Goal: Information Seeking & Learning: Learn about a topic

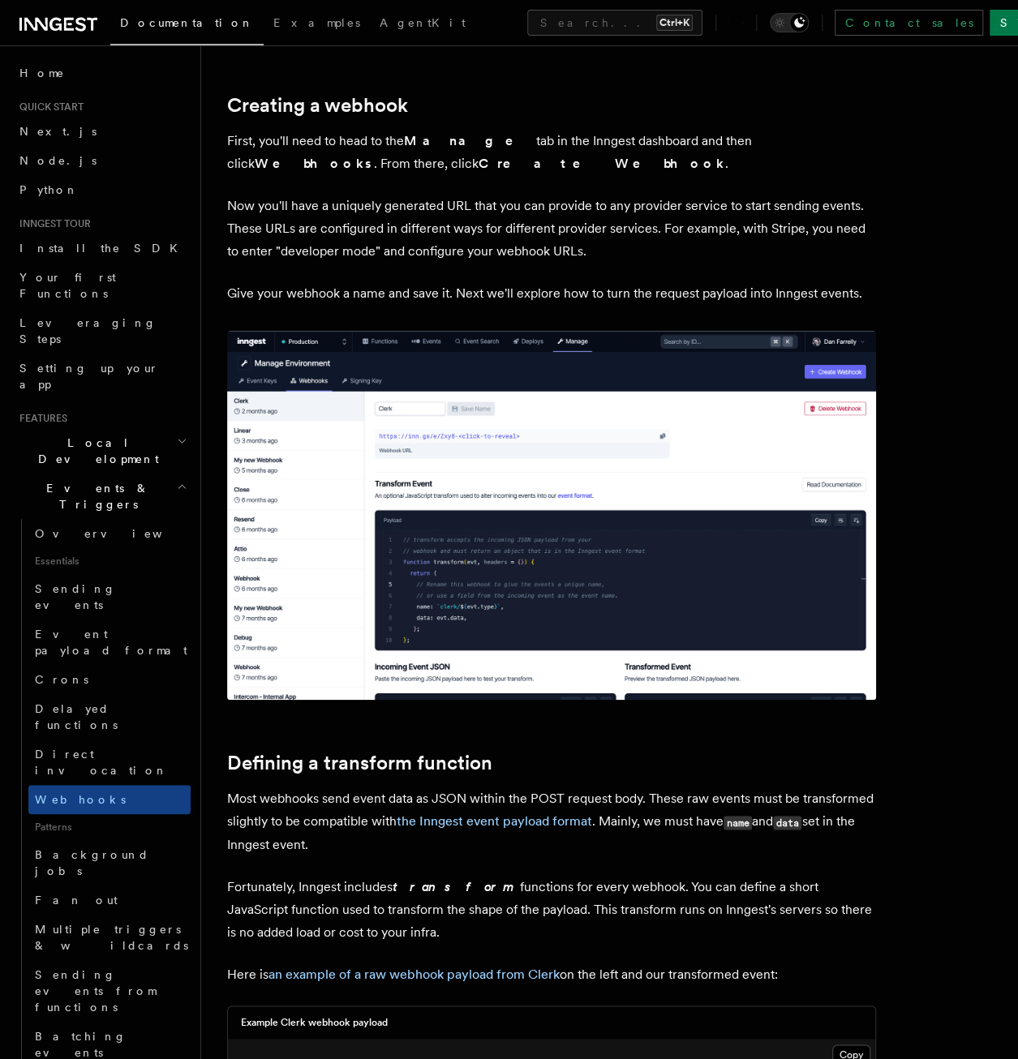
scroll to position [324, 0]
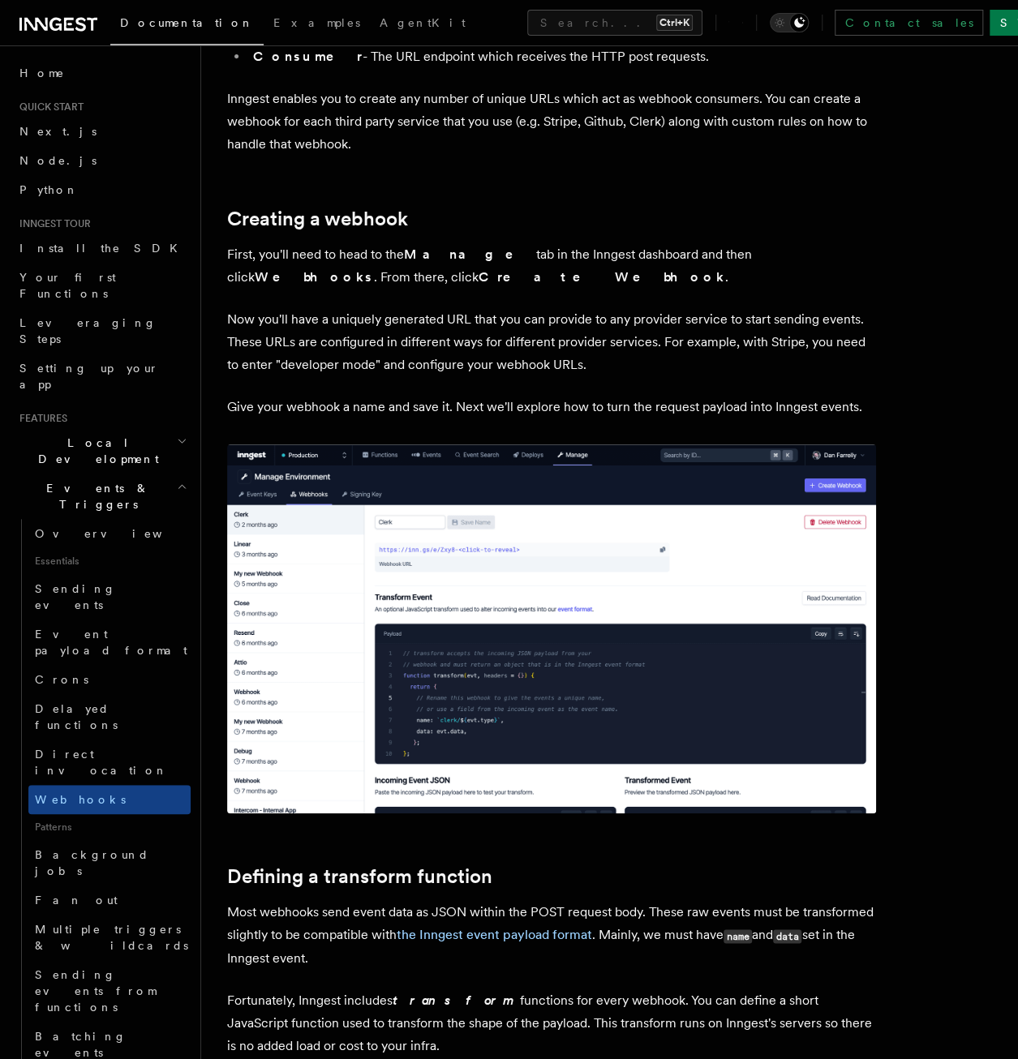
click at [109, 474] on h2 "Events & Triggers" at bounding box center [102, 496] width 178 height 45
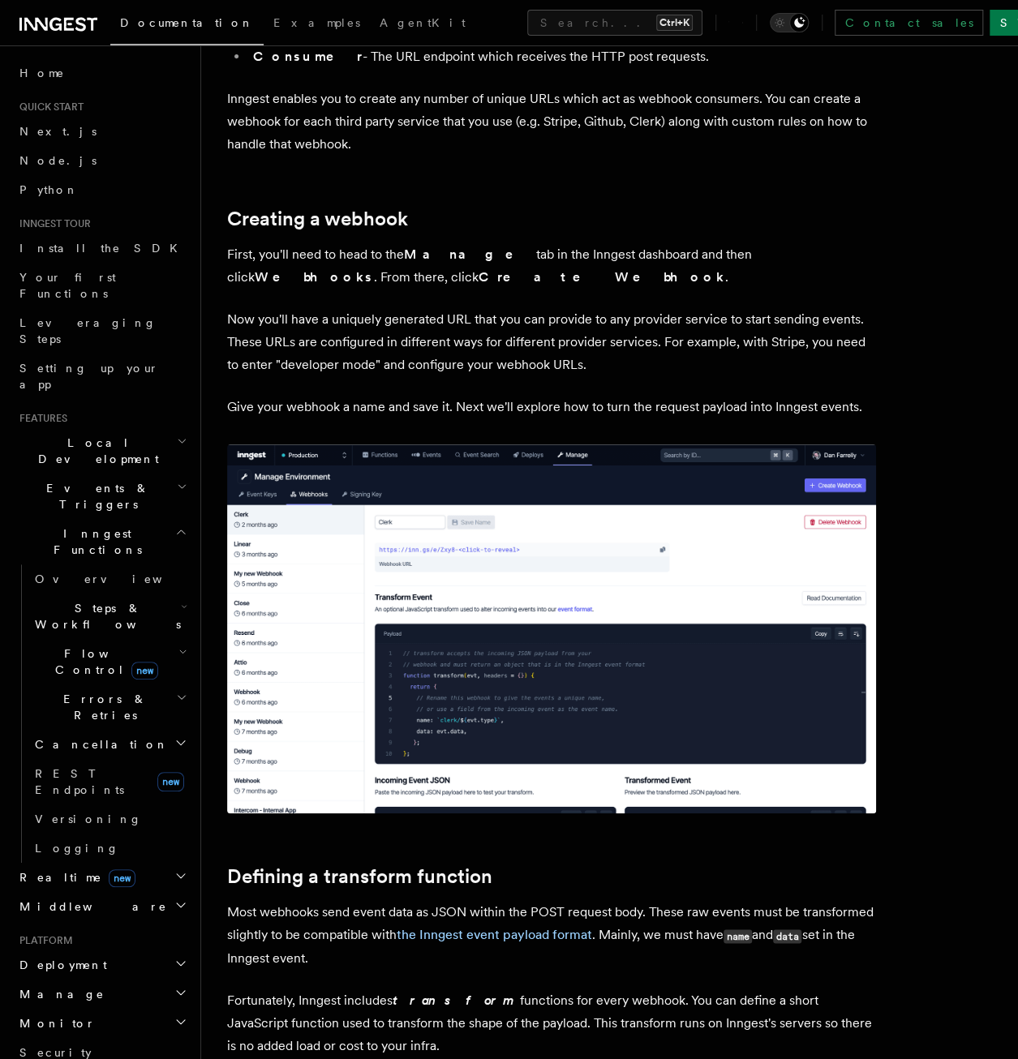
click at [112, 435] on span "Local Development" at bounding box center [95, 451] width 164 height 32
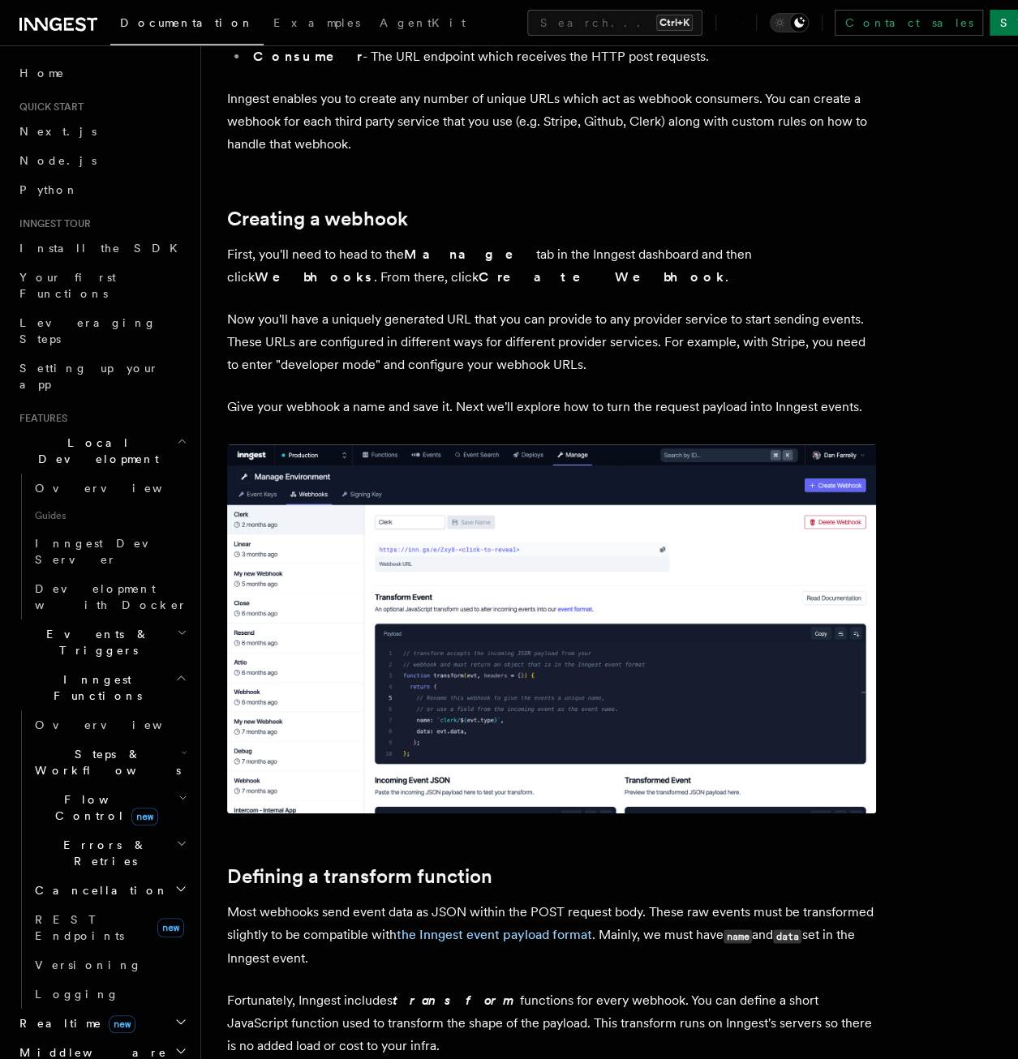
click at [112, 435] on span "Local Development" at bounding box center [95, 451] width 164 height 32
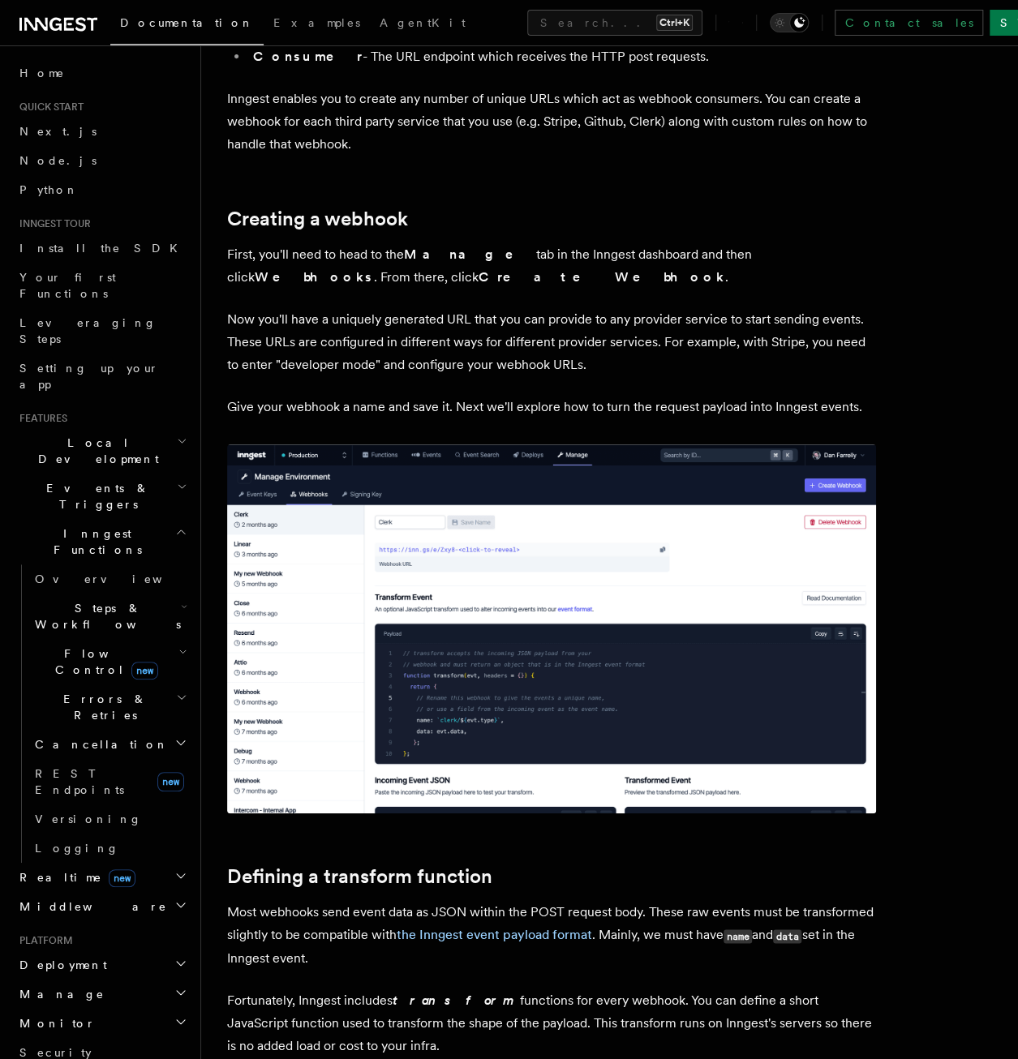
click at [93, 526] on span "Inngest Functions" at bounding box center [94, 542] width 162 height 32
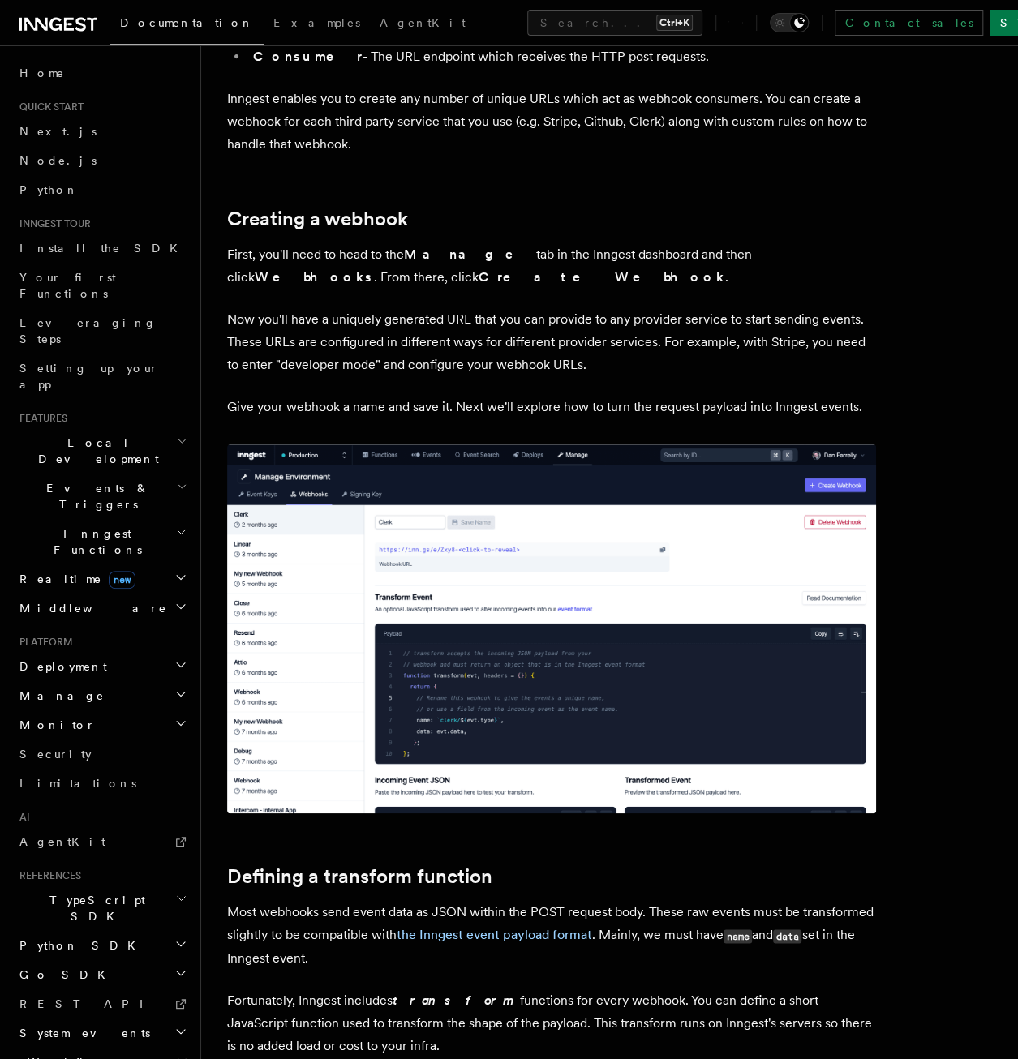
click at [79, 526] on span "Inngest Functions" at bounding box center [94, 542] width 162 height 32
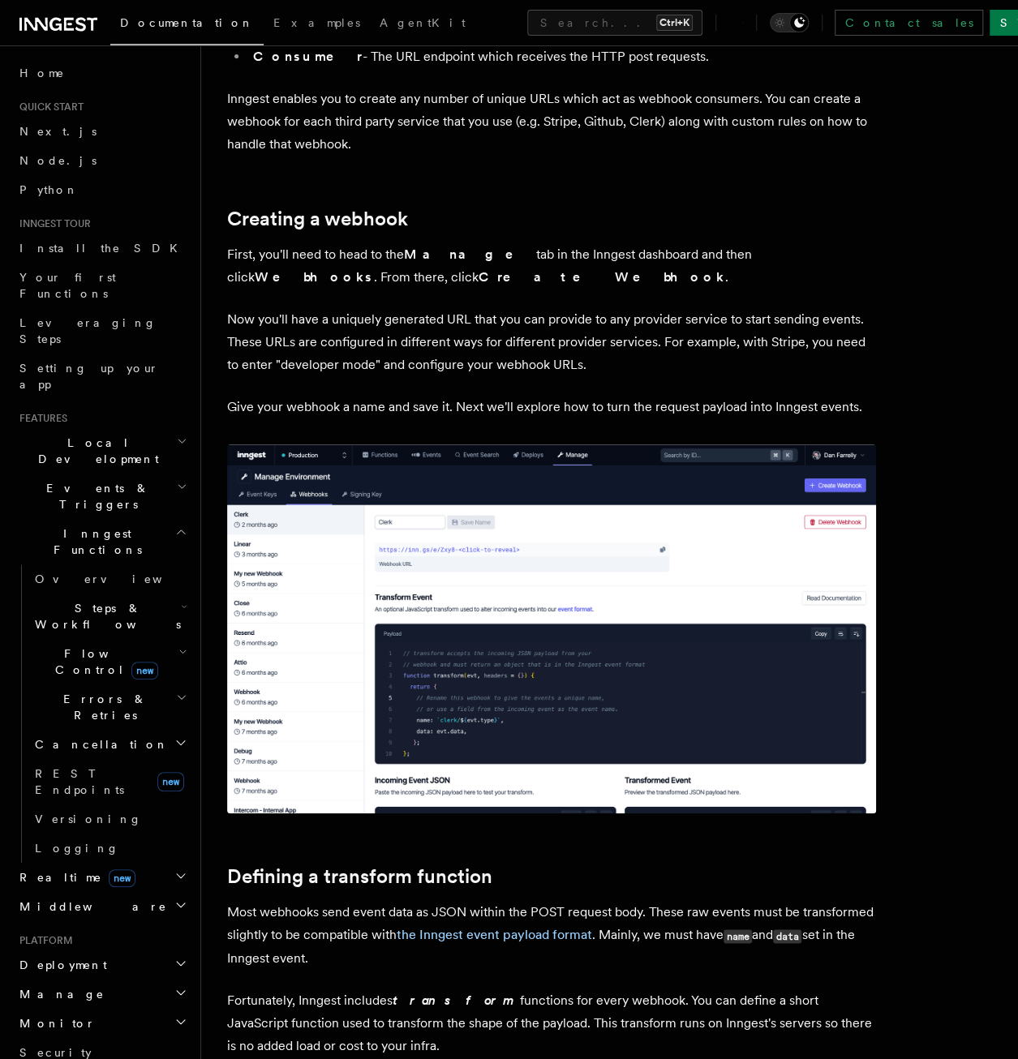
click at [79, 526] on span "Inngest Functions" at bounding box center [94, 542] width 162 height 32
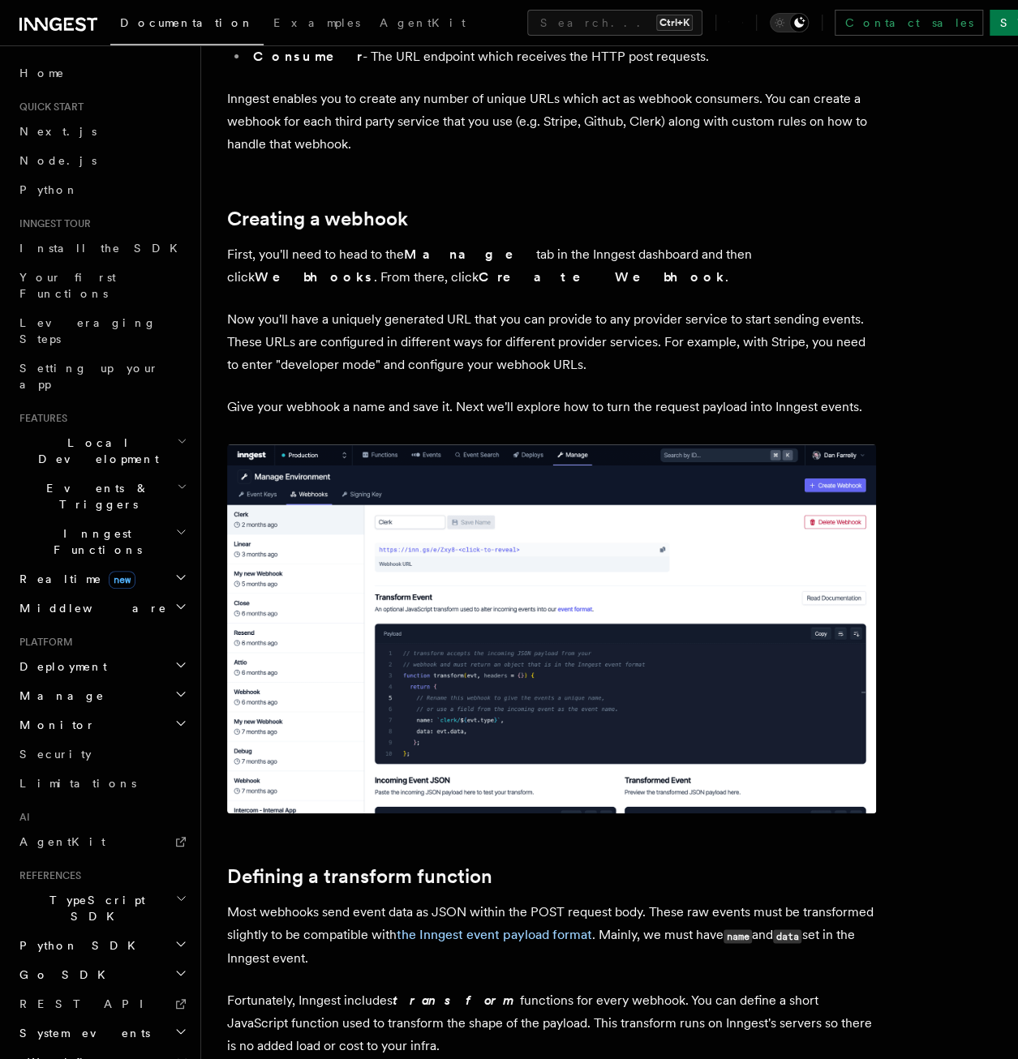
click at [109, 571] on span "new" at bounding box center [122, 580] width 27 height 18
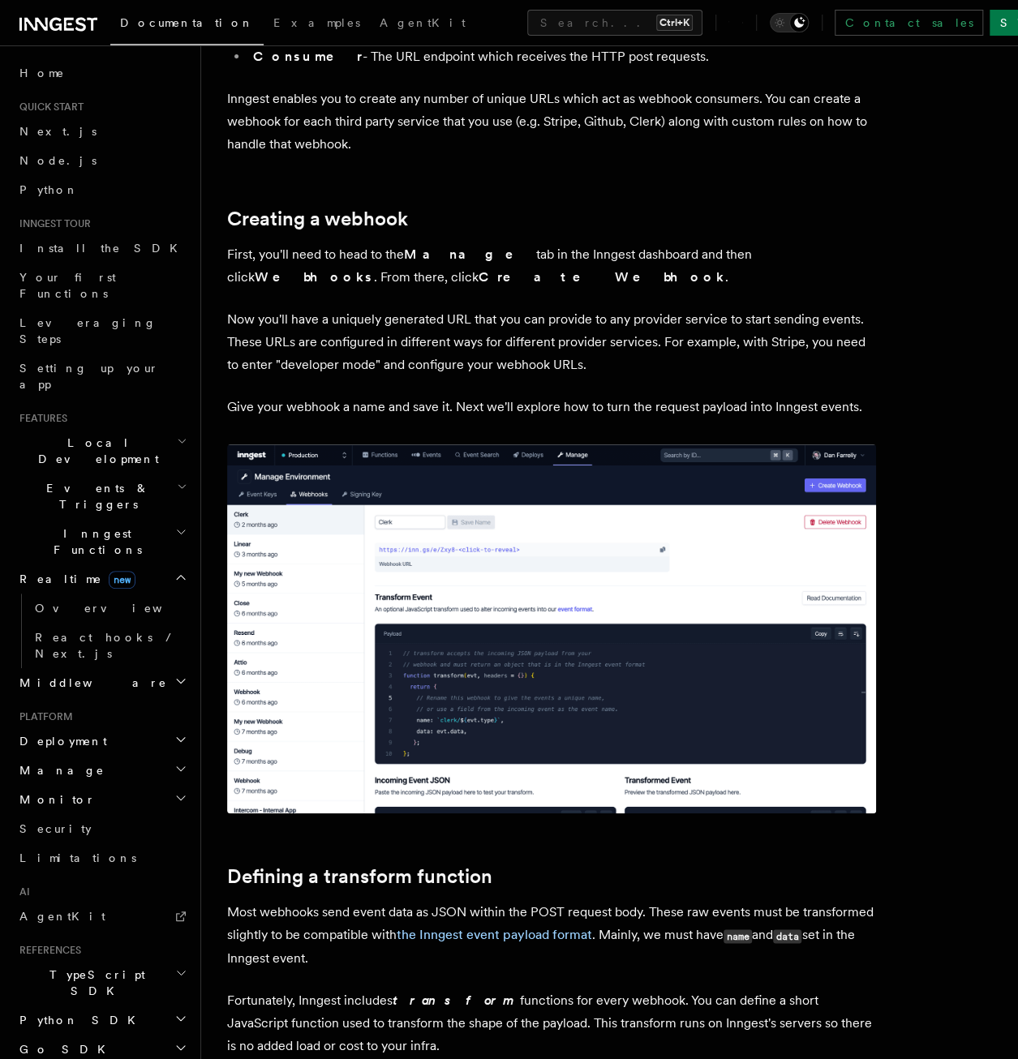
click at [109, 571] on span "new" at bounding box center [122, 580] width 27 height 18
click at [92, 526] on span "Inngest Functions" at bounding box center [94, 542] width 162 height 32
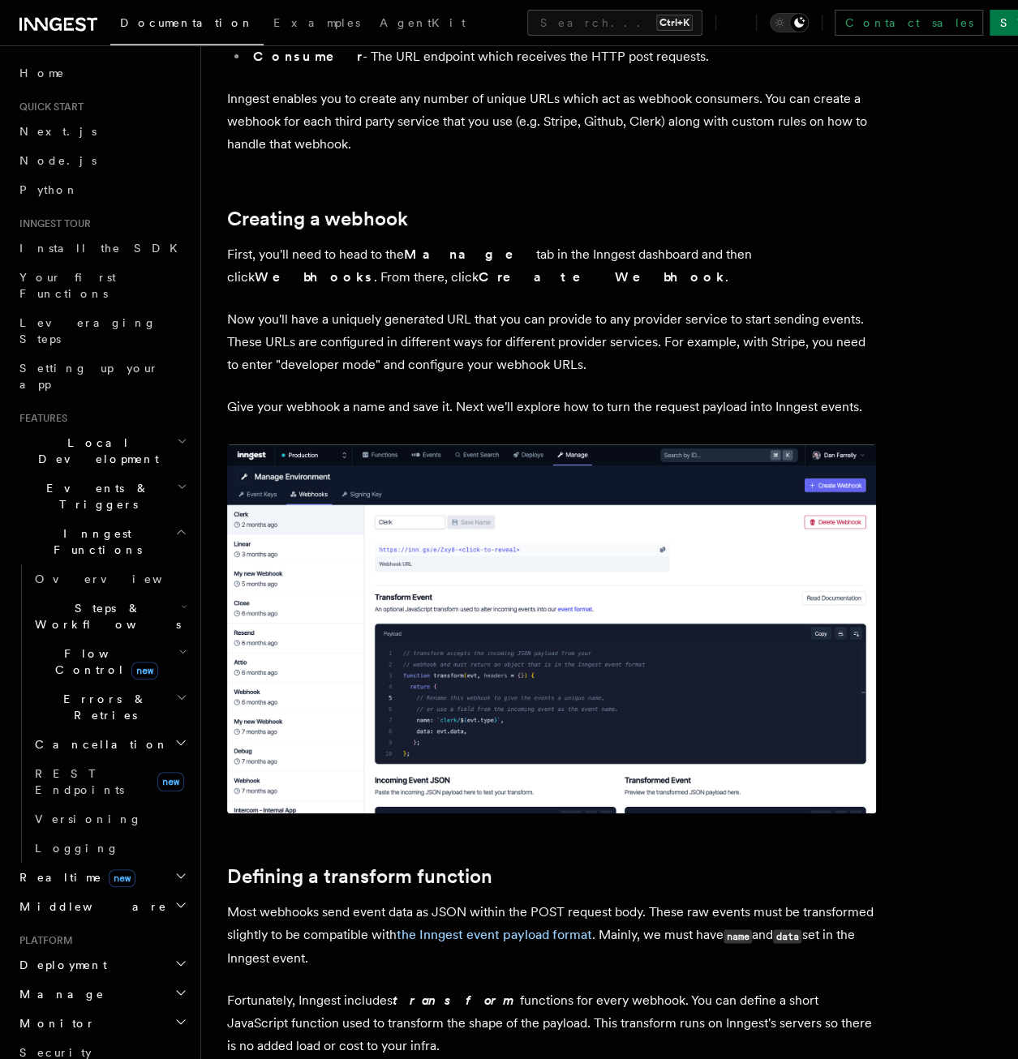
click at [92, 526] on span "Inngest Functions" at bounding box center [94, 542] width 162 height 32
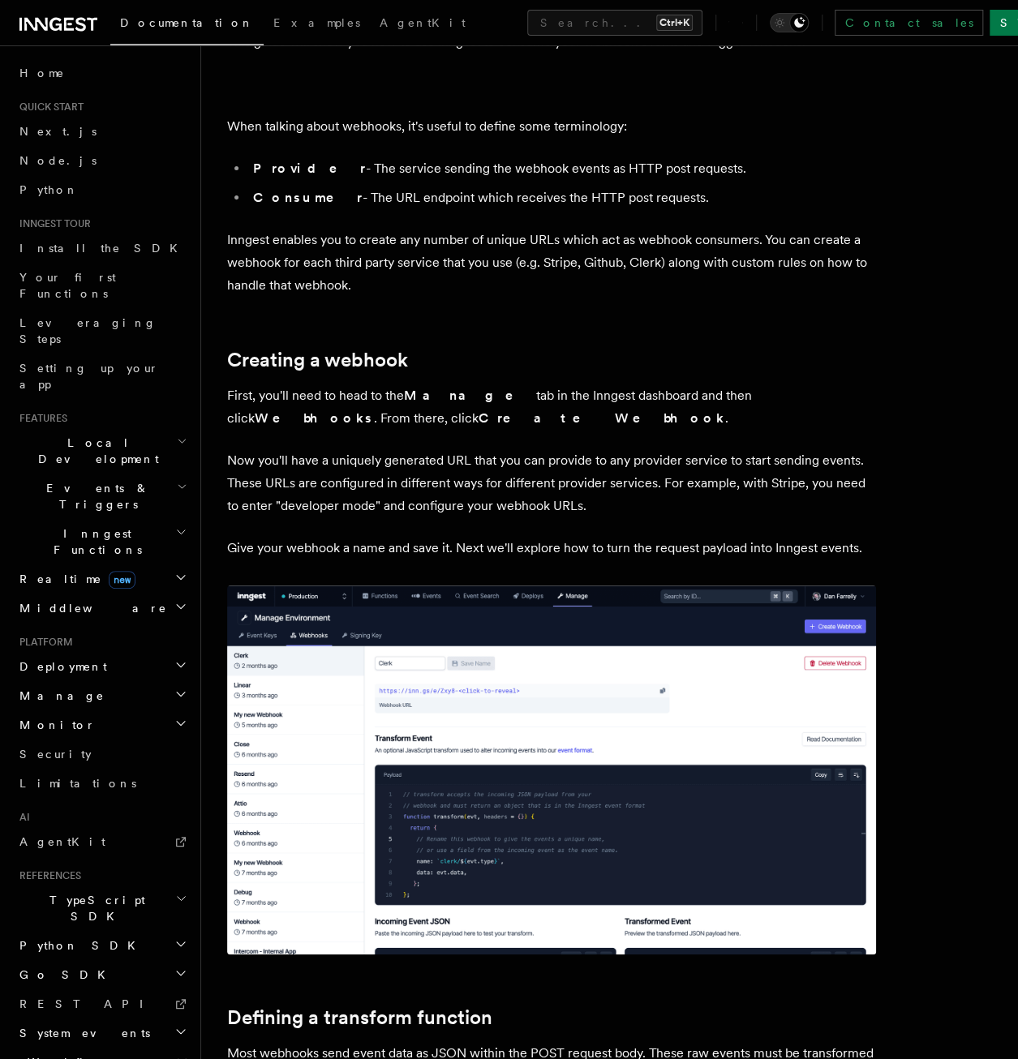
scroll to position [0, 0]
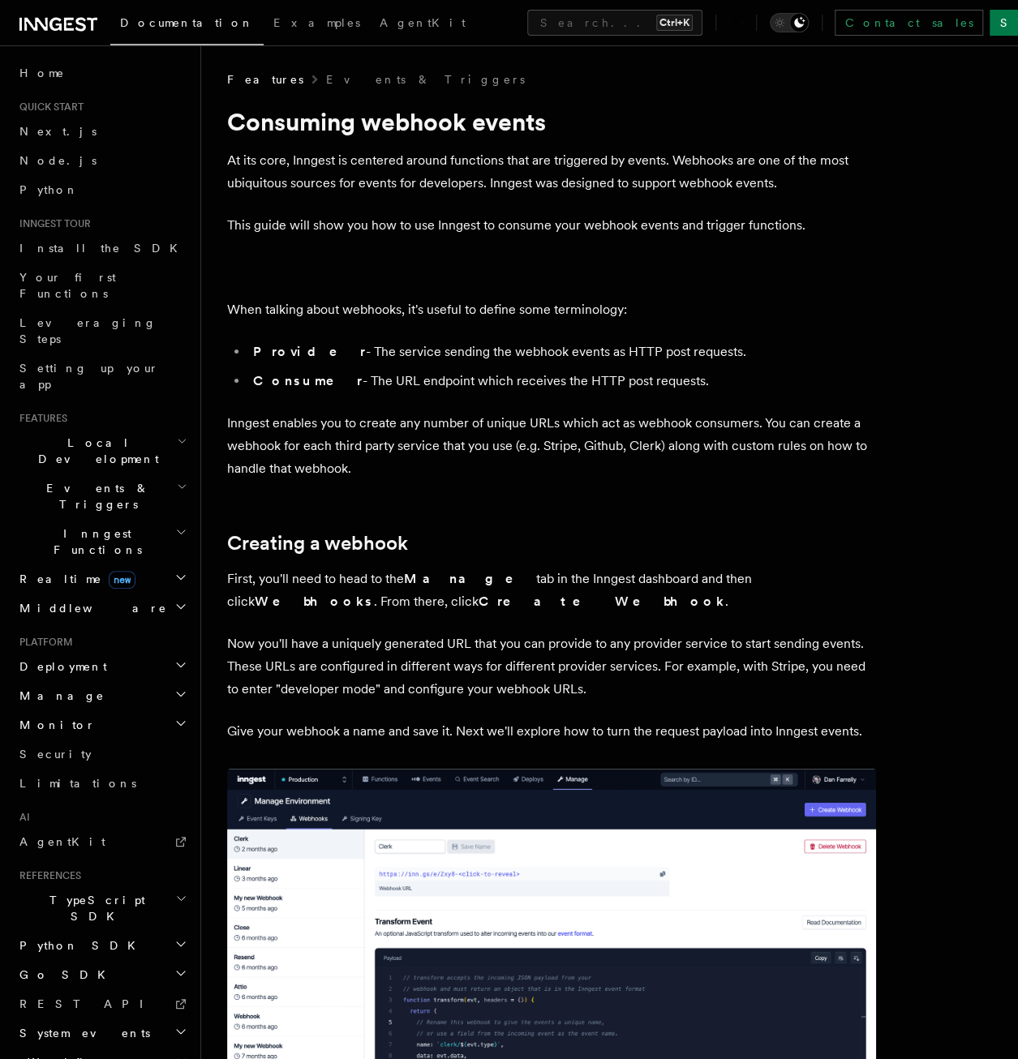
click at [79, 428] on h2 "Local Development" at bounding box center [102, 450] width 178 height 45
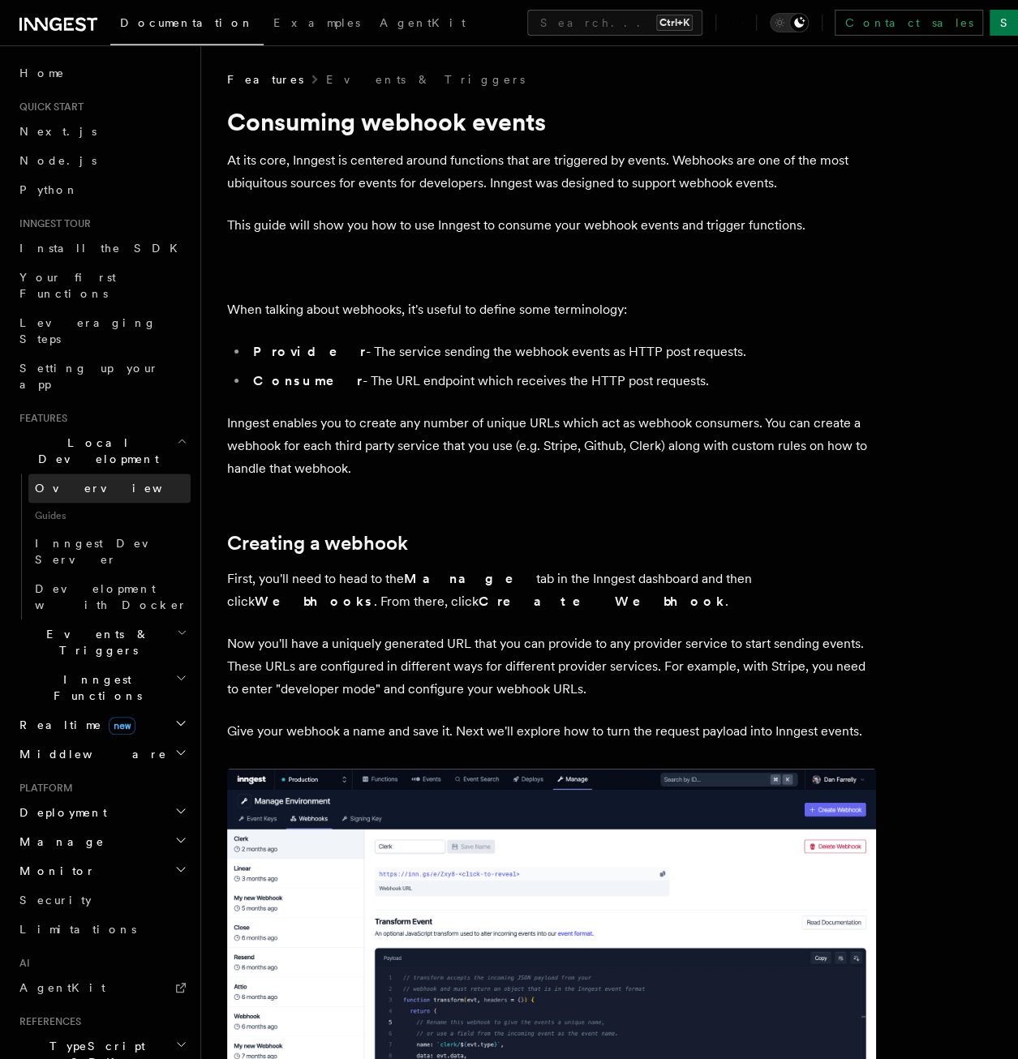
click at [74, 474] on link "Overview" at bounding box center [109, 488] width 162 height 29
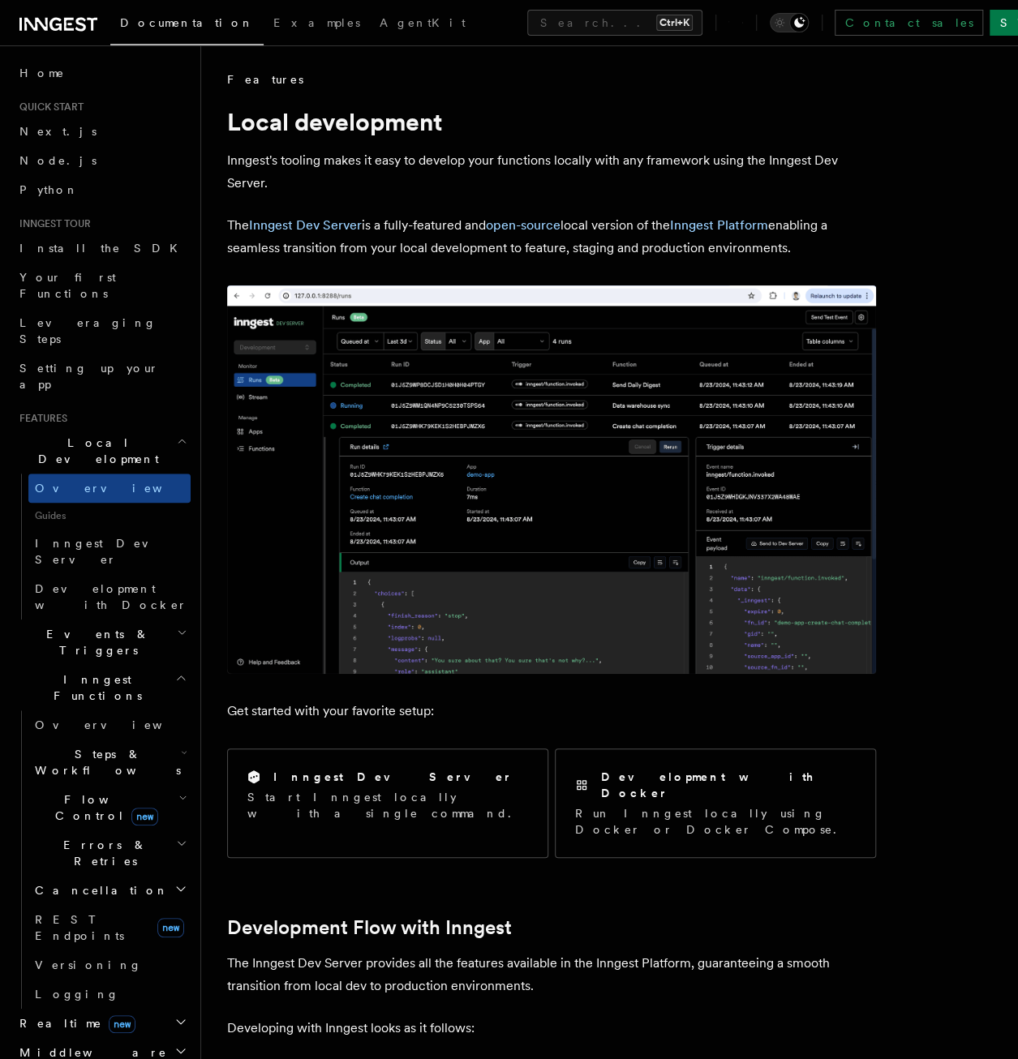
click at [79, 435] on span "Local Development" at bounding box center [95, 451] width 164 height 32
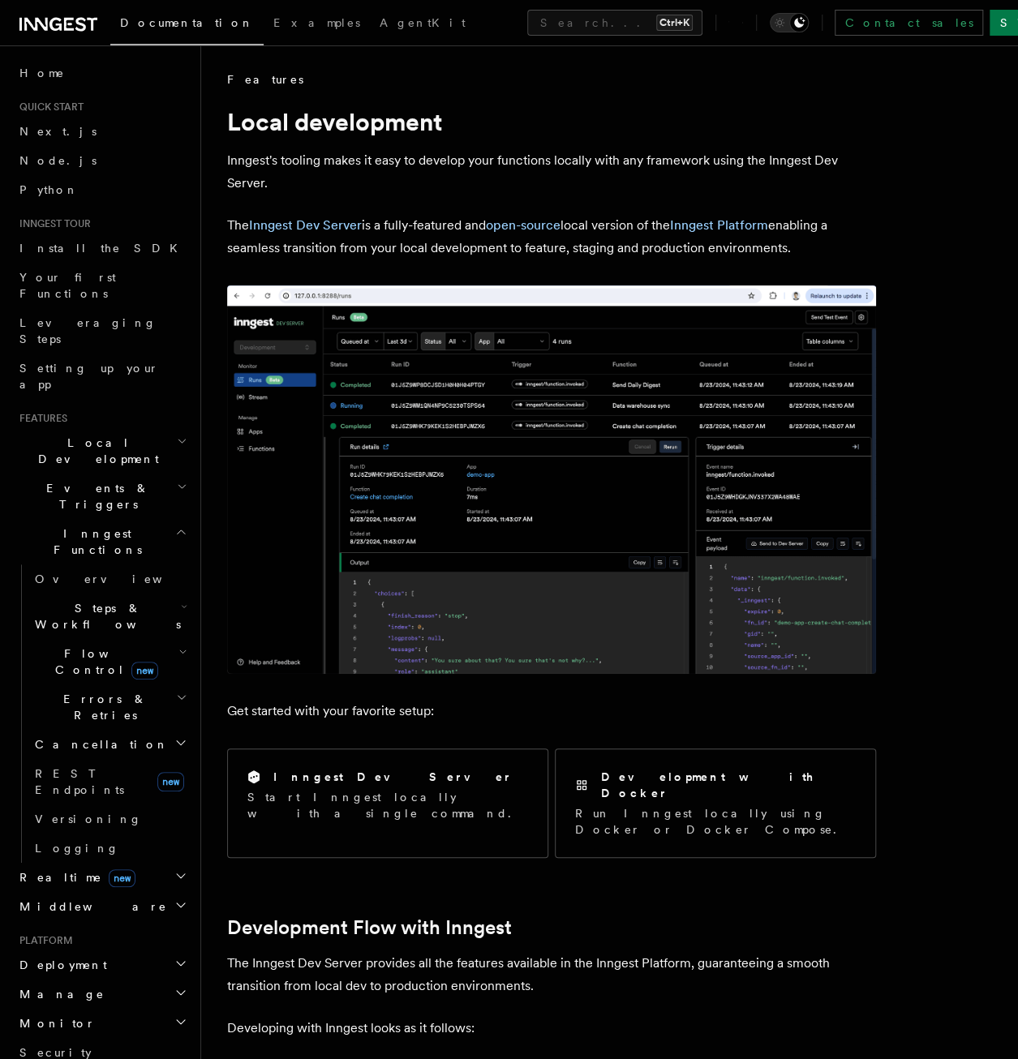
click at [71, 519] on h2 "Inngest Functions" at bounding box center [102, 541] width 178 height 45
click at [76, 480] on span "Events & Triggers" at bounding box center [95, 496] width 164 height 32
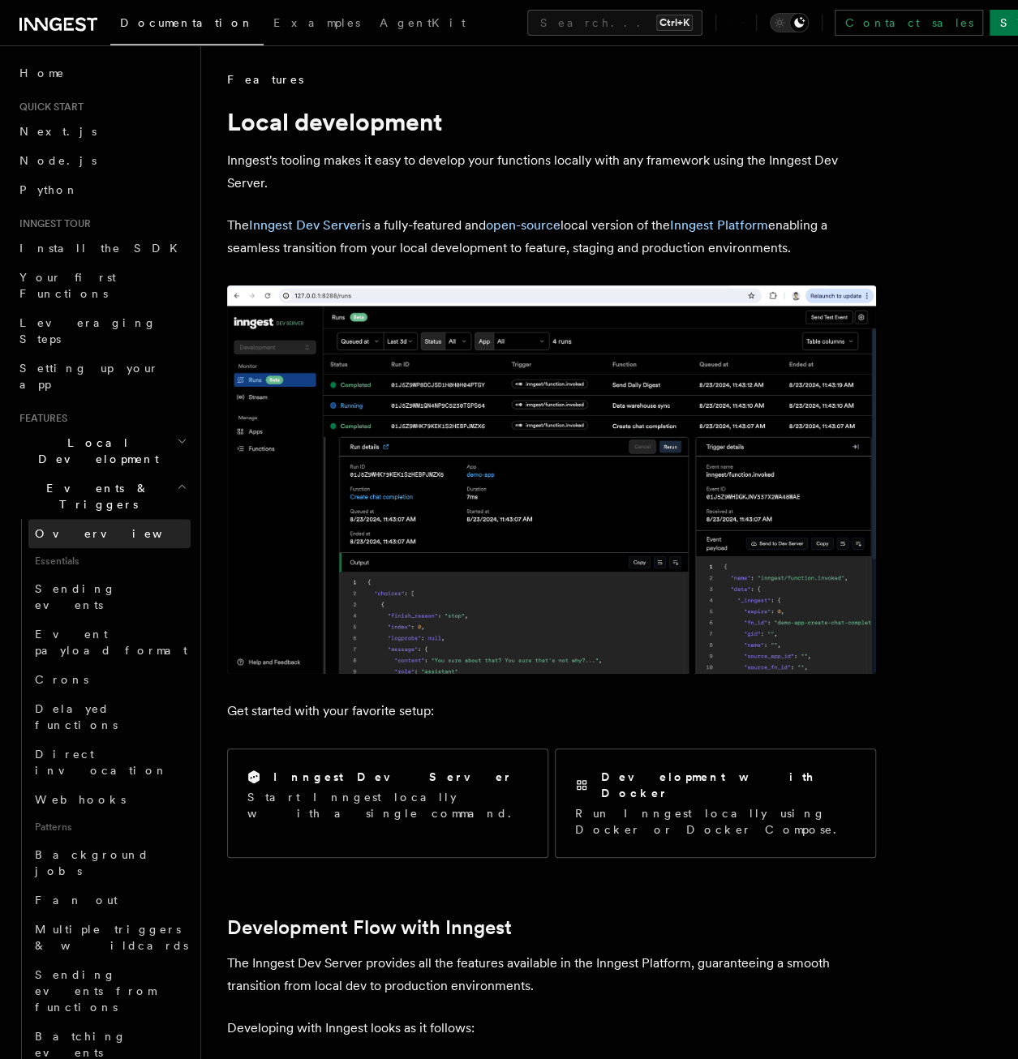
click at [91, 519] on link "Overview" at bounding box center [109, 533] width 162 height 29
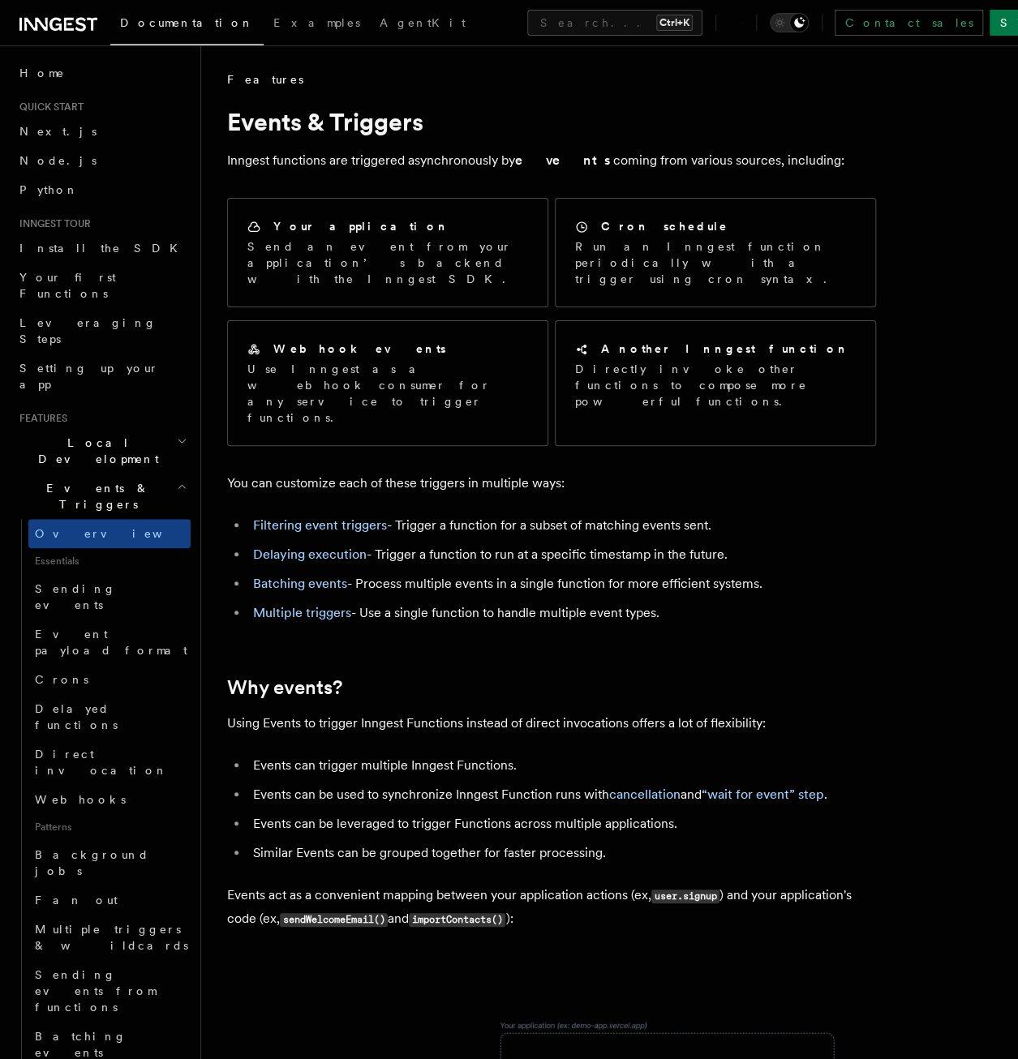
click at [68, 480] on span "Events & Triggers" at bounding box center [95, 496] width 164 height 32
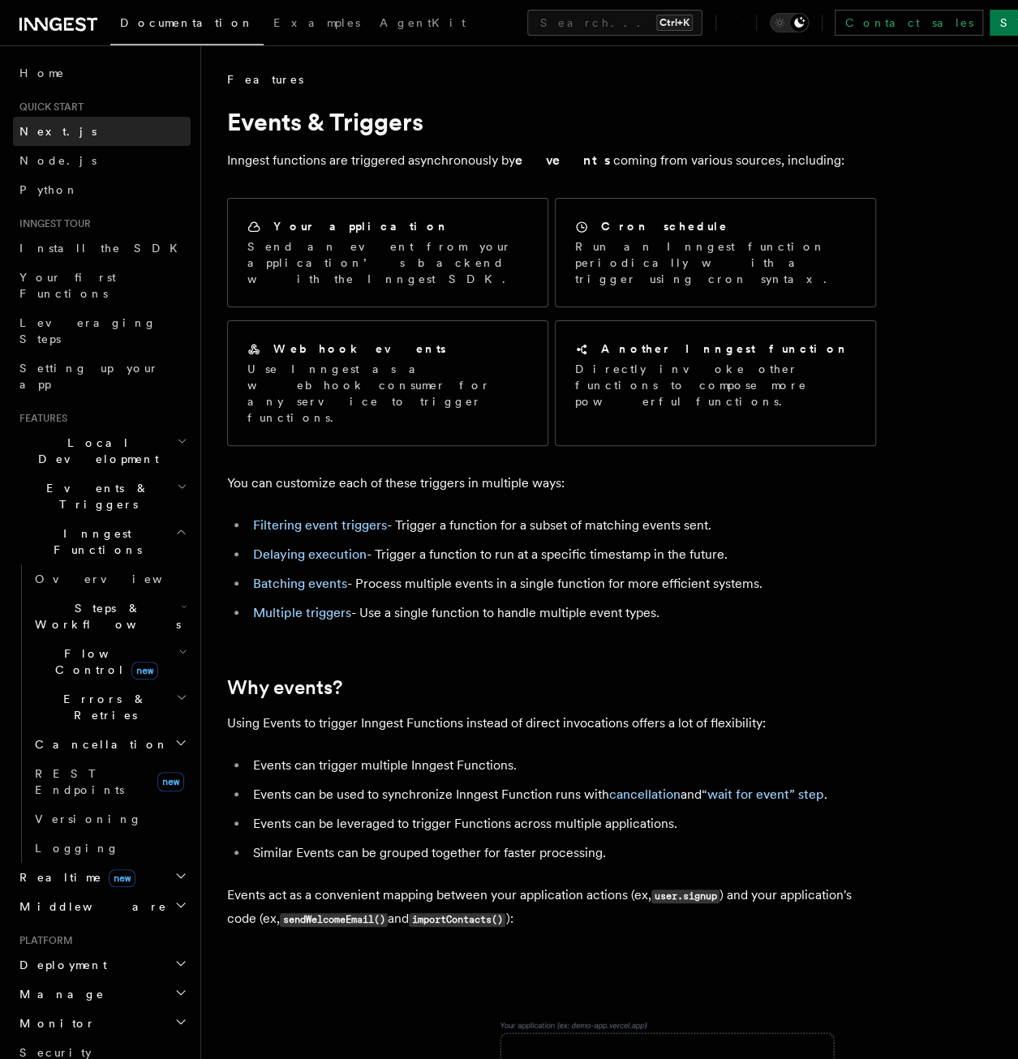
click at [81, 130] on link "Next.js" at bounding box center [102, 131] width 178 height 29
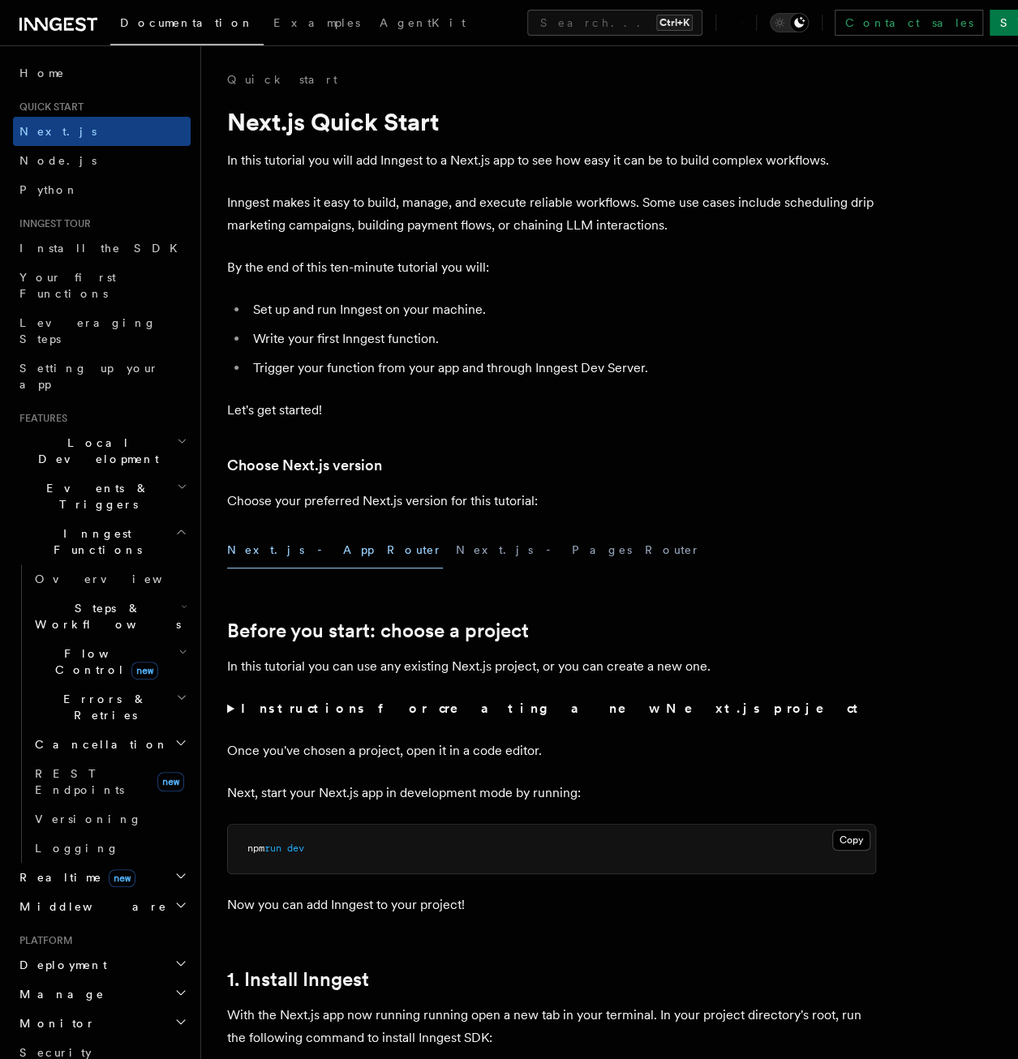
click at [113, 428] on h2 "Local Development" at bounding box center [102, 450] width 178 height 45
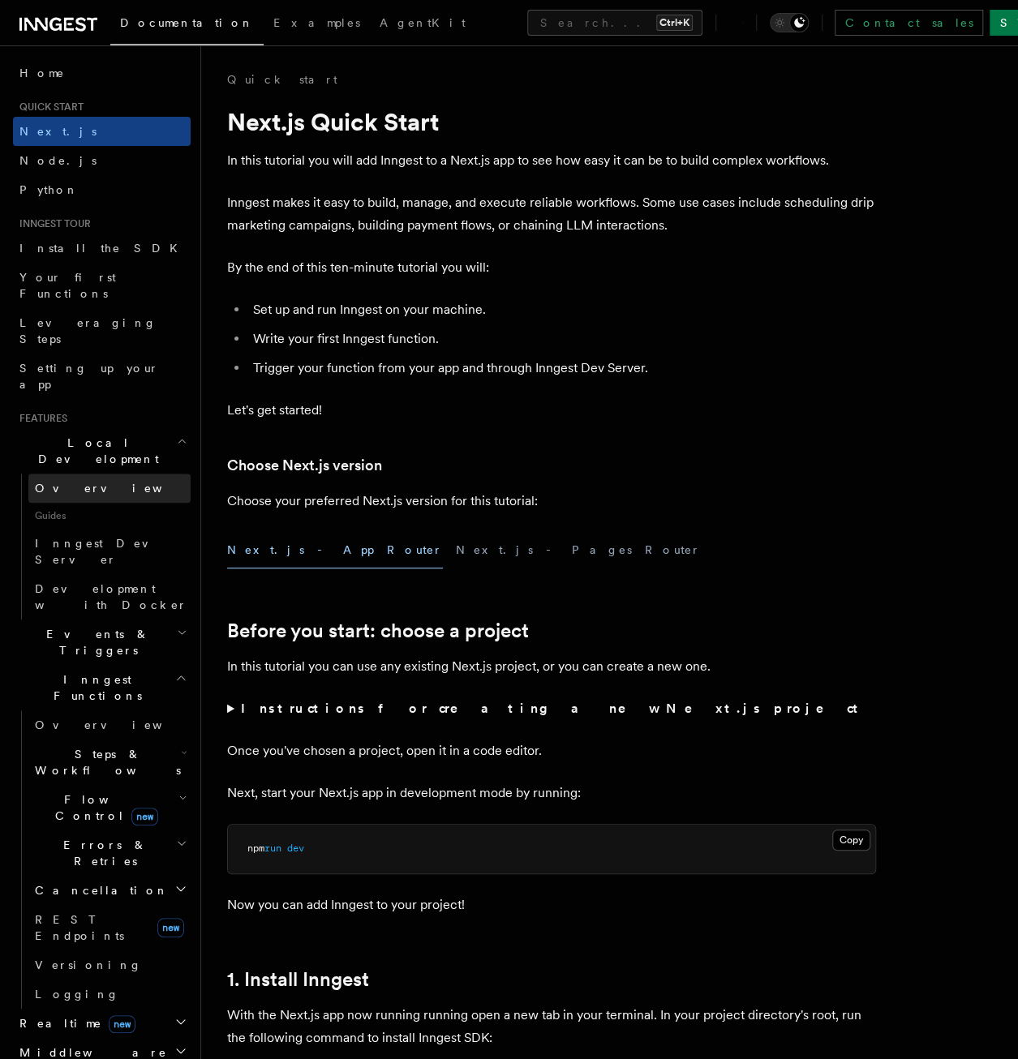
click at [68, 482] on span "Overview" at bounding box center [118, 488] width 167 height 13
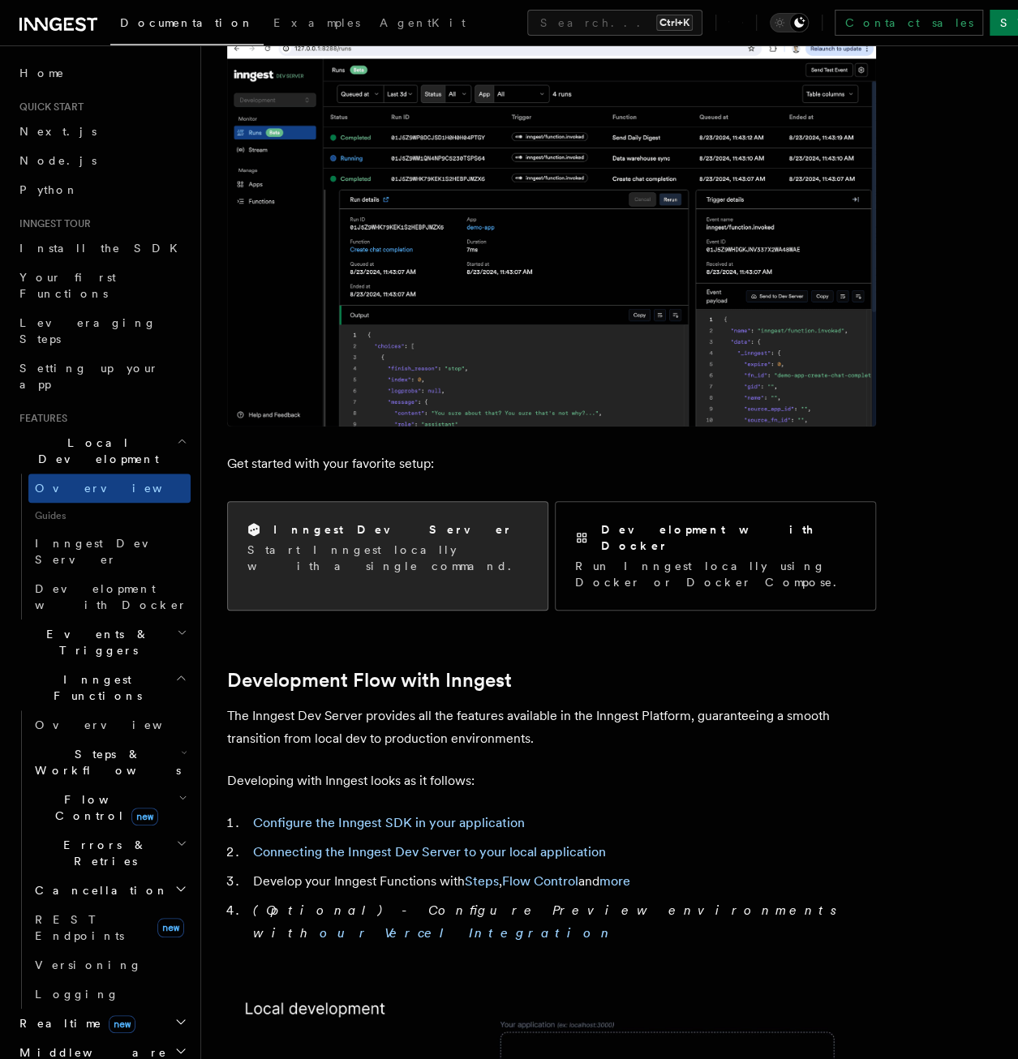
scroll to position [243, 0]
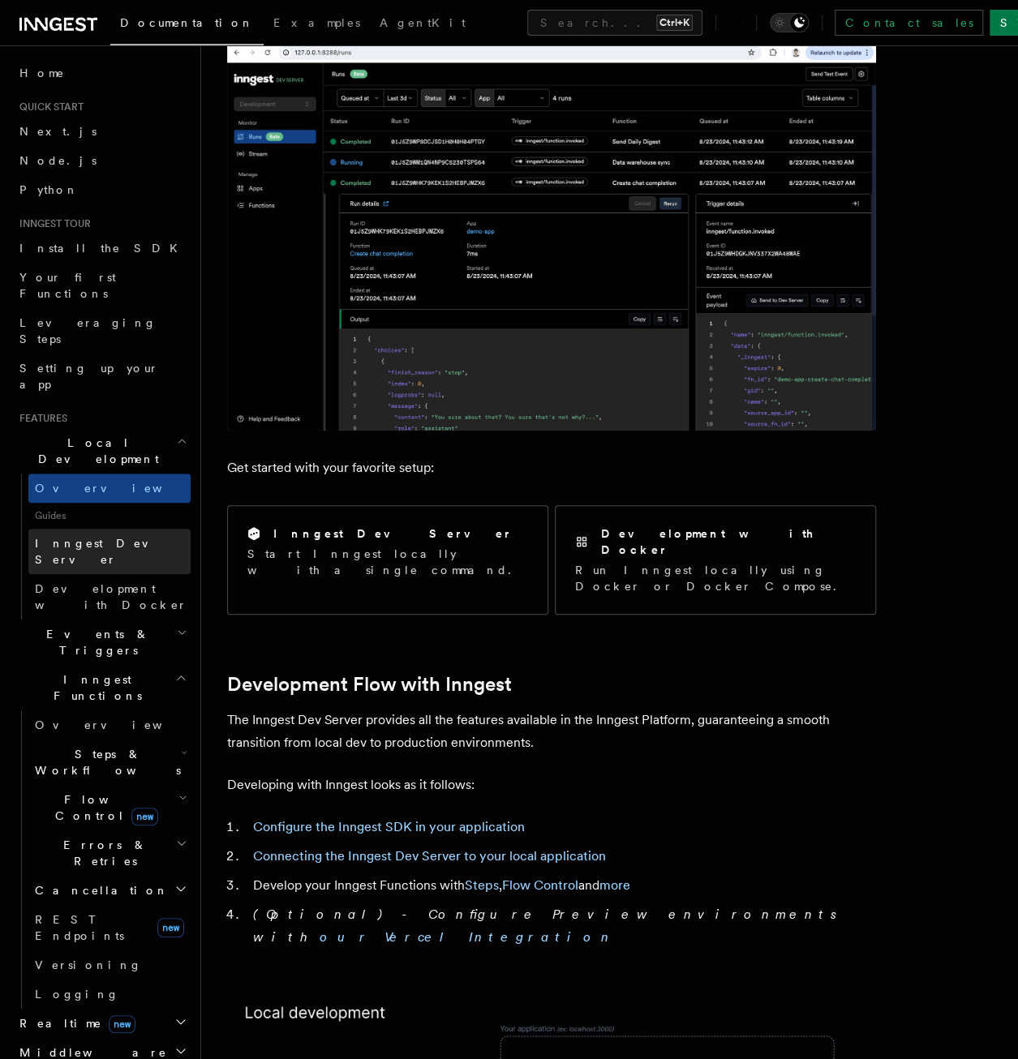
click at [99, 529] on link "Inngest Dev Server" at bounding box center [109, 551] width 162 height 45
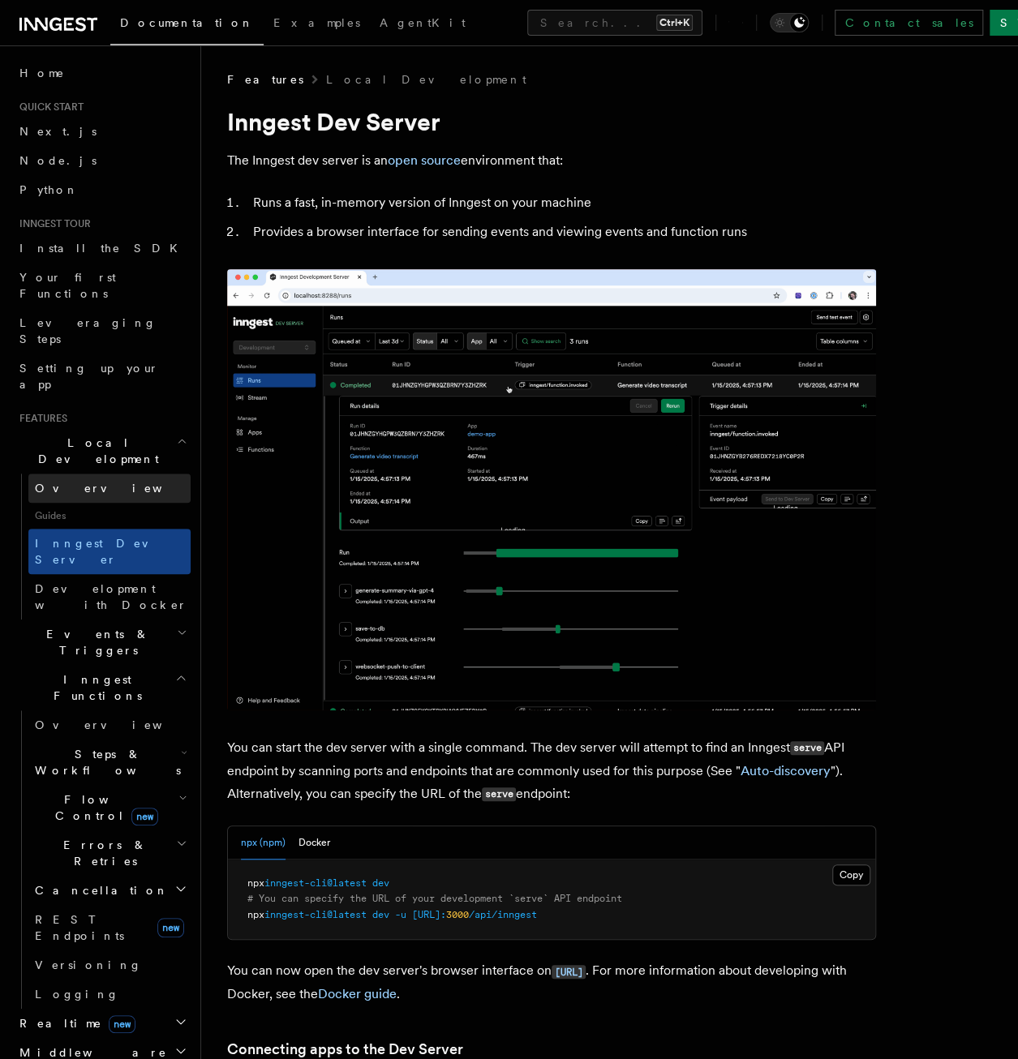
click at [89, 474] on link "Overview" at bounding box center [109, 488] width 162 height 29
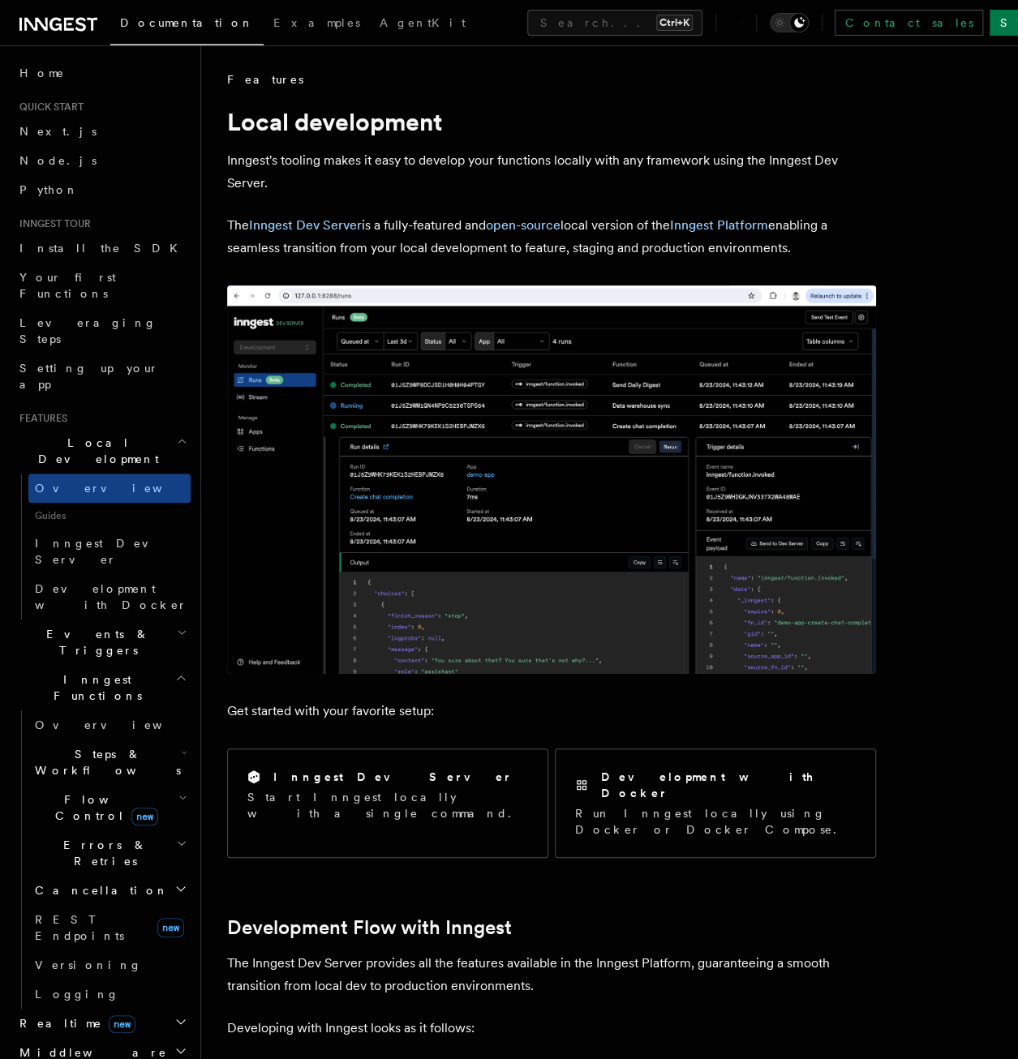
click at [97, 435] on span "Local Development" at bounding box center [95, 451] width 164 height 32
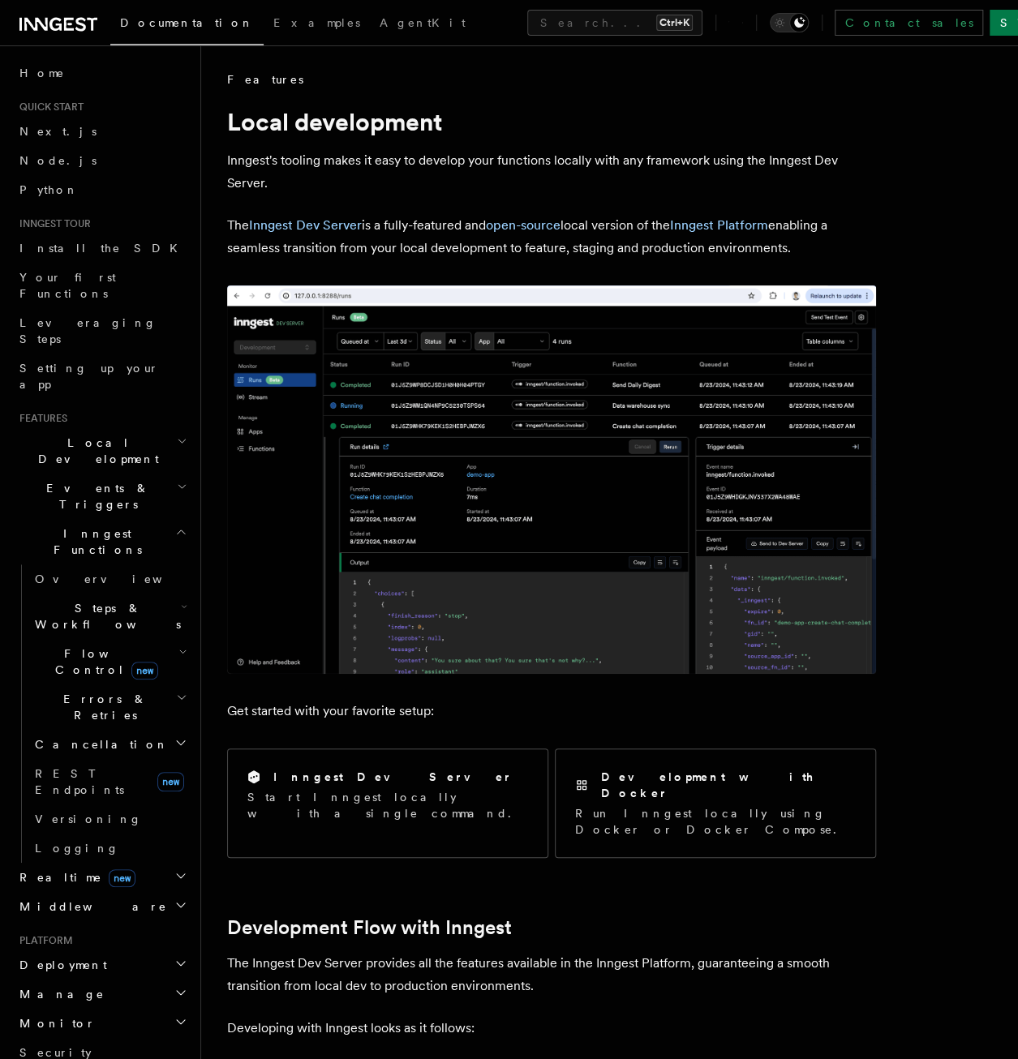
click at [97, 480] on span "Events & Triggers" at bounding box center [95, 496] width 164 height 32
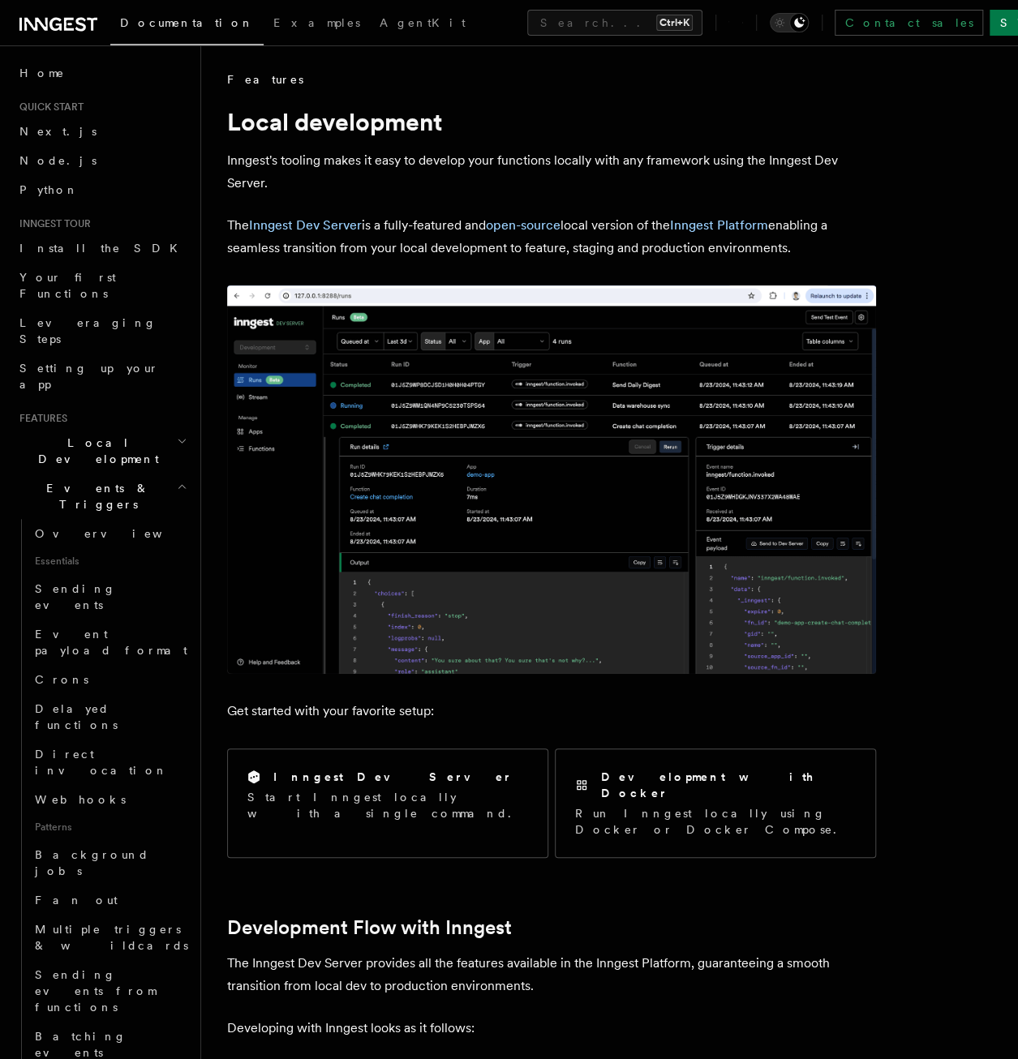
click at [91, 548] on span "Essentials" at bounding box center [109, 561] width 162 height 26
click at [95, 519] on link "Overview" at bounding box center [109, 533] width 162 height 29
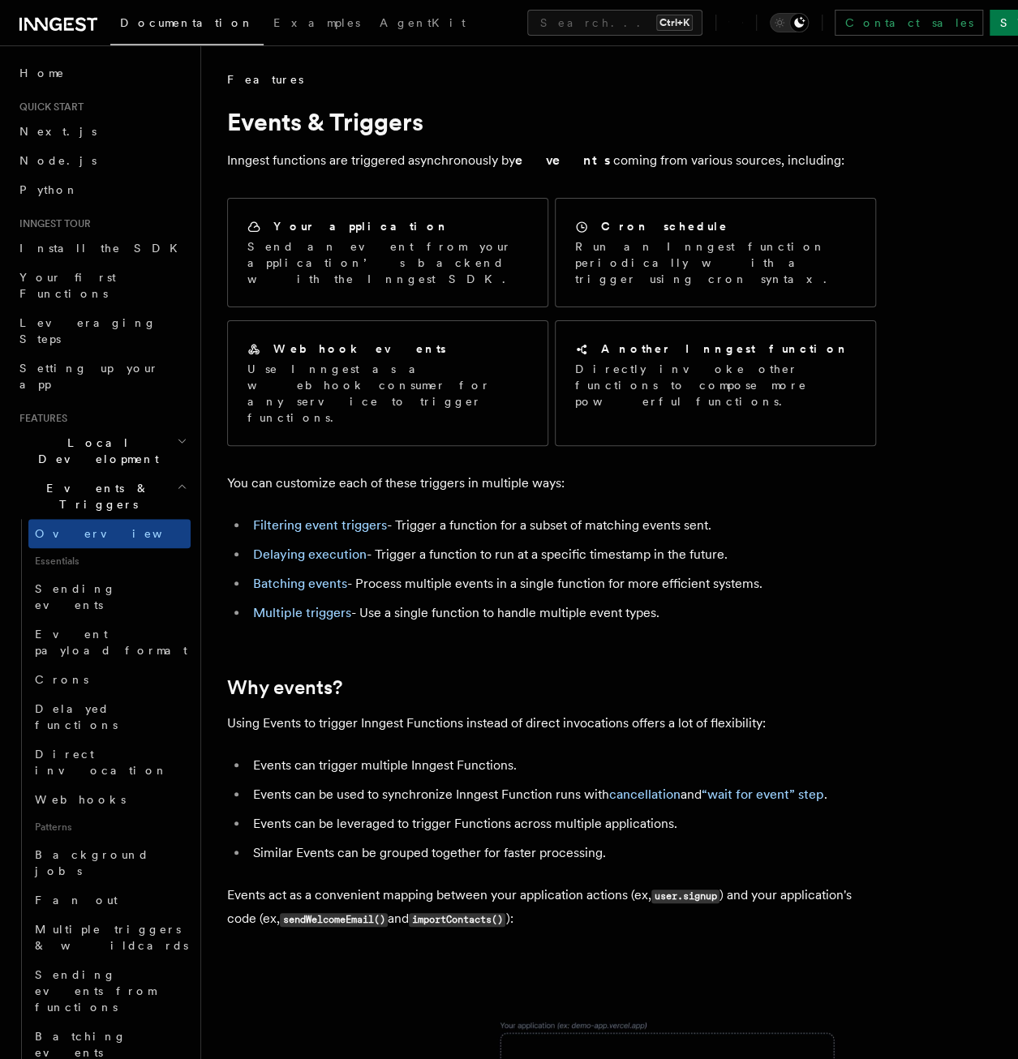
click at [91, 428] on h2 "Local Development" at bounding box center [102, 450] width 178 height 45
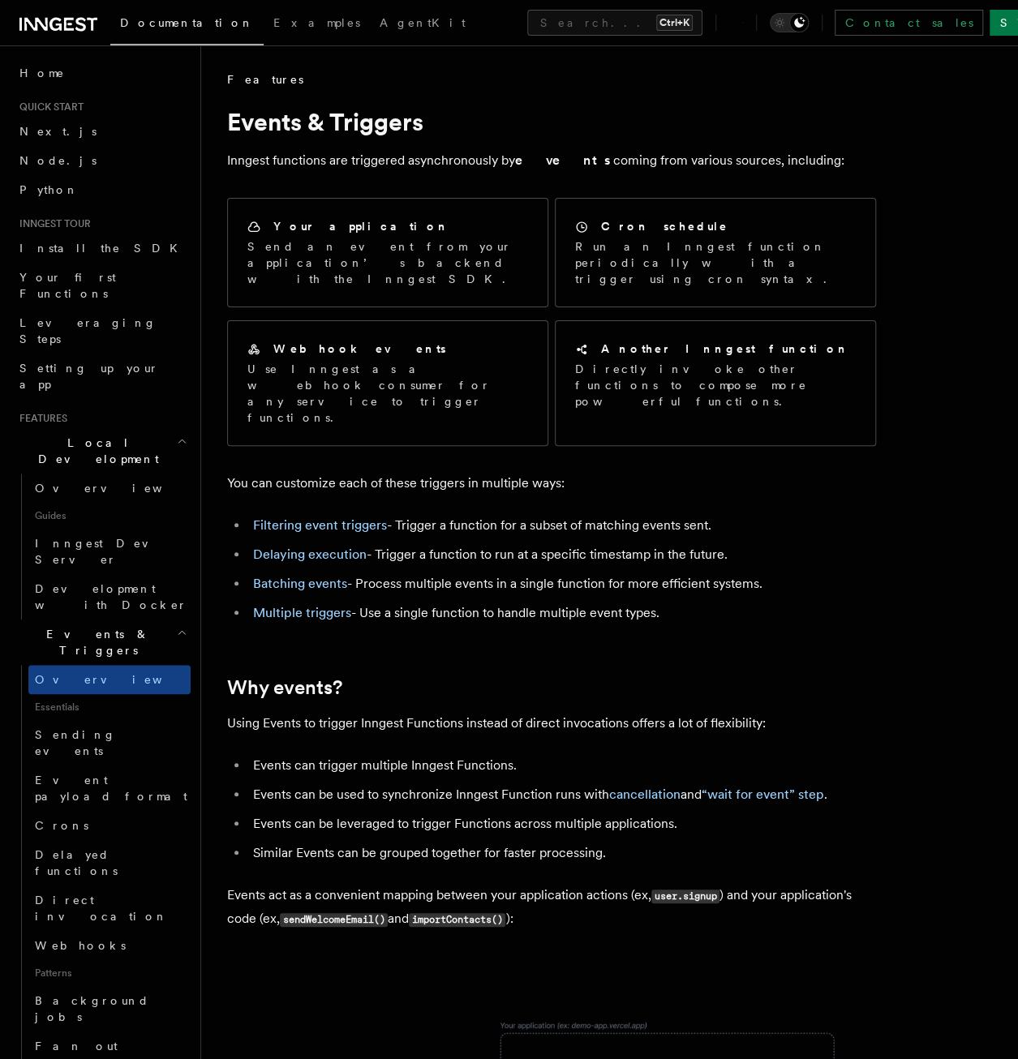
click at [91, 435] on span "Local Development" at bounding box center [95, 451] width 164 height 32
click at [89, 620] on h2 "Events & Triggers" at bounding box center [102, 642] width 178 height 45
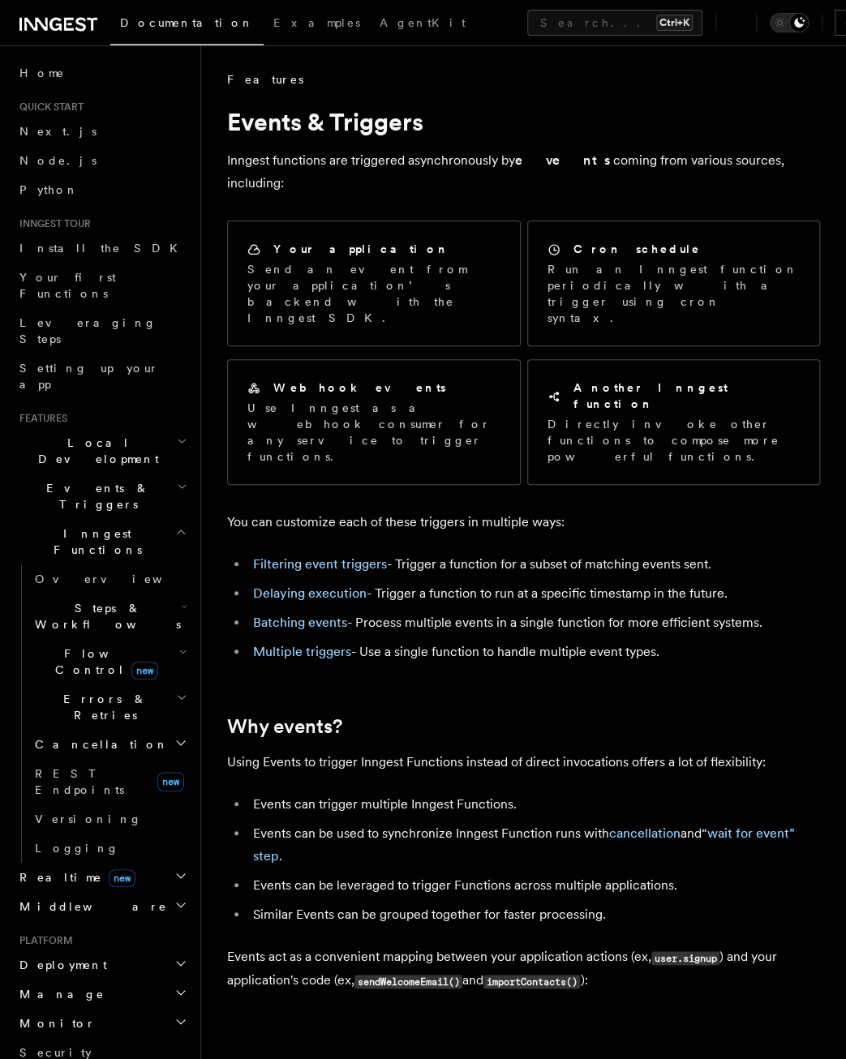
click at [607, 149] on p "Inngest functions are triggered asynchronously by events coming from various so…" at bounding box center [523, 171] width 593 height 45
click at [599, 157] on p "Inngest functions are triggered asynchronously by events coming from various so…" at bounding box center [523, 171] width 593 height 45
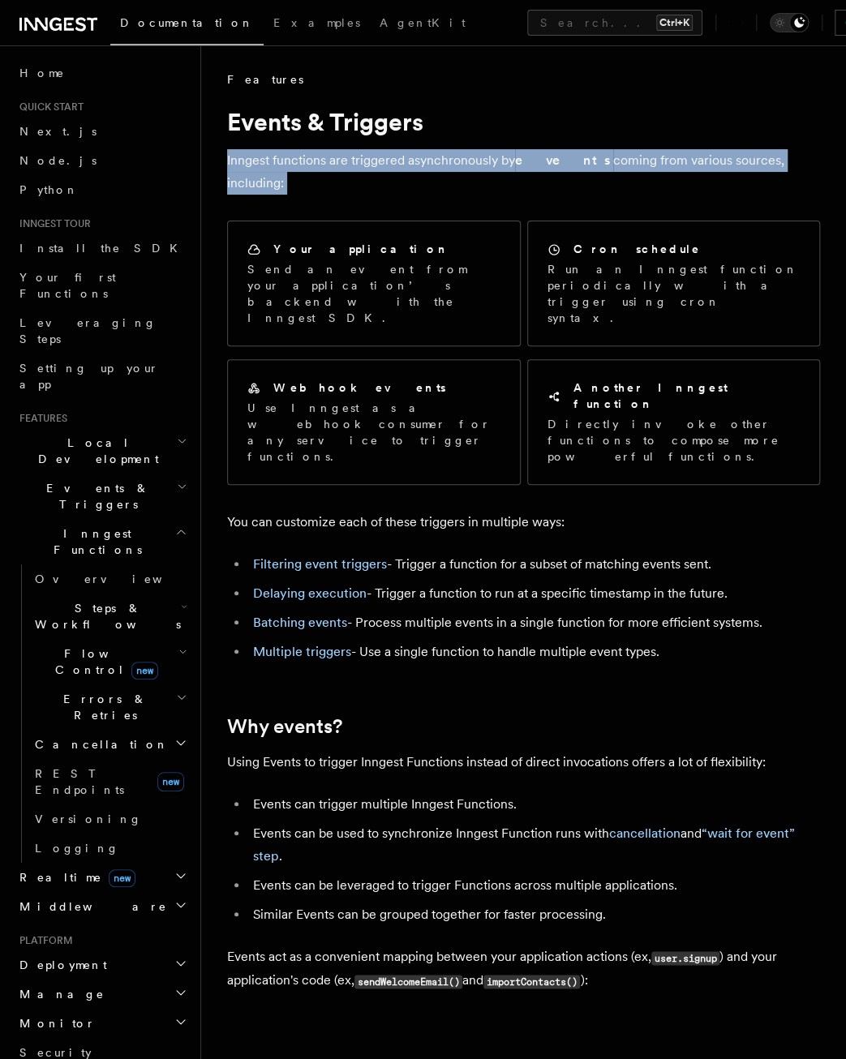
click at [599, 163] on p "Inngest functions are triggered asynchronously by events coming from various so…" at bounding box center [523, 171] width 593 height 45
drag, startPoint x: 599, startPoint y: 163, endPoint x: 585, endPoint y: 151, distance: 18.4
click at [585, 151] on p "Inngest functions are triggered asynchronously by events coming from various so…" at bounding box center [523, 171] width 593 height 45
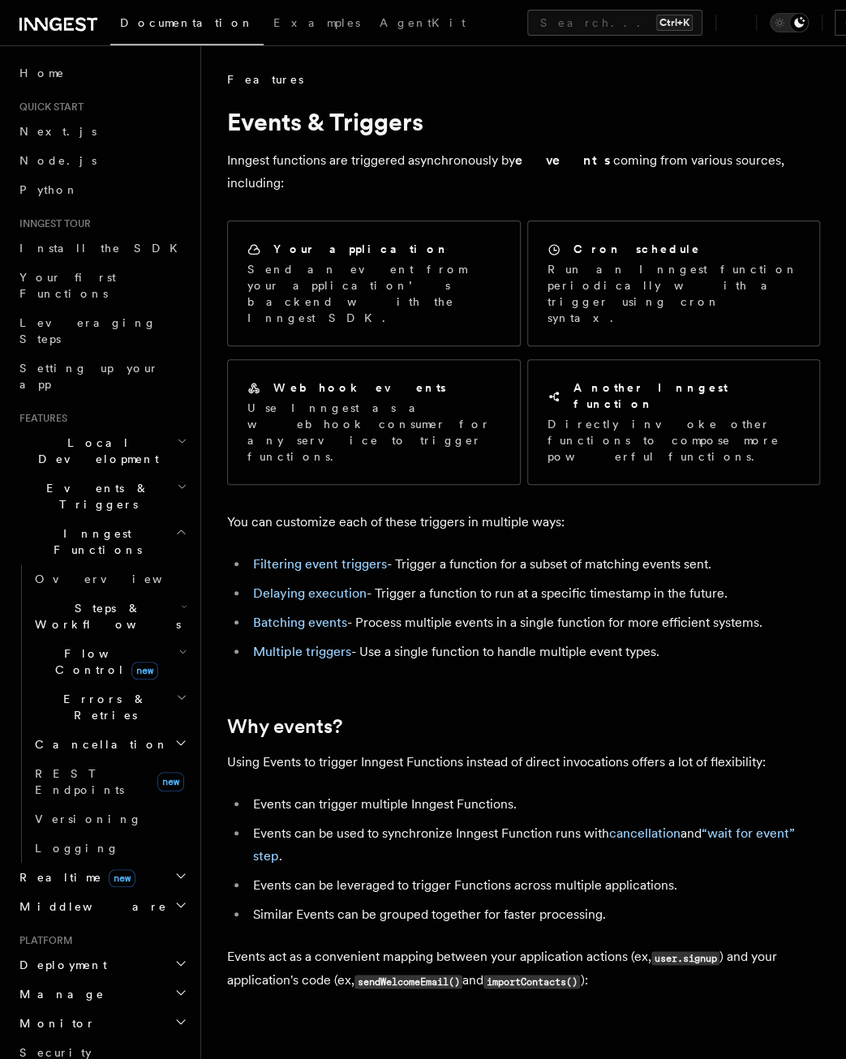
click at [598, 612] on li "Batching events - Process multiple events in a single function for more efficie…" at bounding box center [534, 623] width 572 height 23
click at [66, 24] on icon at bounding box center [69, 24] width 10 height 13
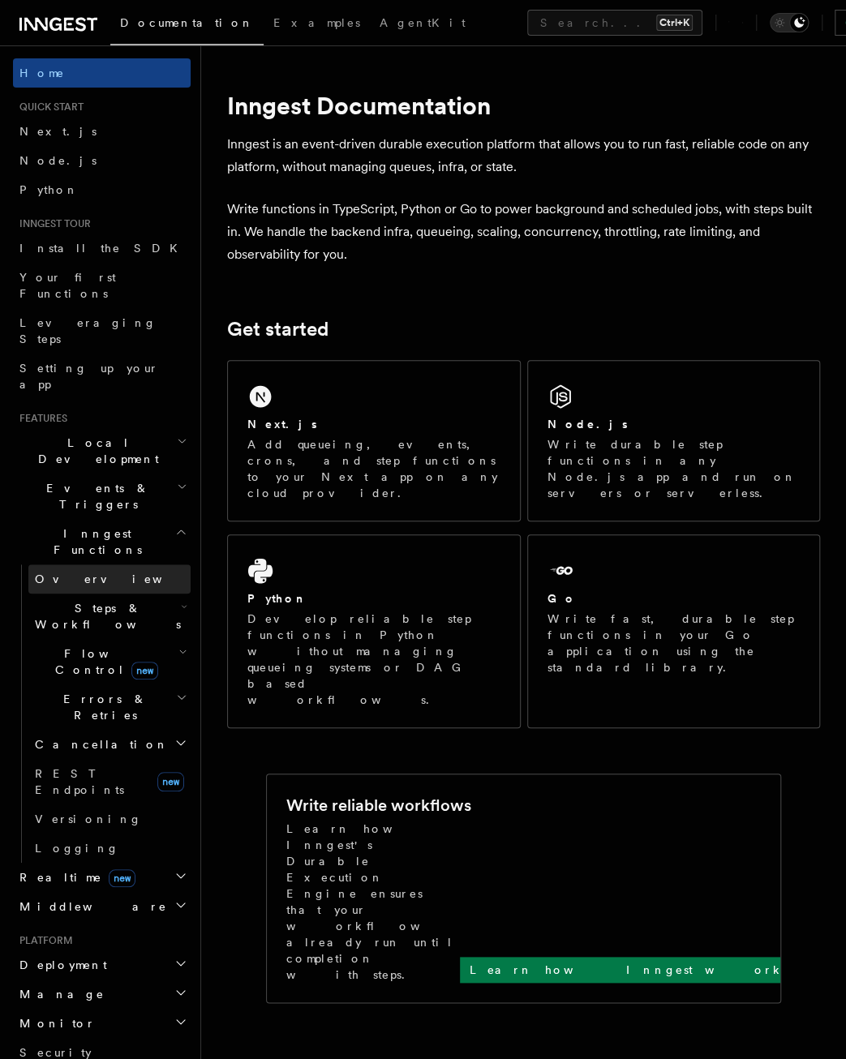
click at [114, 565] on link "Overview" at bounding box center [109, 579] width 162 height 29
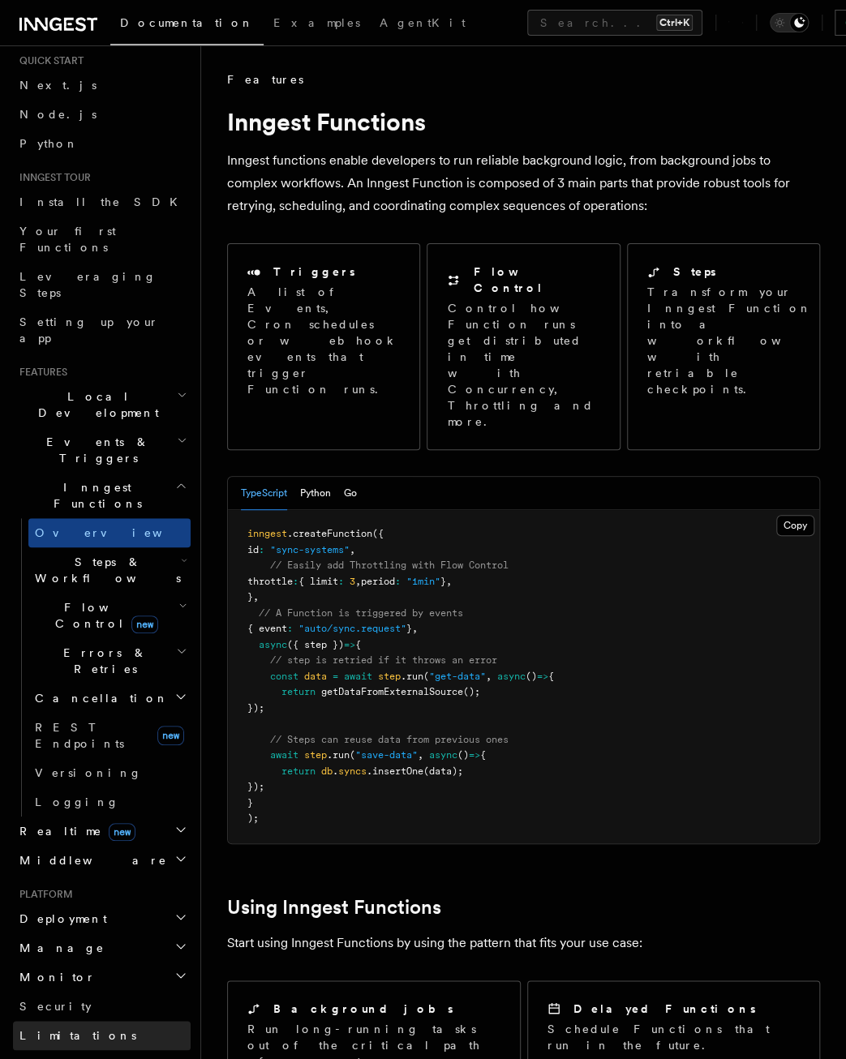
scroll to position [243, 0]
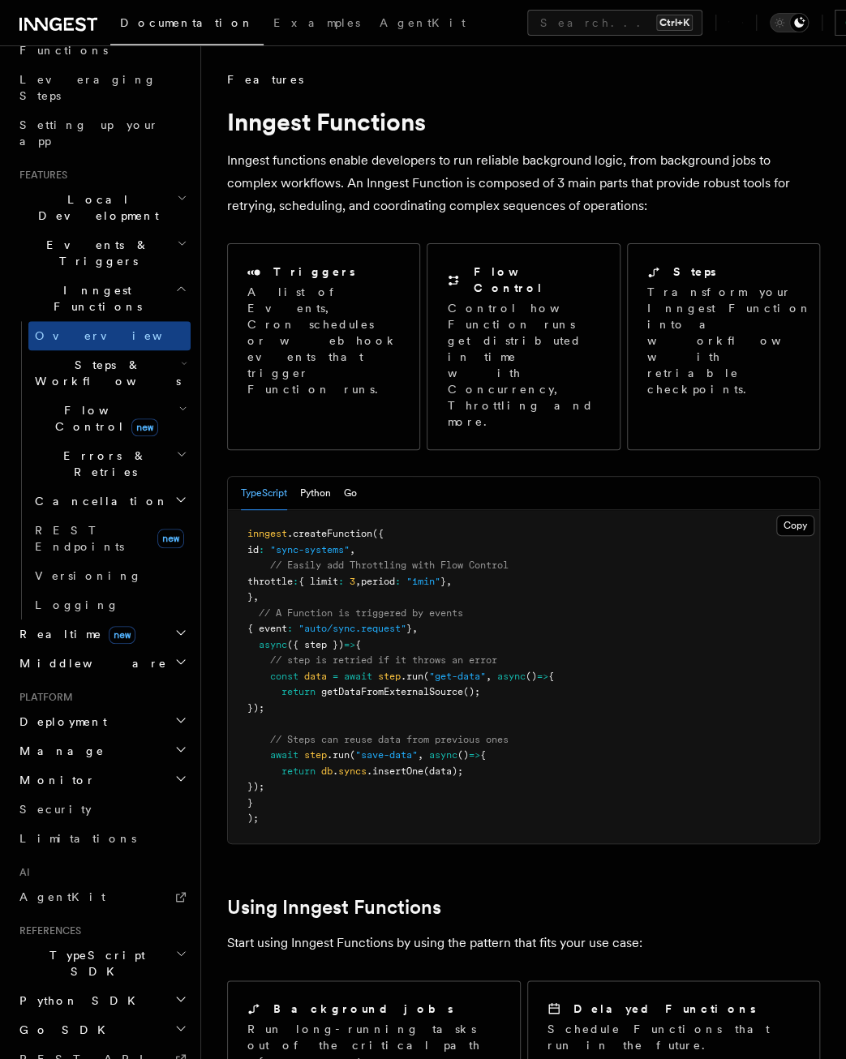
click at [97, 620] on h2 "Realtime new" at bounding box center [102, 634] width 178 height 29
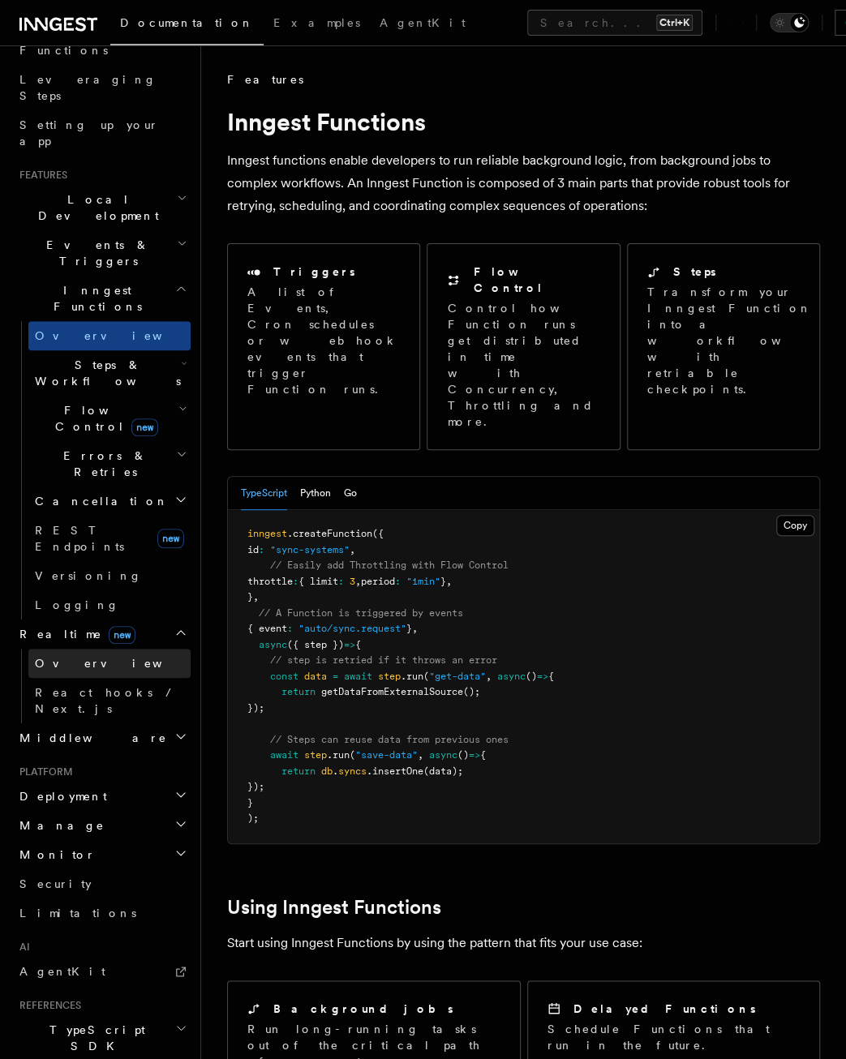
click at [100, 649] on link "Overview" at bounding box center [109, 663] width 162 height 29
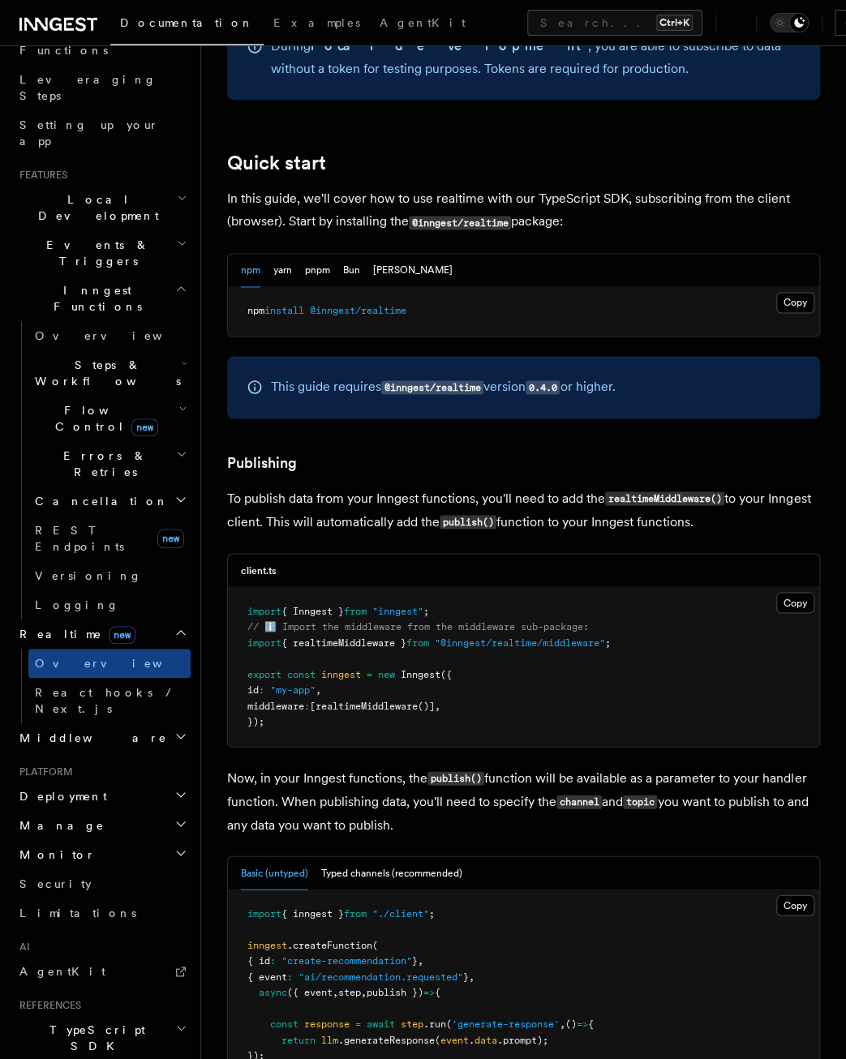
scroll to position [1136, 0]
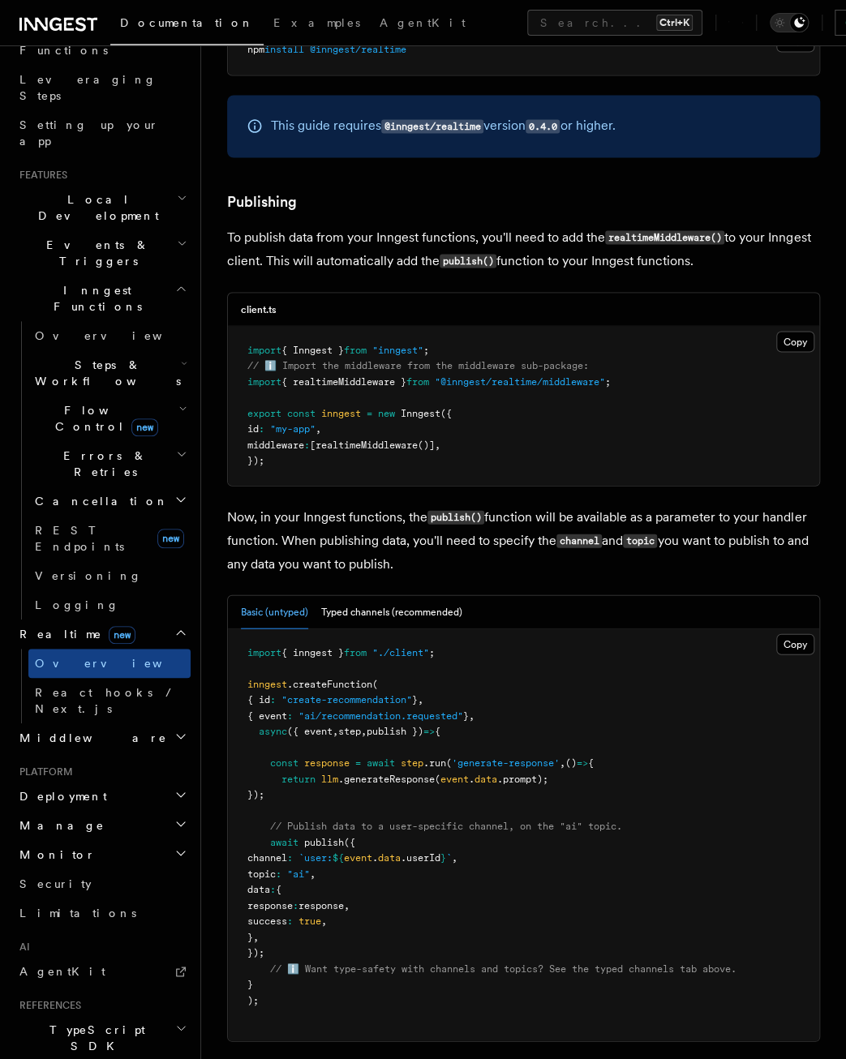
click at [380, 449] on span "realtimeMiddleware" at bounding box center [367, 444] width 102 height 11
drag, startPoint x: 380, startPoint y: 449, endPoint x: 387, endPoint y: 492, distance: 43.6
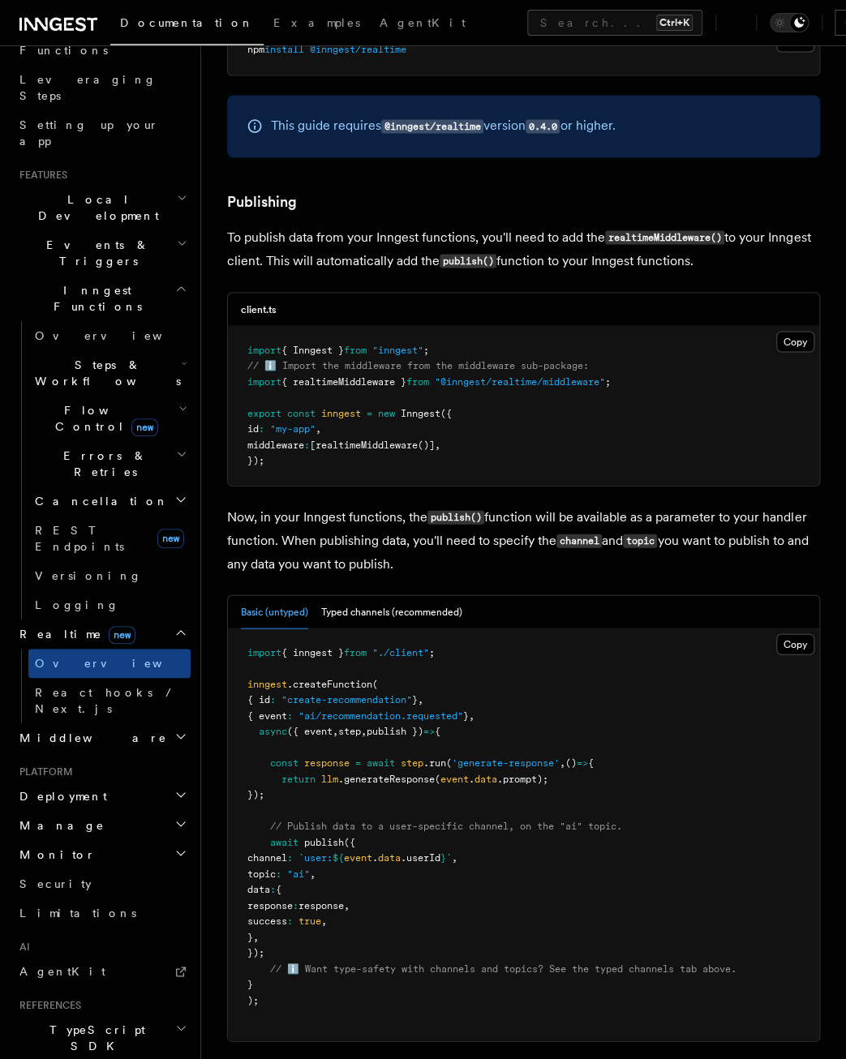
click at [453, 367] on span "// ℹ️ Import the middleware from the middleware sub-package:" at bounding box center [417, 364] width 341 height 11
click at [435, 382] on span at bounding box center [432, 381] width 6 height 11
drag, startPoint x: 447, startPoint y: 382, endPoint x: 422, endPoint y: 392, distance: 27.0
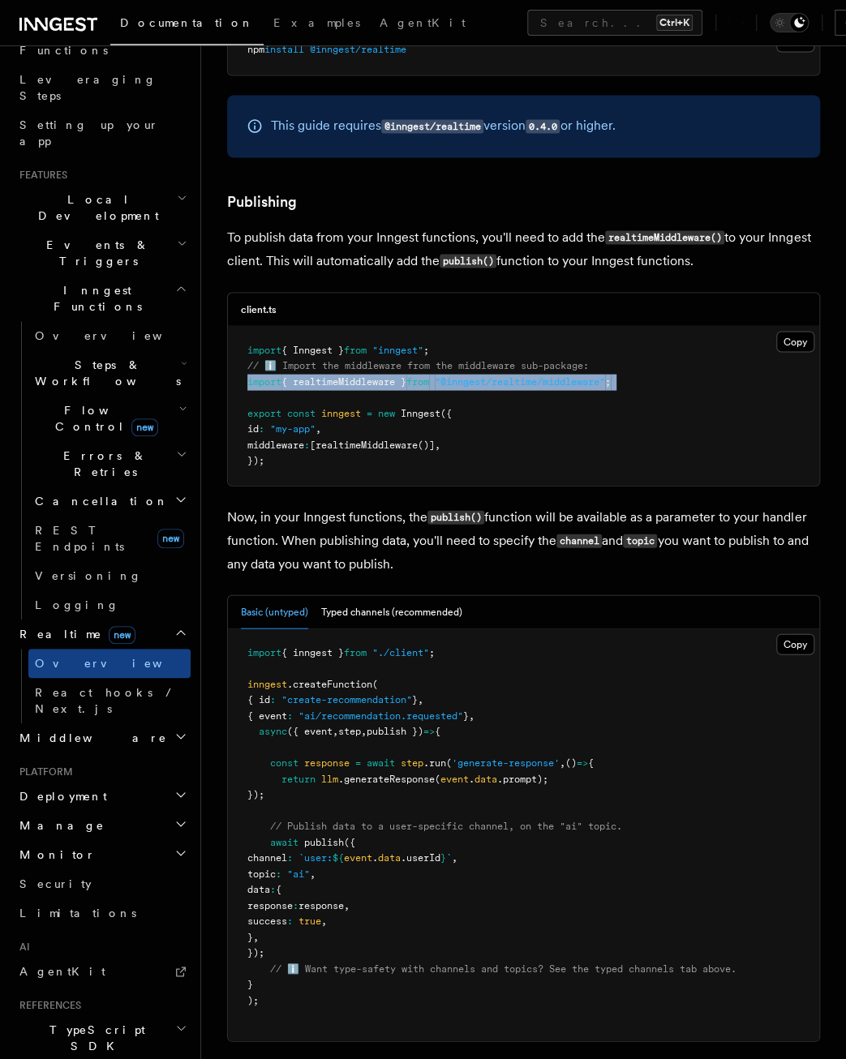
click at [422, 392] on pre "import { Inngest } from "inngest" ; // ℹ️ Import the middleware from the middle…" at bounding box center [523, 405] width 591 height 159
click at [422, 387] on span "from" at bounding box center [417, 381] width 23 height 11
click at [454, 375] on pre "import { Inngest } from "inngest" ; // ℹ️ Import the middleware from the middle…" at bounding box center [523, 405] width 591 height 159
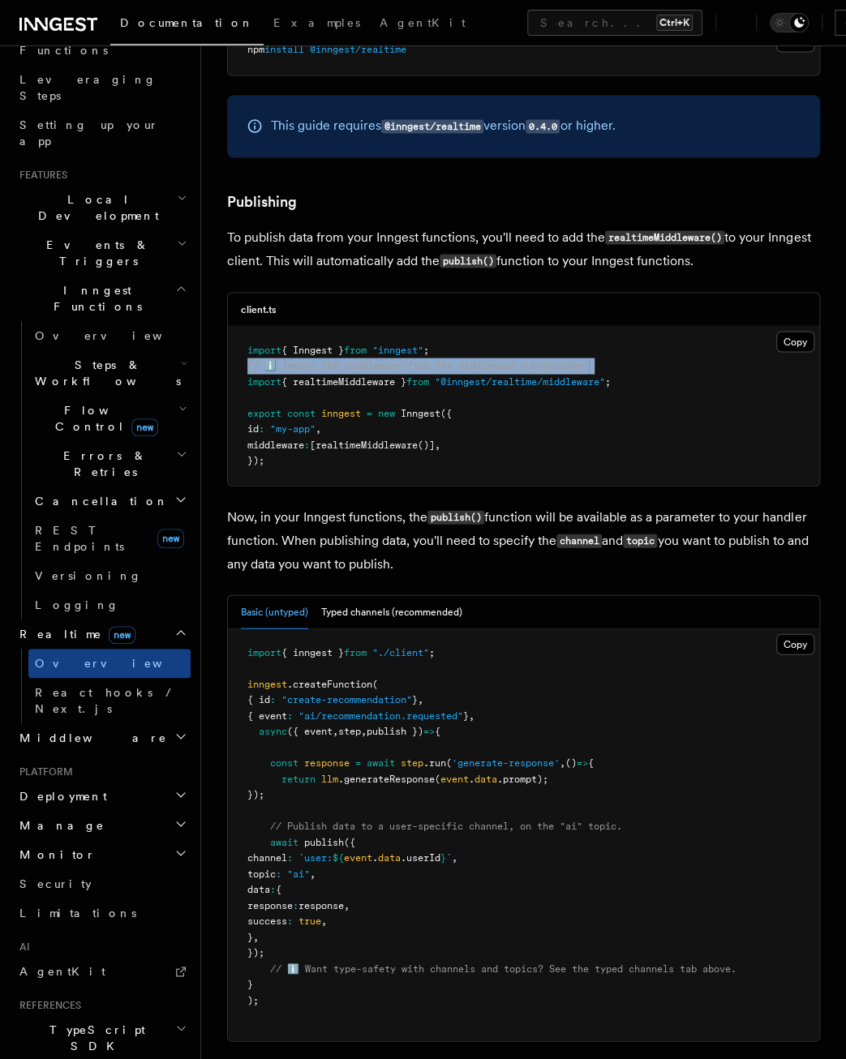
click at [454, 375] on pre "import { Inngest } from "inngest" ; // ℹ️ Import the middleware from the middle…" at bounding box center [523, 405] width 591 height 159
drag, startPoint x: 454, startPoint y: 375, endPoint x: 452, endPoint y: 387, distance: 12.4
click at [452, 387] on span ""@inngest/realtime/middleware"" at bounding box center [520, 381] width 170 height 11
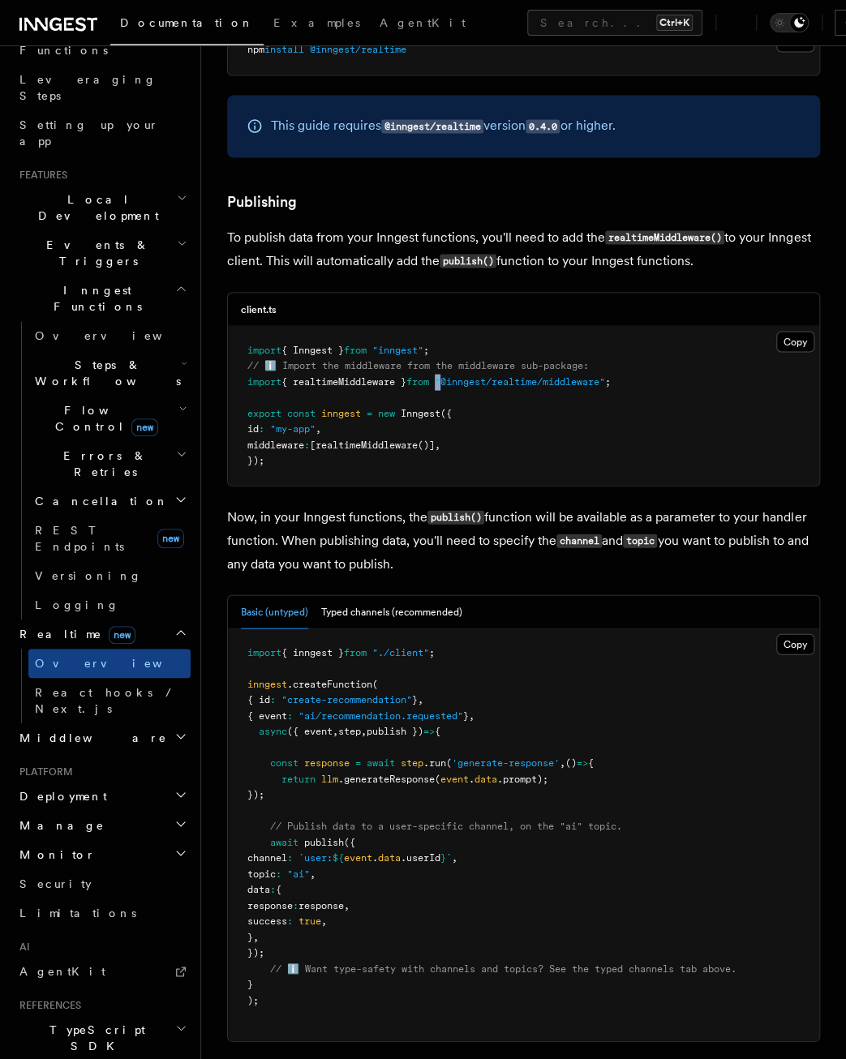
click at [452, 387] on span ""@inngest/realtime/middleware"" at bounding box center [520, 381] width 170 height 11
copy code "import { realtimeMiddleware } from "@inngest/realtime/middleware" ;"
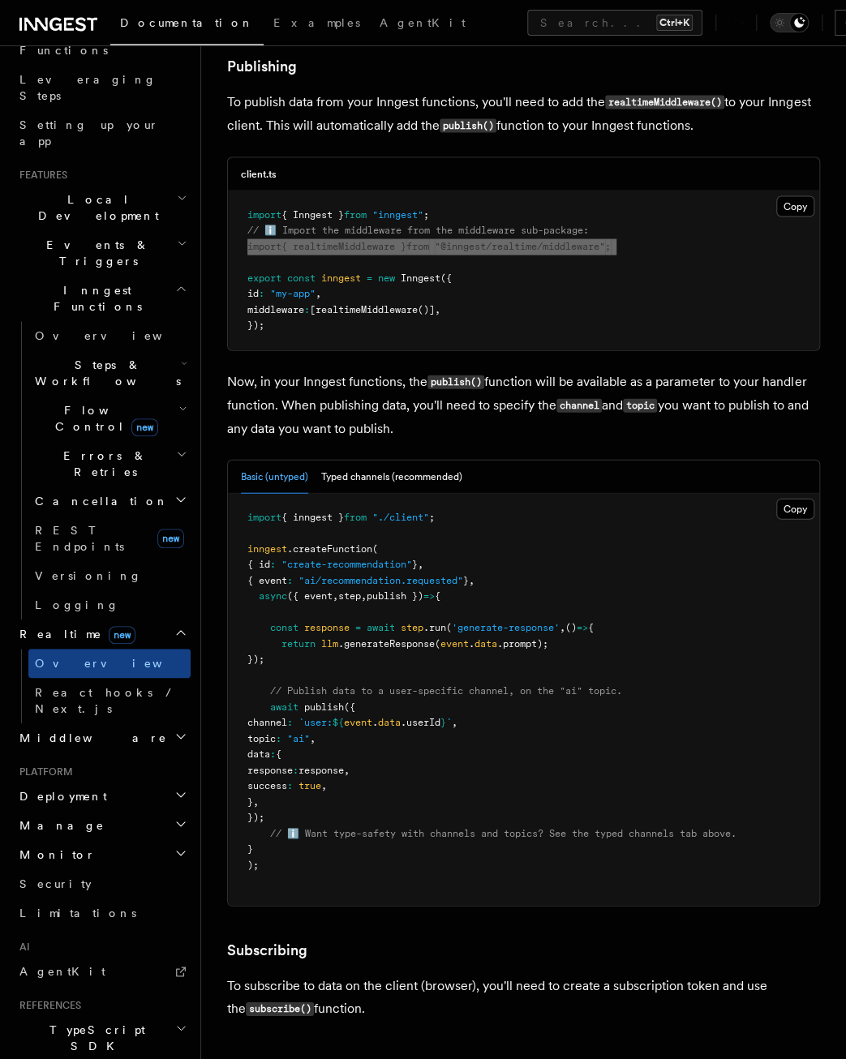
scroll to position [1298, 0]
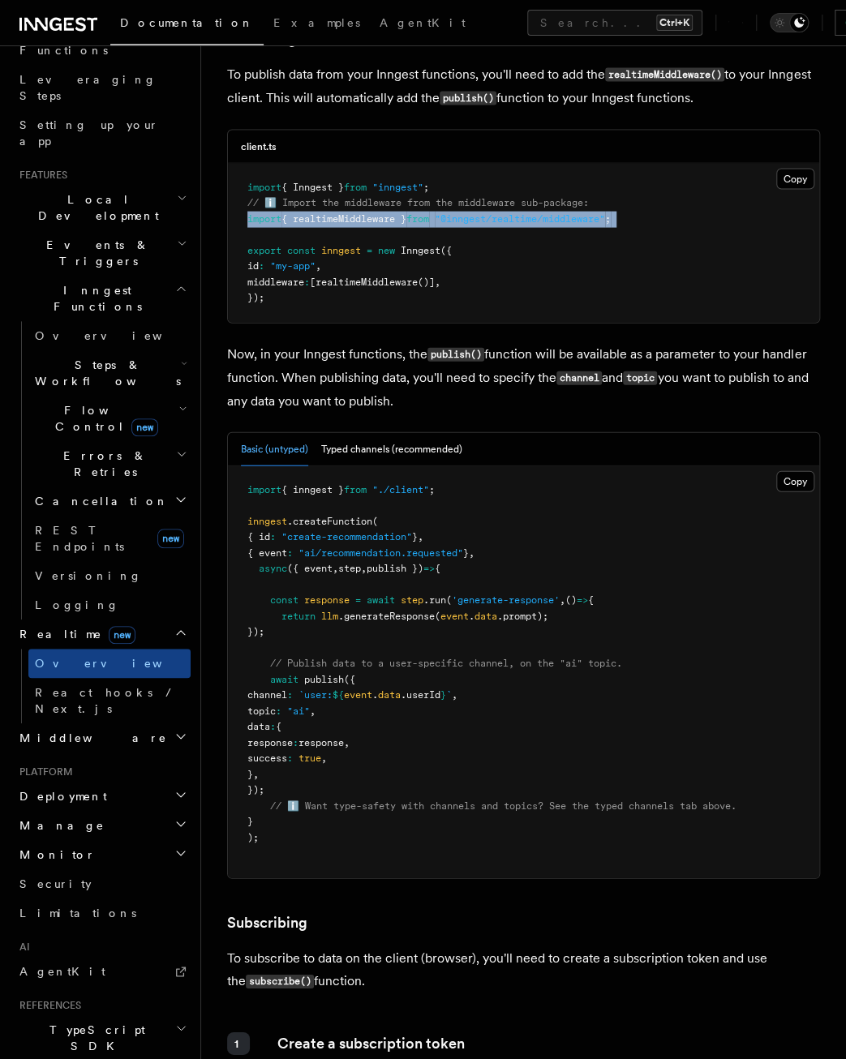
click at [98, 724] on h2 "Middleware" at bounding box center [102, 738] width 178 height 29
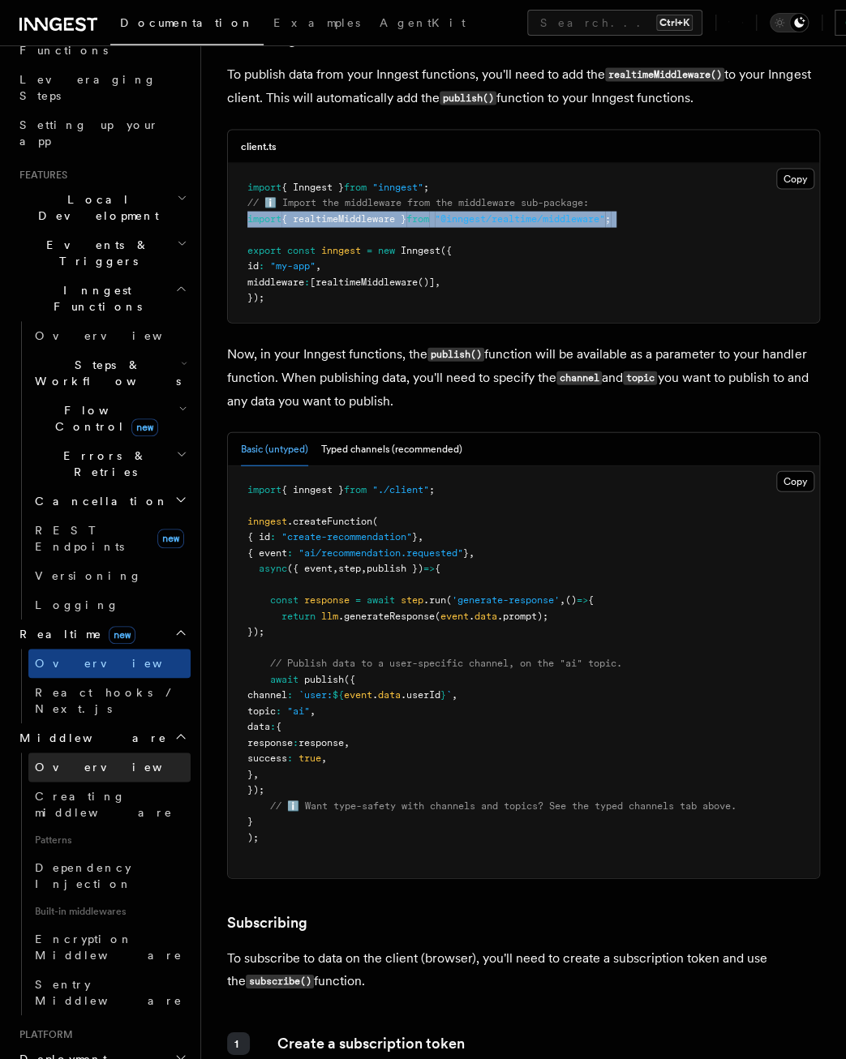
click at [85, 753] on link "Overview" at bounding box center [109, 767] width 162 height 29
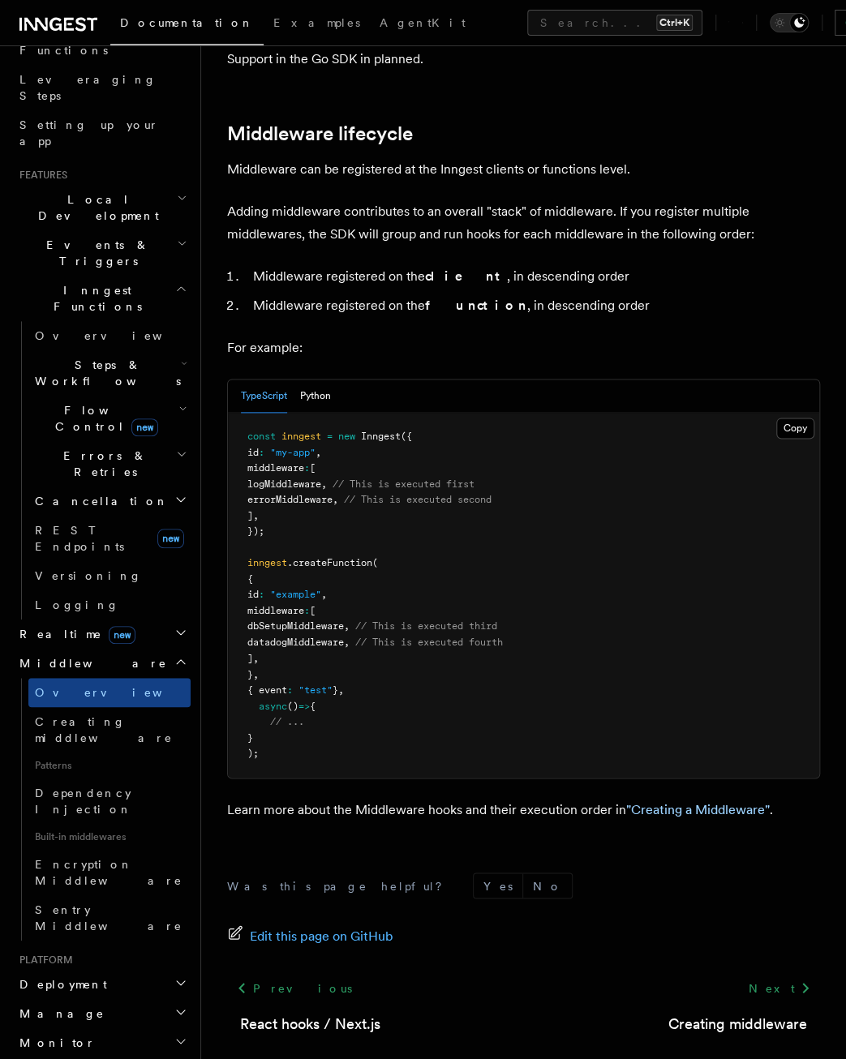
scroll to position [632, 0]
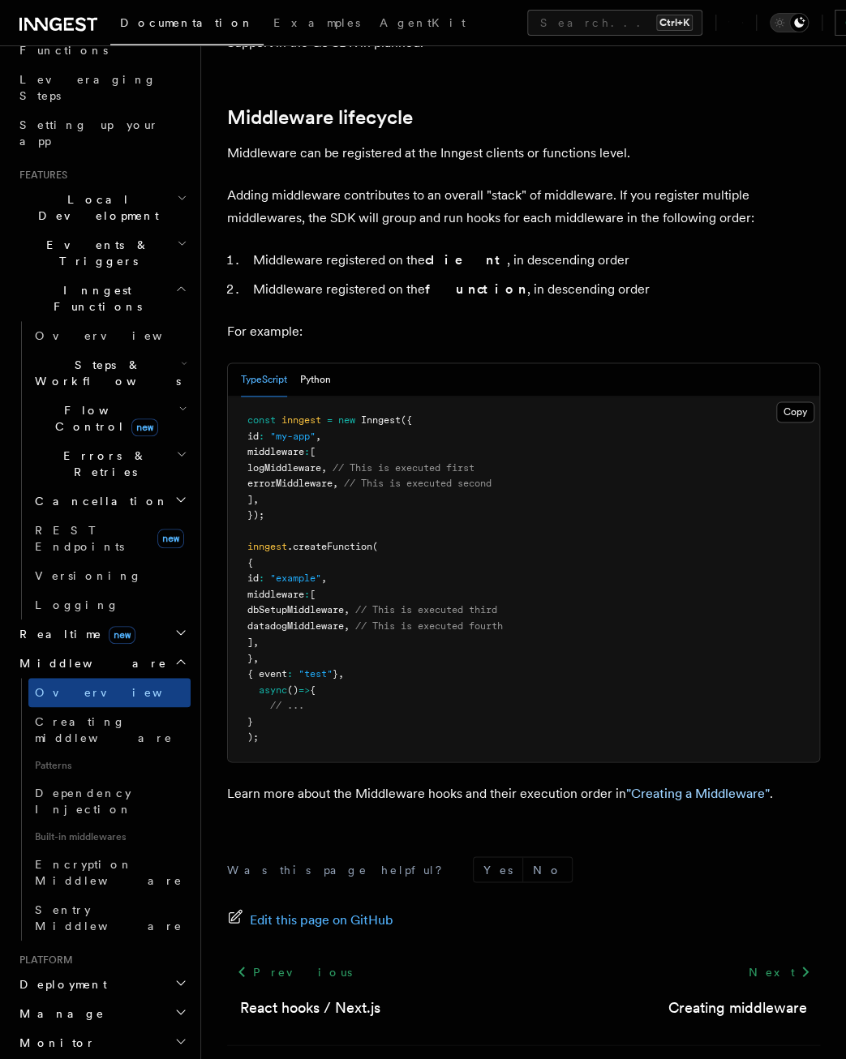
click at [376, 585] on pre "const inngest = new Inngest ({ id : "my-app" , middleware : [ logMiddleware , /…" at bounding box center [523, 579] width 591 height 365
click at [430, 620] on span "// This is executed fourth" at bounding box center [429, 625] width 148 height 11
click at [325, 620] on span "datadogMiddleware" at bounding box center [295, 625] width 97 height 11
click at [412, 573] on pre "const inngest = new Inngest ({ id : "my-app" , middleware : [ logMiddleware , /…" at bounding box center [523, 579] width 591 height 365
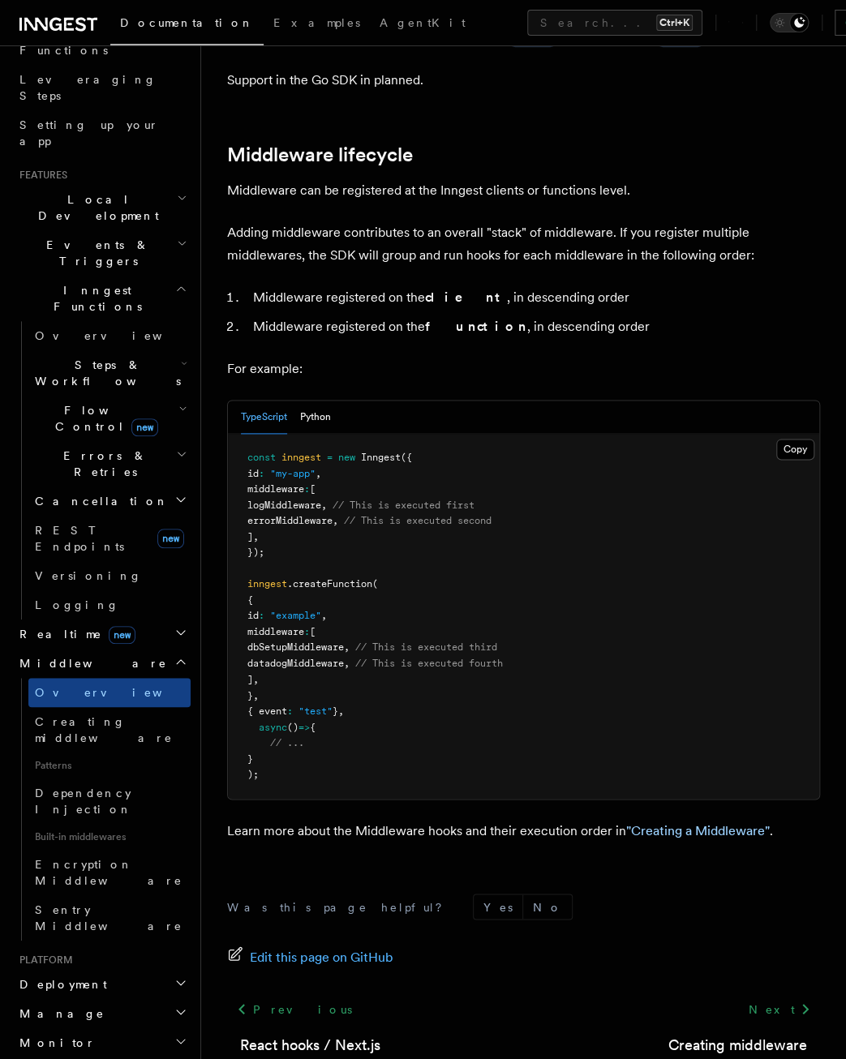
scroll to position [551, 0]
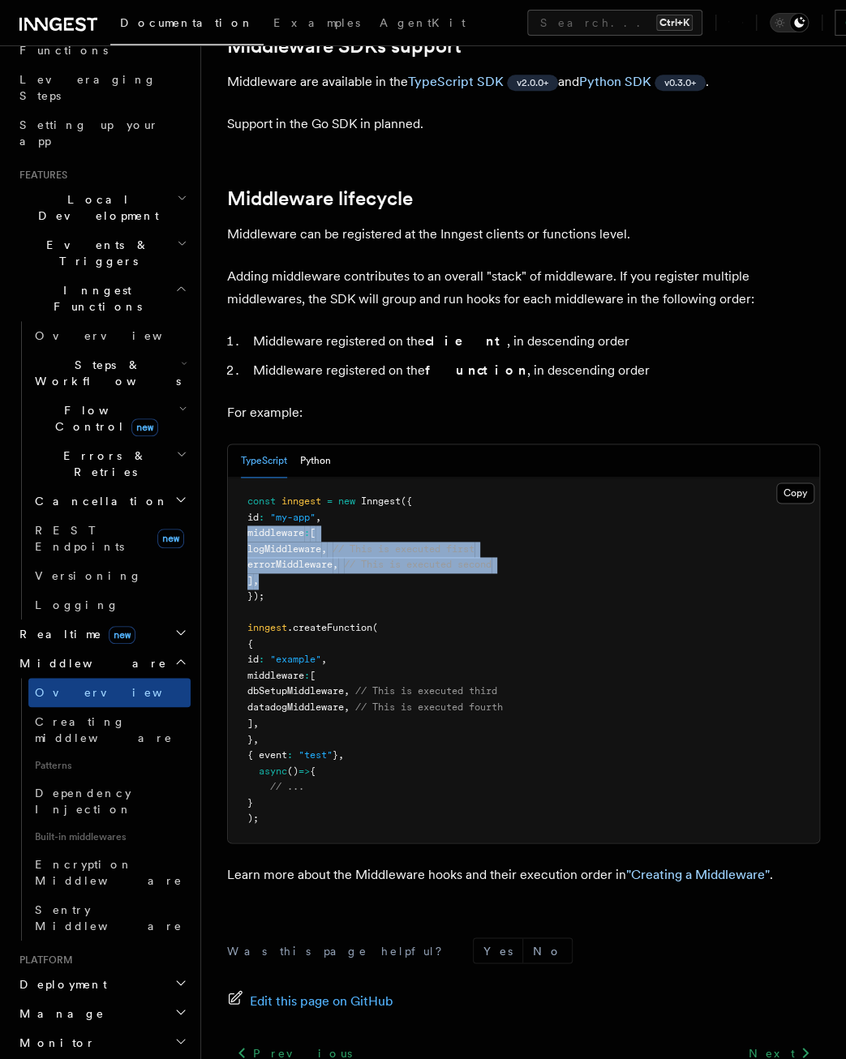
drag, startPoint x: 334, startPoint y: 517, endPoint x: 222, endPoint y: 466, distance: 122.7
click at [222, 466] on div "Features Middleware Middleware allows your code to run at various points in an …" at bounding box center [523, 328] width 645 height 1758
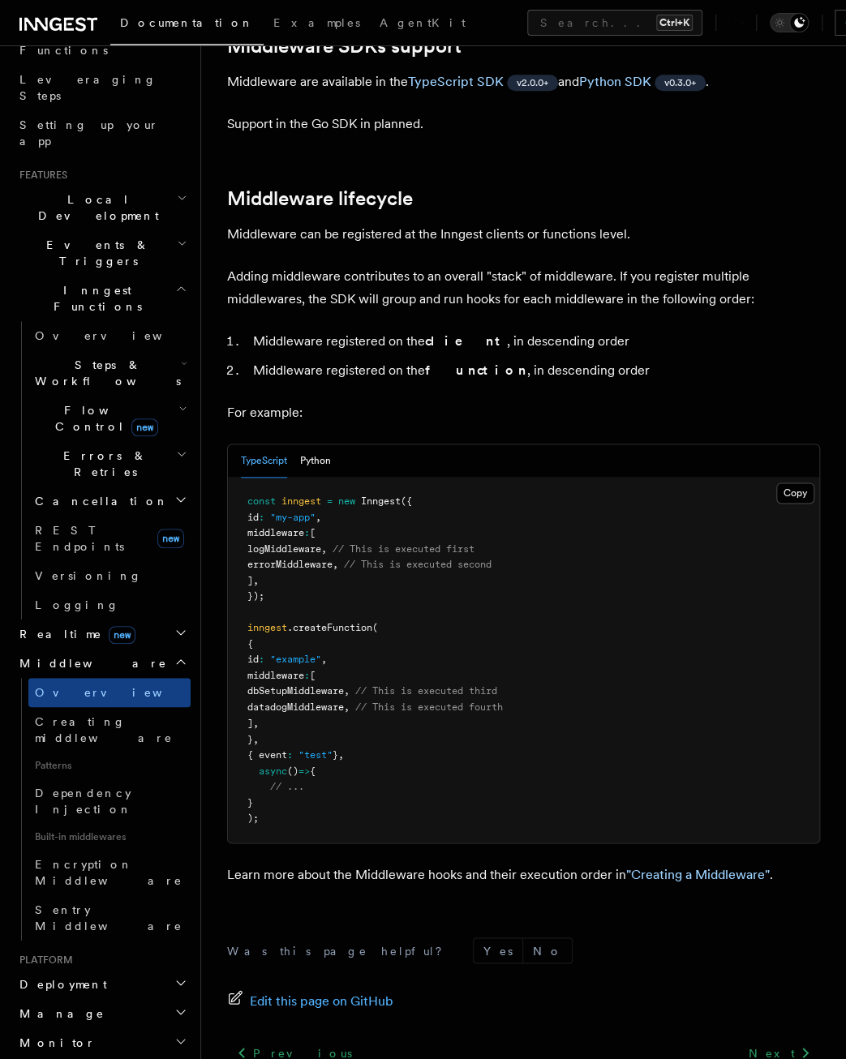
drag, startPoint x: 222, startPoint y: 466, endPoint x: 357, endPoint y: 532, distance: 149.8
click at [357, 532] on pre "const inngest = new Inngest ({ id : "my-app" , middleware : [ logMiddleware , /…" at bounding box center [523, 660] width 591 height 365
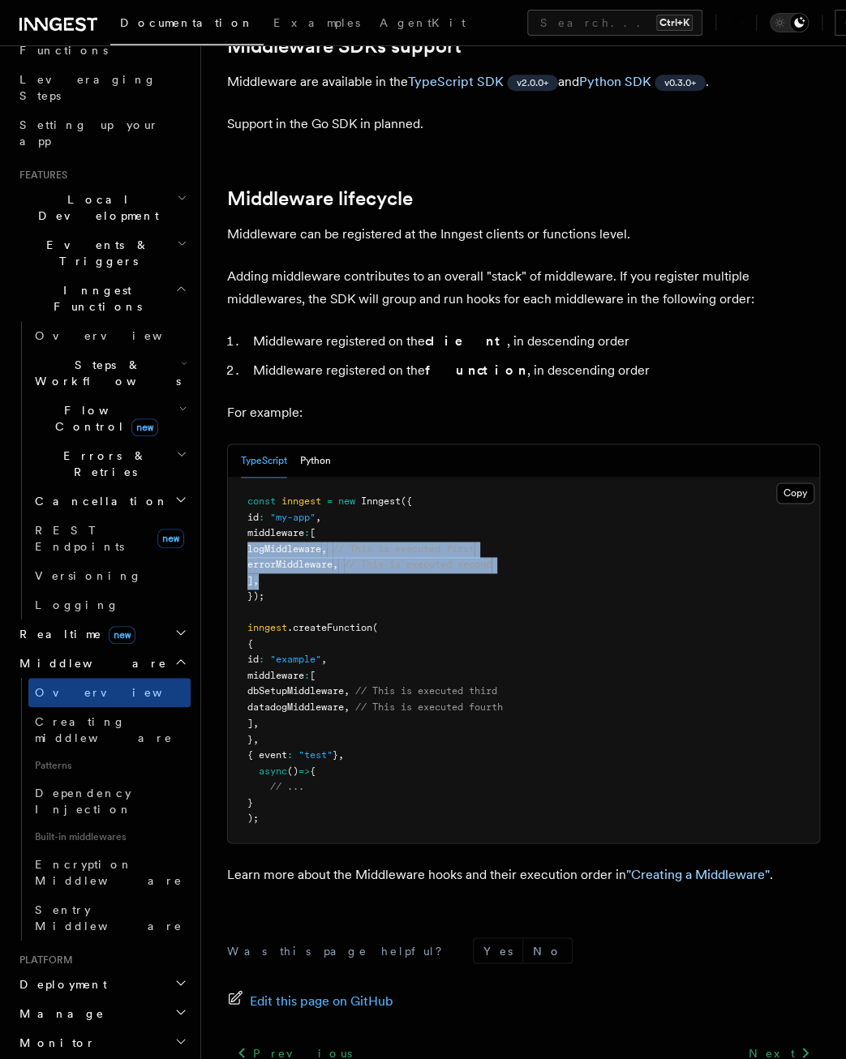
drag, startPoint x: 371, startPoint y: 517, endPoint x: 234, endPoint y: 475, distance: 144.0
click at [234, 478] on pre "const inngest = new Inngest ({ id : "my-app" , middleware : [ logMiddleware , /…" at bounding box center [523, 660] width 591 height 365
drag, startPoint x: 234, startPoint y: 475, endPoint x: 347, endPoint y: 498, distance: 115.8
click at [333, 559] on span "errorMiddleware" at bounding box center [289, 564] width 85 height 11
click at [382, 521] on pre "const inngest = new Inngest ({ id : "my-app" , middleware : [ logMiddleware , /…" at bounding box center [523, 660] width 591 height 365
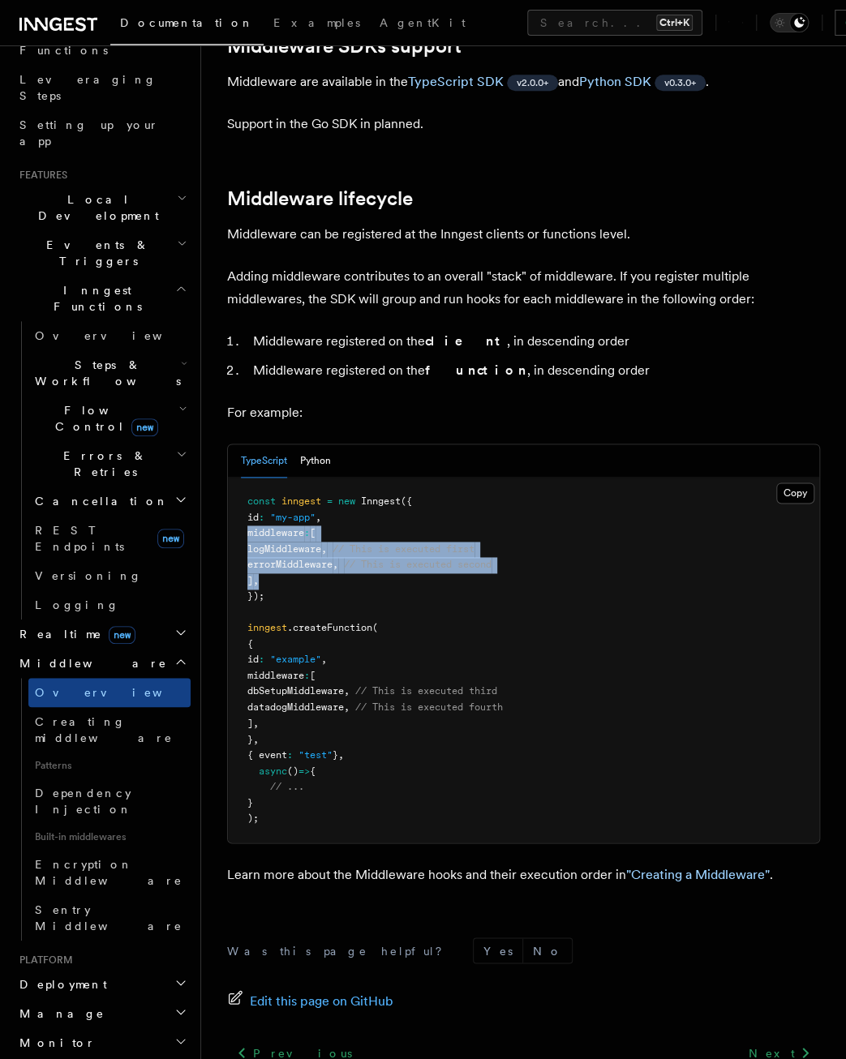
drag, startPoint x: 409, startPoint y: 515, endPoint x: 209, endPoint y: 466, distance: 205.4
click at [209, 466] on div "Features Middleware Middleware allows your code to run at various points in an …" at bounding box center [523, 328] width 645 height 1758
drag, startPoint x: 209, startPoint y: 466, endPoint x: 329, endPoint y: 506, distance: 126.5
click at [329, 506] on pre "const inngest = new Inngest ({ id : "my-app" , middleware : [ logMiddleware , /…" at bounding box center [523, 660] width 591 height 365
click at [394, 517] on pre "const inngest = new Inngest ({ id : "my-app" , middleware : [ logMiddleware , /…" at bounding box center [523, 660] width 591 height 365
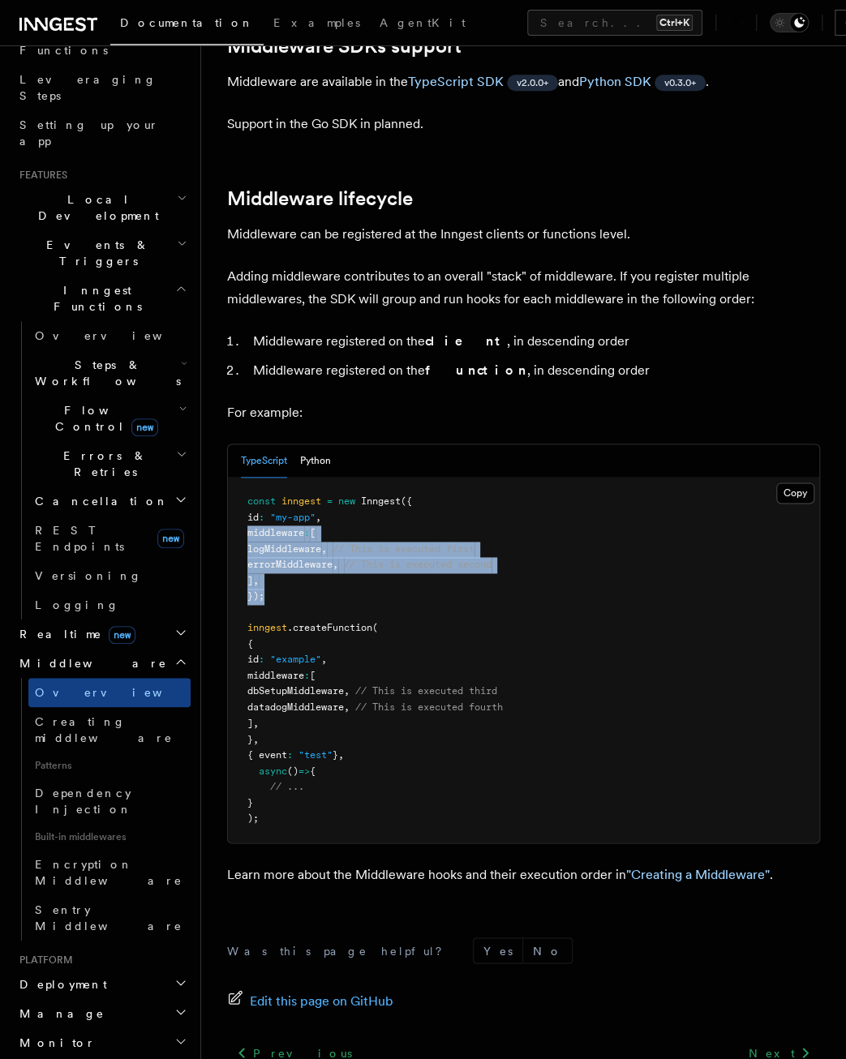
drag, startPoint x: 456, startPoint y: 527, endPoint x: 222, endPoint y: 462, distance: 242.7
click at [222, 462] on div "Features Middleware Middleware allows your code to run at various points in an …" at bounding box center [523, 328] width 645 height 1758
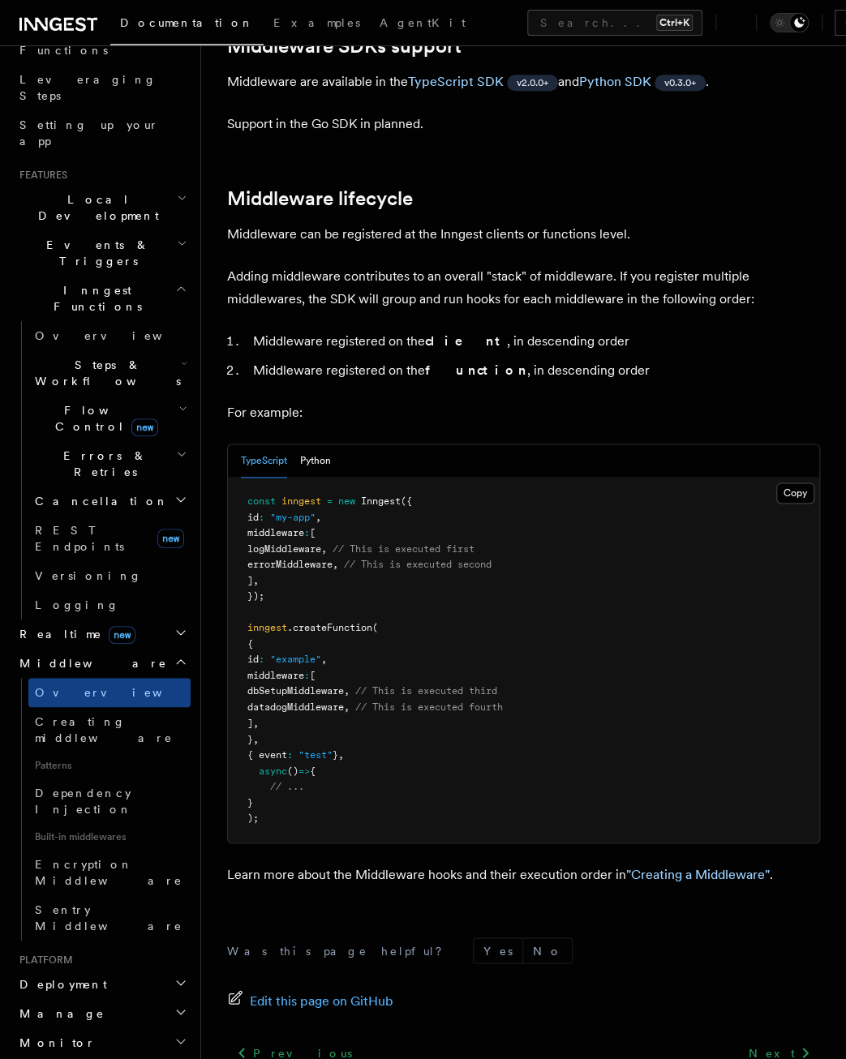
drag, startPoint x: 222, startPoint y: 462, endPoint x: 347, endPoint y: 539, distance: 147.2
click at [347, 539] on pre "const inngest = new Inngest ({ id : "my-app" , middleware : [ logMiddleware , /…" at bounding box center [523, 660] width 591 height 365
click at [410, 568] on pre "const inngest = new Inngest ({ id : "my-app" , middleware : [ logMiddleware , /…" at bounding box center [523, 660] width 591 height 365
click at [466, 653] on pre "const inngest = new Inngest ({ id : "my-app" , middleware : [ logMiddleware , /…" at bounding box center [523, 660] width 591 height 365
click at [372, 568] on pre "const inngest = new Inngest ({ id : "my-app" , middleware : [ logMiddleware , /…" at bounding box center [523, 660] width 591 height 365
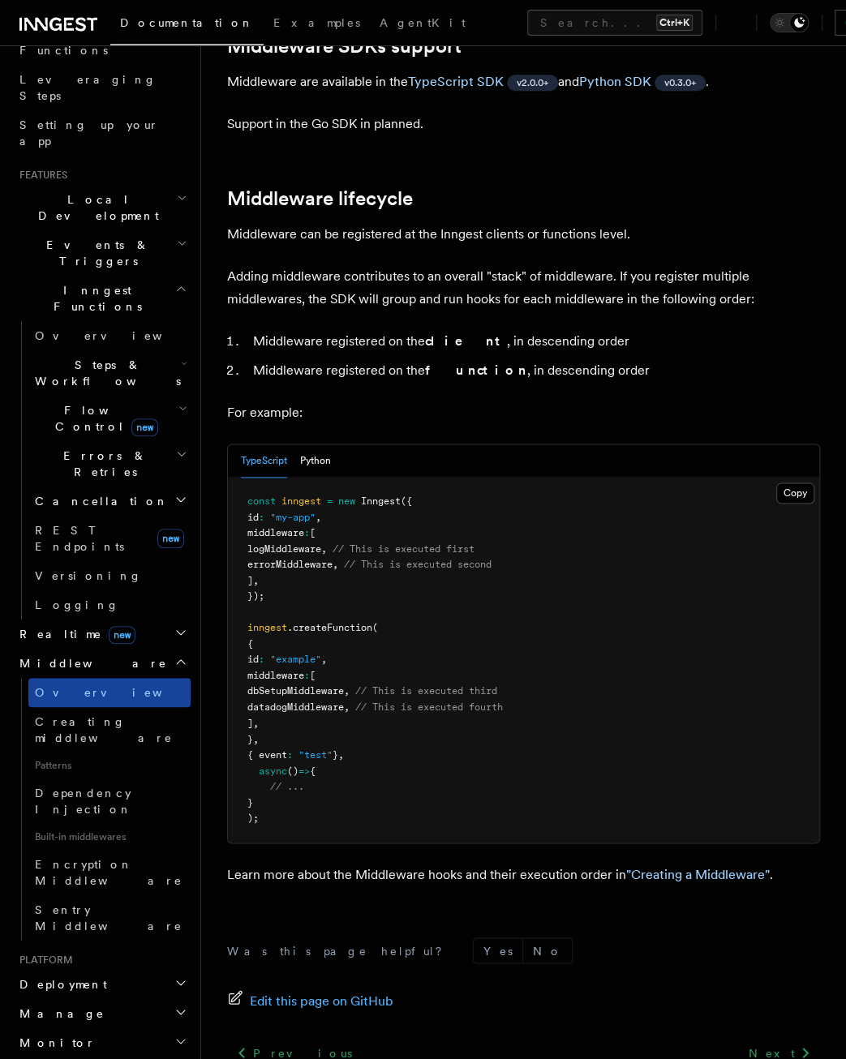
click at [63, 678] on link "Overview" at bounding box center [109, 692] width 162 height 29
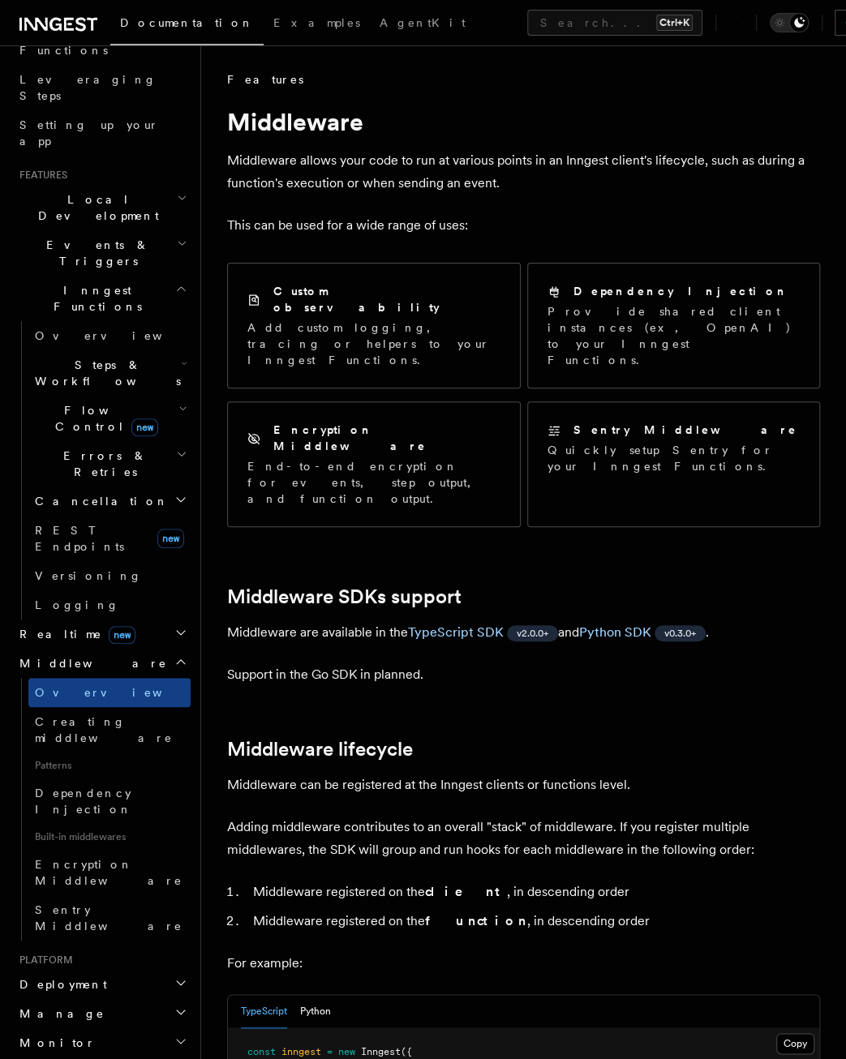
click at [79, 655] on span "Middleware" at bounding box center [90, 663] width 154 height 16
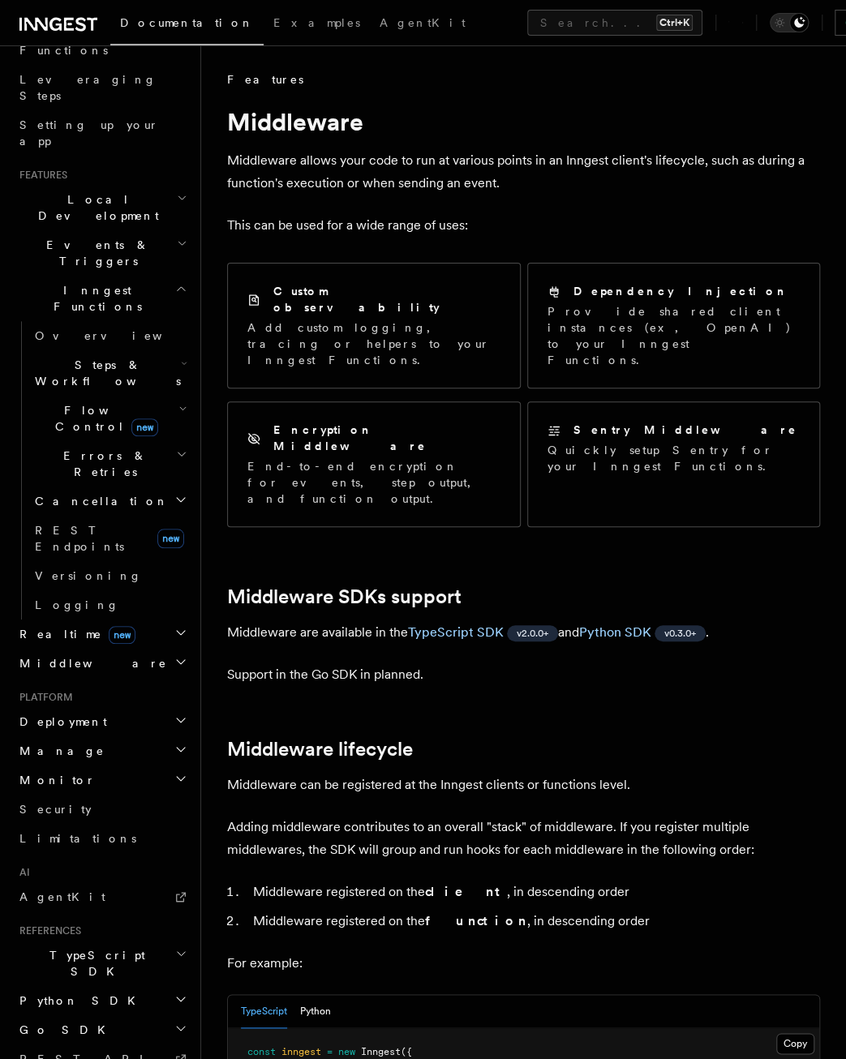
click at [91, 620] on h2 "Realtime new" at bounding box center [102, 634] width 178 height 29
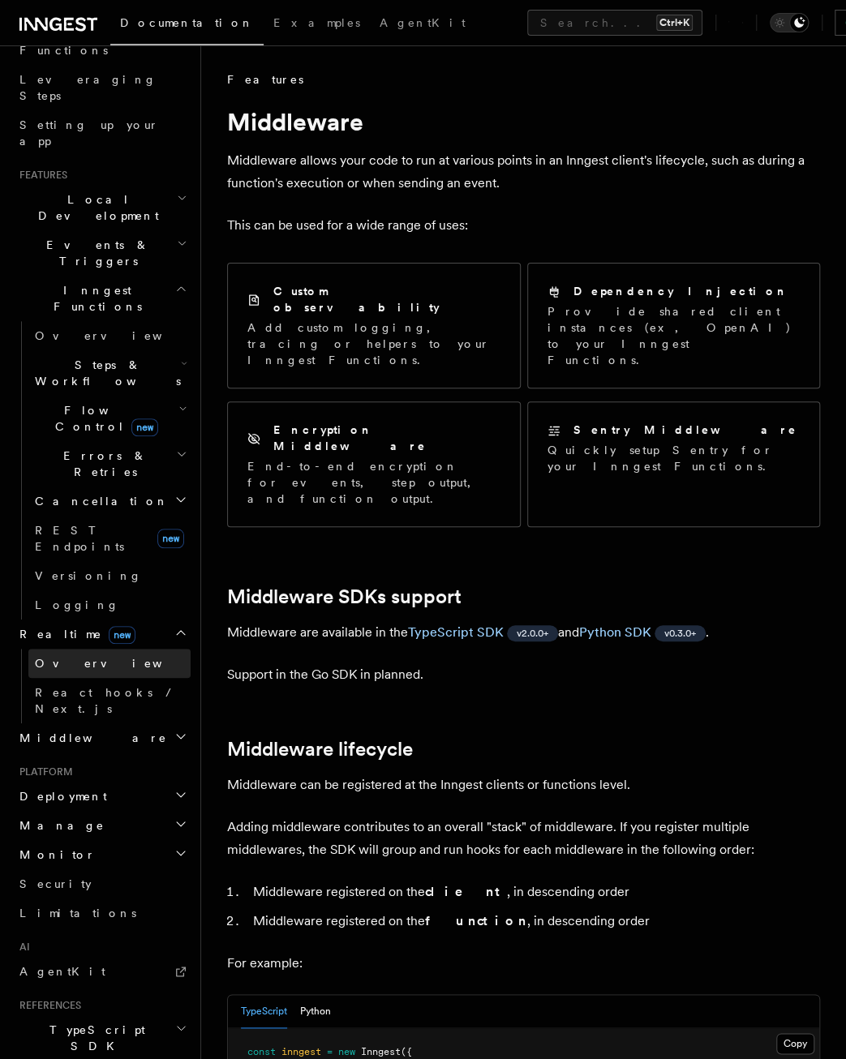
click at [100, 649] on link "Overview" at bounding box center [109, 663] width 162 height 29
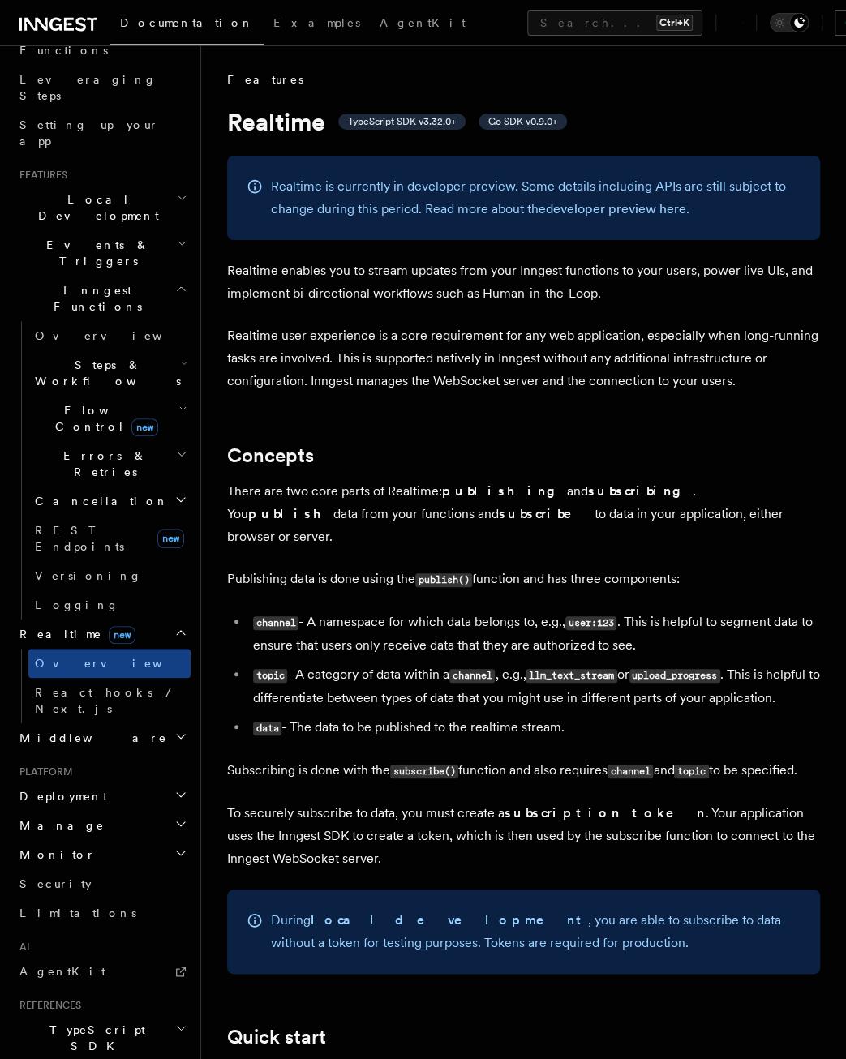
click at [403, 568] on p "Publishing data is done using the publish() function and has three components:" at bounding box center [523, 580] width 593 height 24
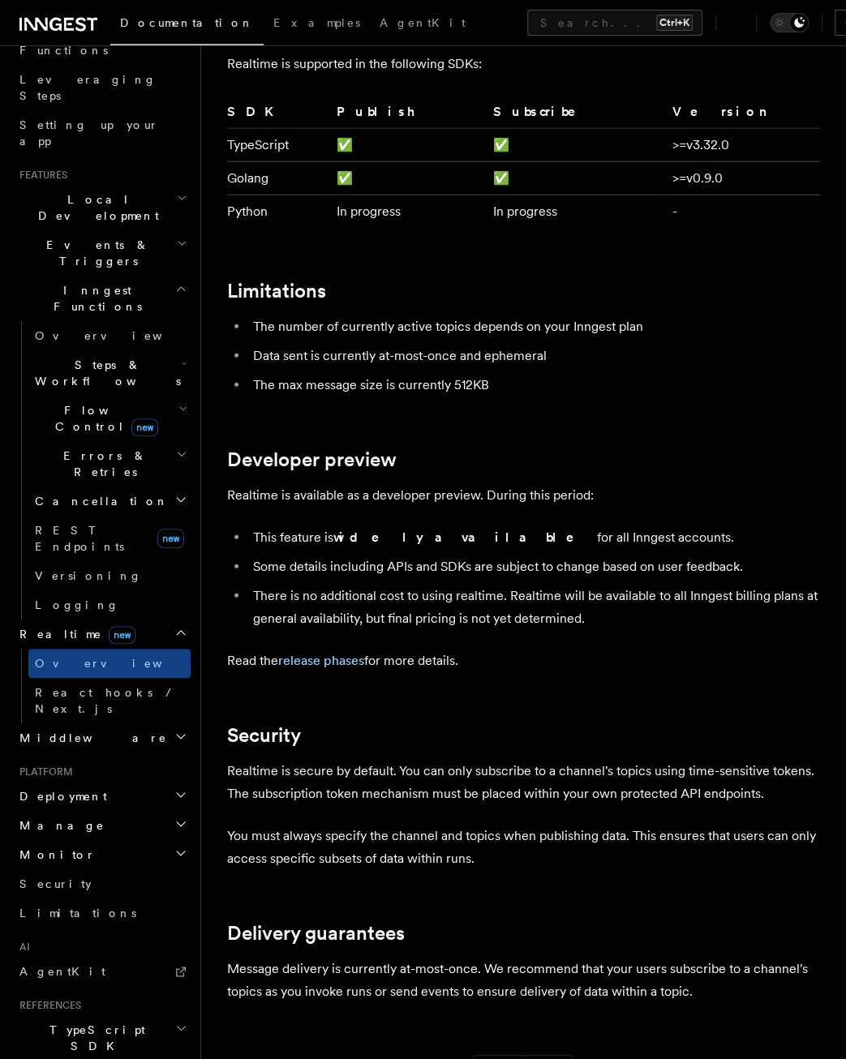
scroll to position [4284, 0]
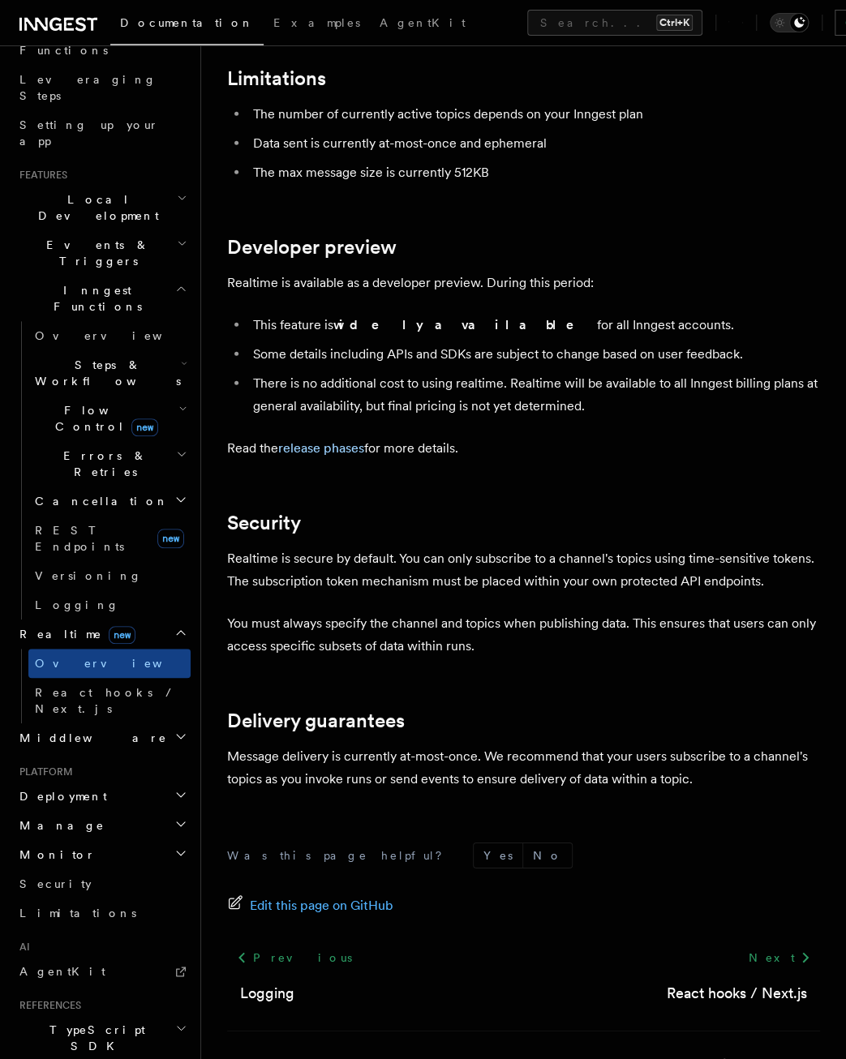
click at [81, 724] on h2 "Middleware" at bounding box center [102, 738] width 178 height 29
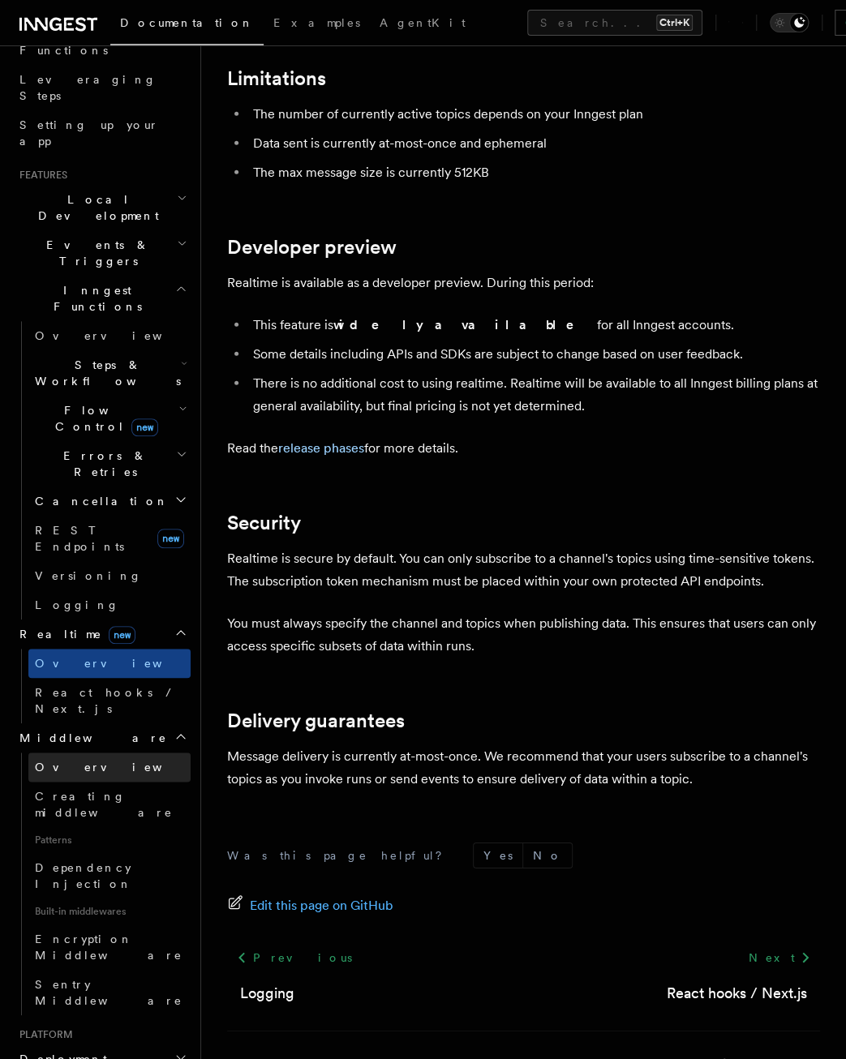
click at [88, 753] on link "Overview" at bounding box center [109, 767] width 162 height 29
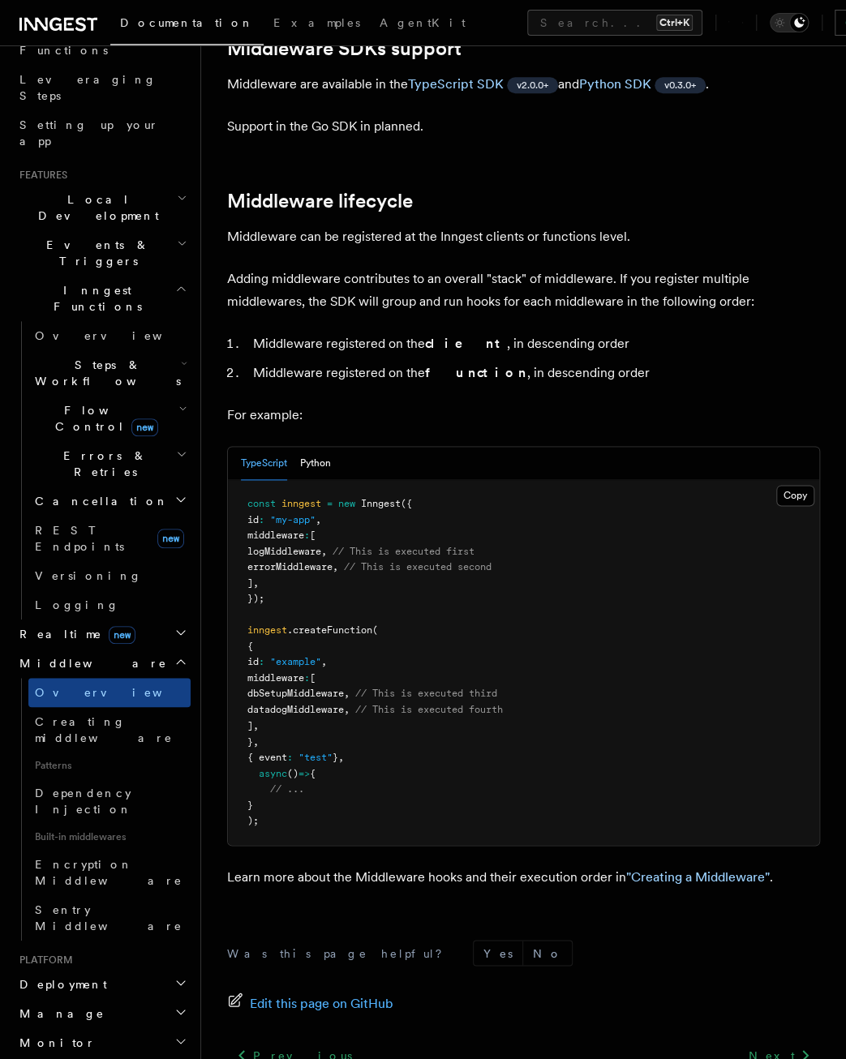
scroll to position [568, 0]
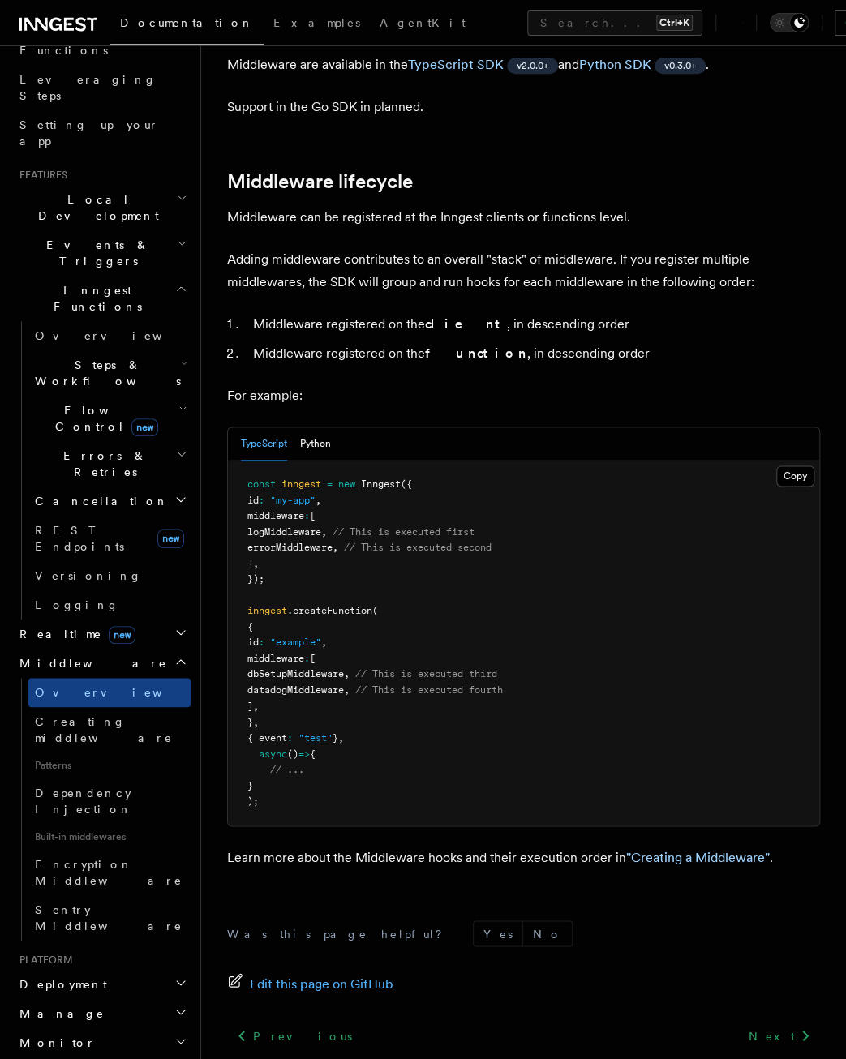
click at [81, 649] on h2 "Middleware" at bounding box center [102, 663] width 178 height 29
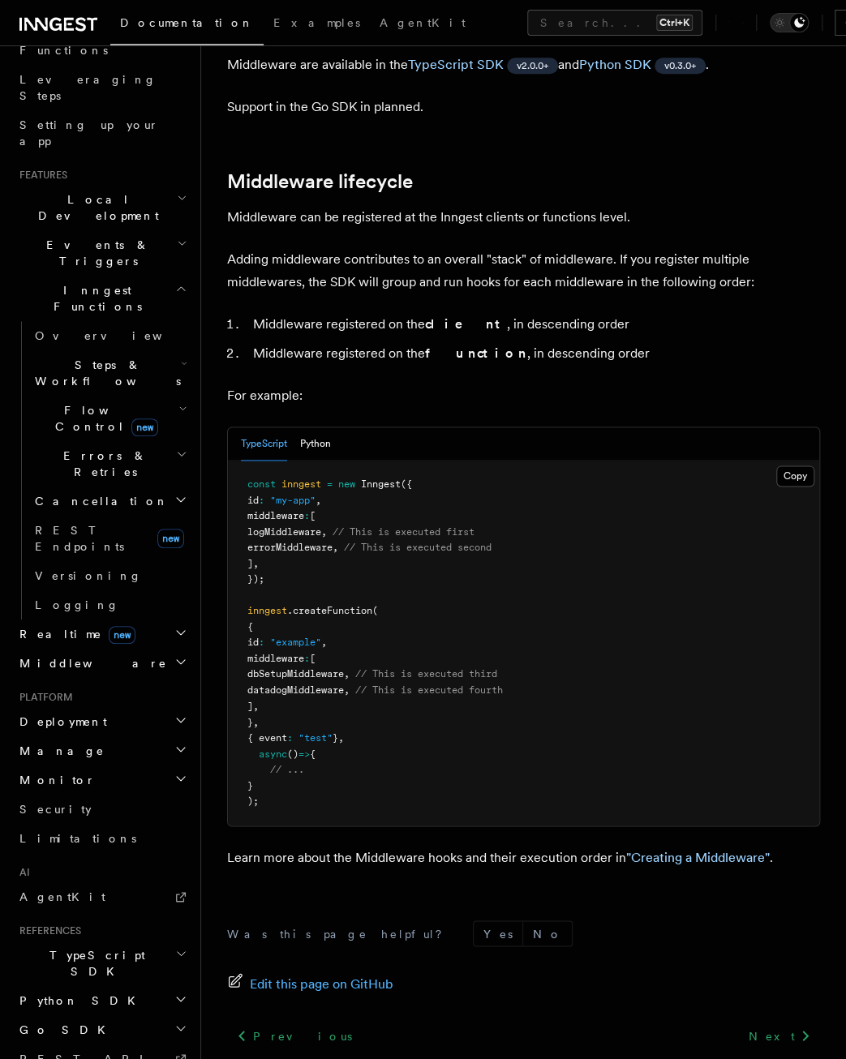
click at [109, 626] on span "new" at bounding box center [122, 635] width 27 height 18
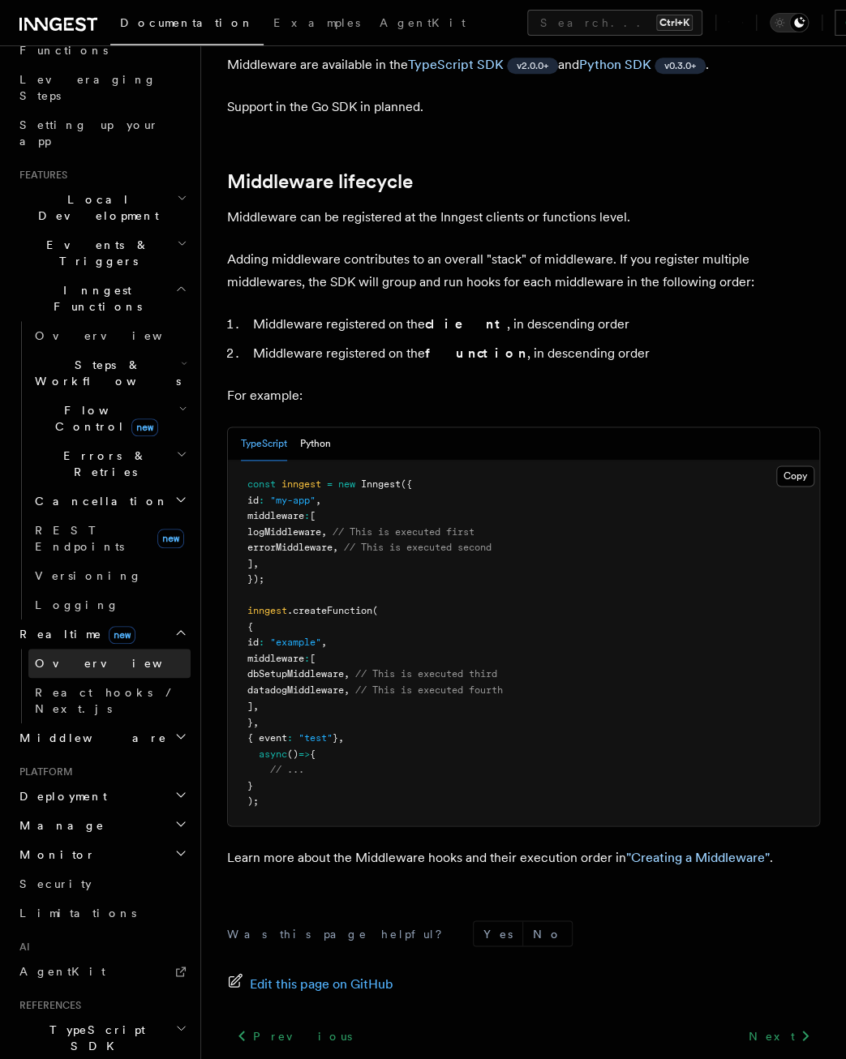
click at [70, 655] on span "Overview" at bounding box center [118, 663] width 167 height 16
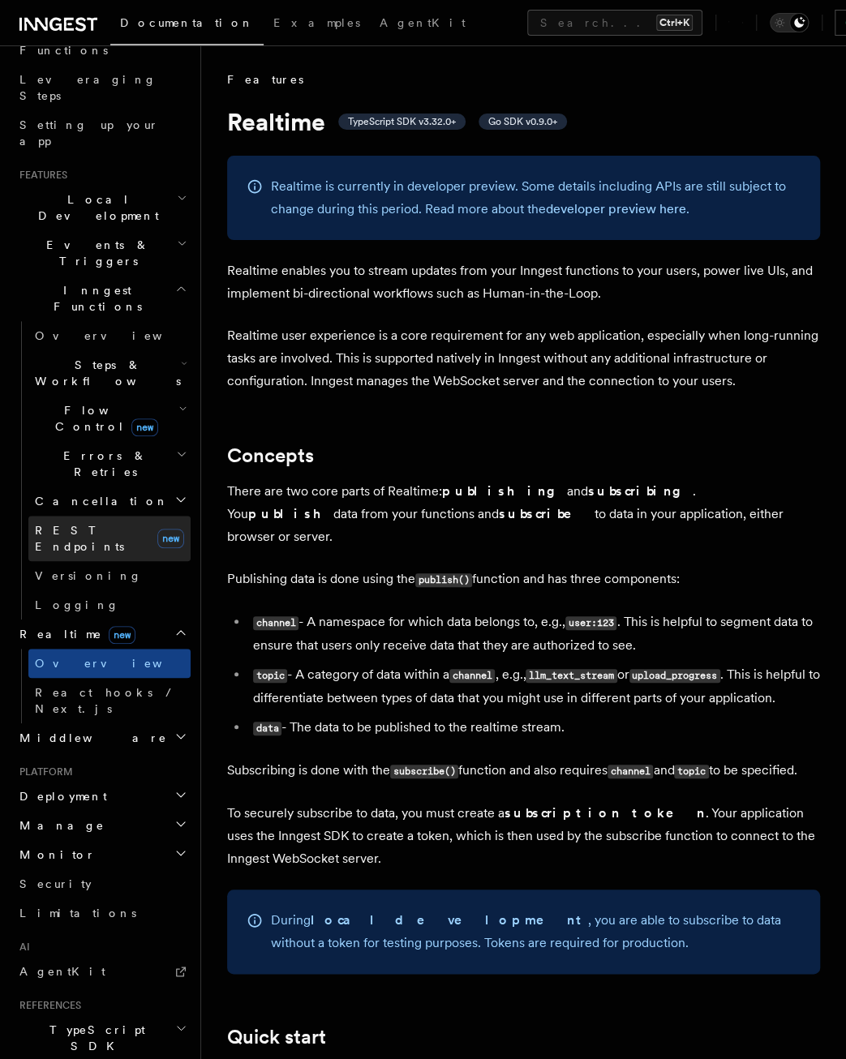
click at [86, 516] on link "REST Endpoints new" at bounding box center [109, 538] width 162 height 45
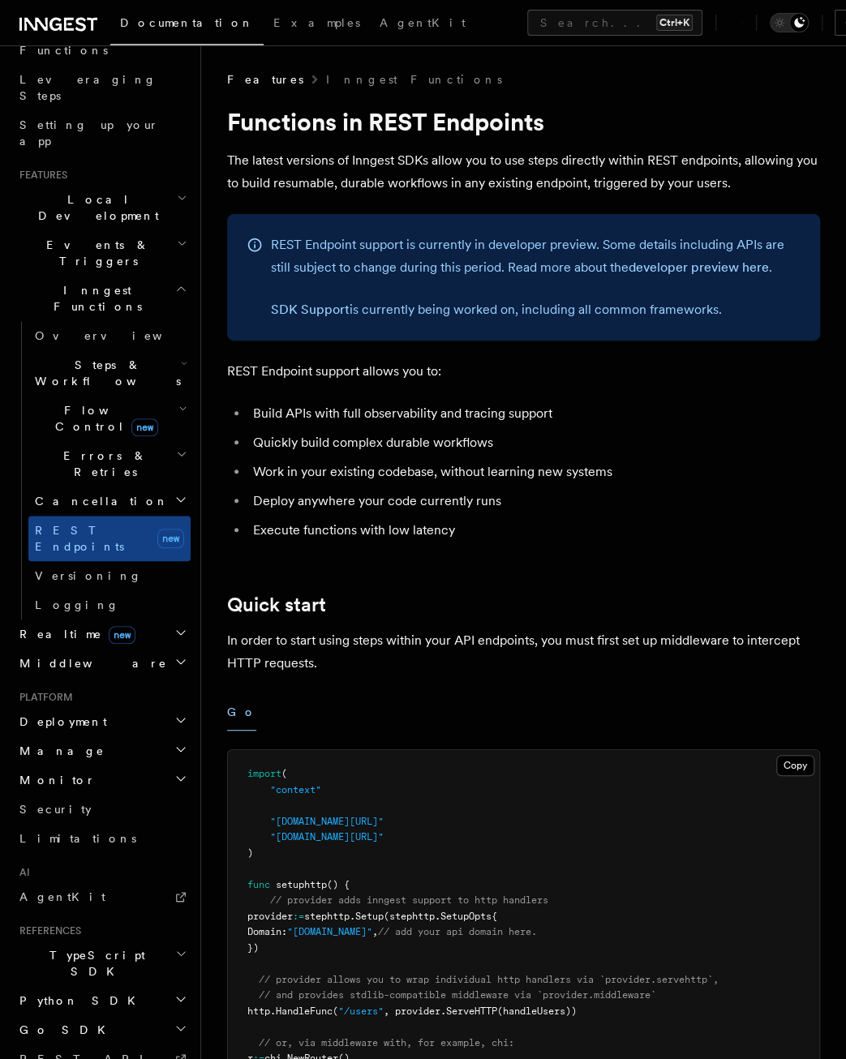
click at [359, 181] on p "The latest versions of Inngest SDKs allow you to use steps directly within REST…" at bounding box center [523, 171] width 593 height 45
click at [359, 182] on p "The latest versions of Inngest SDKs allow you to use steps directly within REST…" at bounding box center [523, 171] width 593 height 45
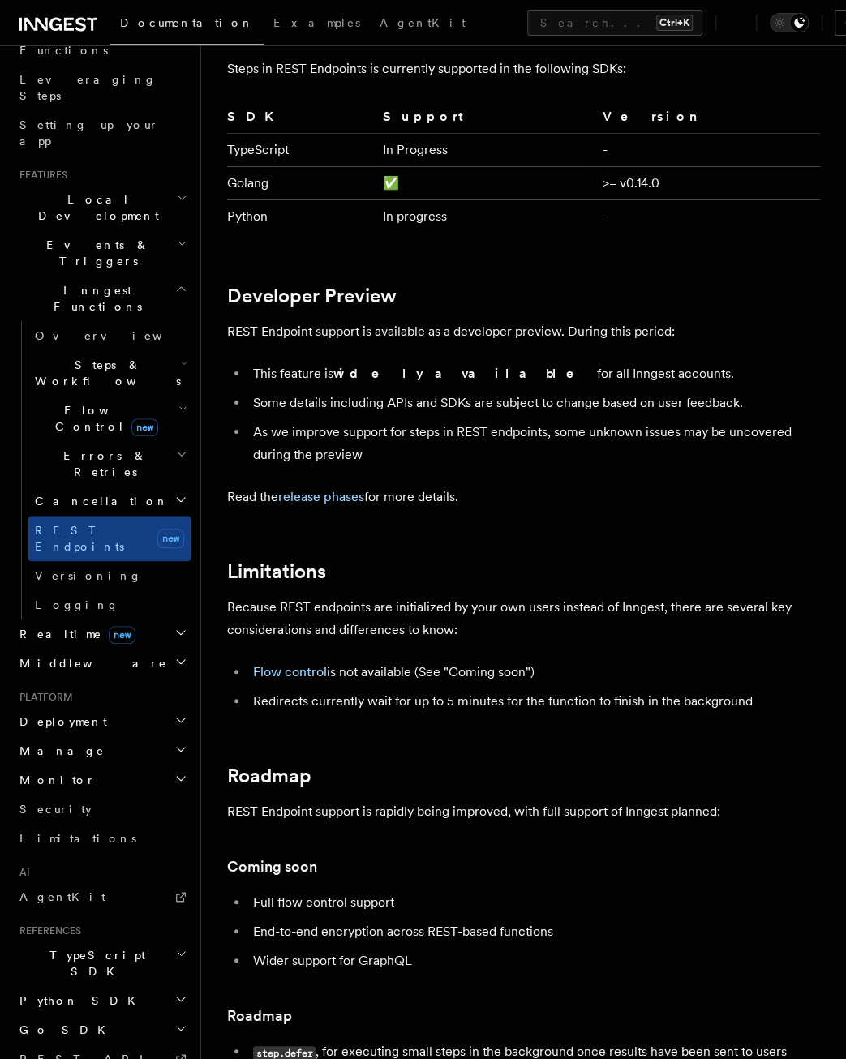
scroll to position [2716, 0]
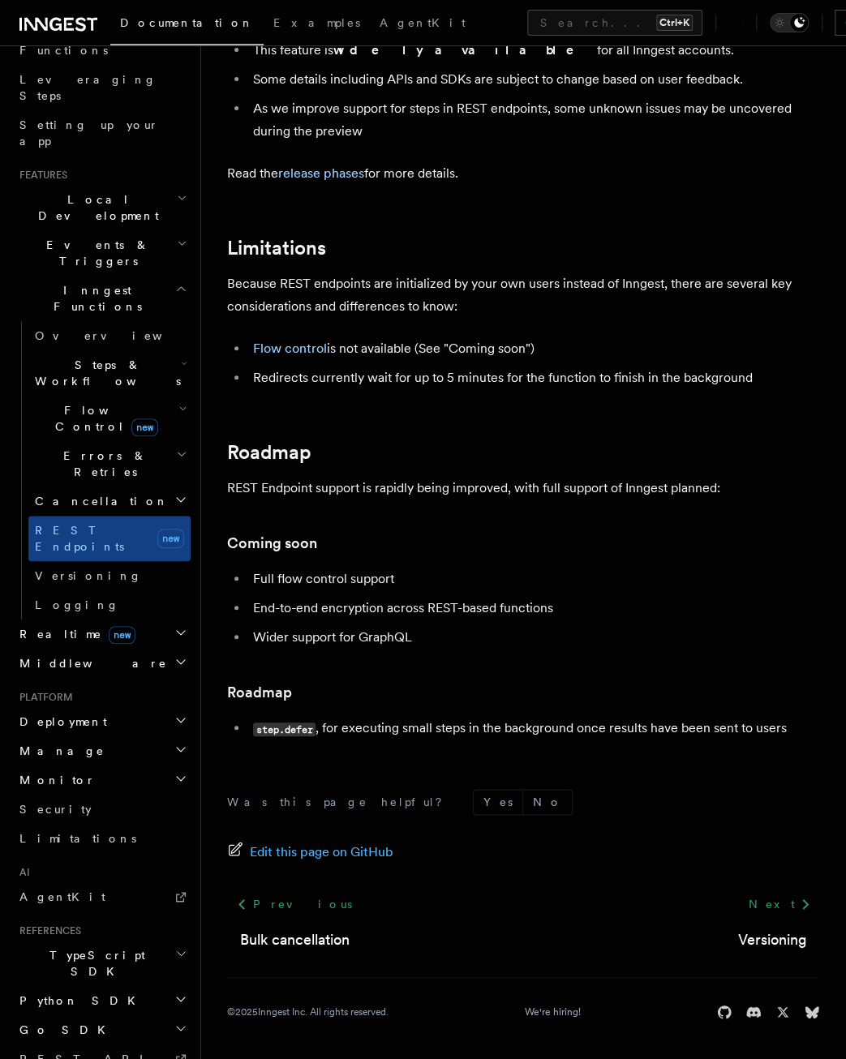
click at [107, 402] on span "Flow Control new" at bounding box center [103, 418] width 150 height 32
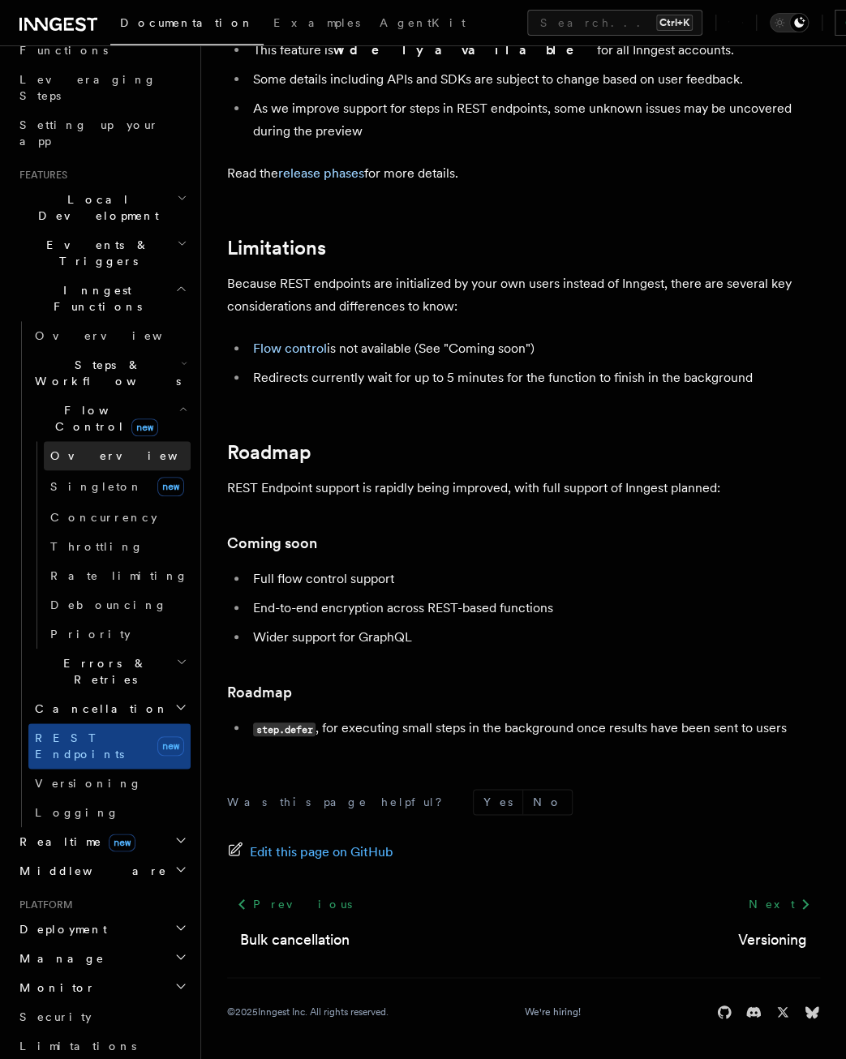
click at [58, 449] on span "Overview" at bounding box center [133, 455] width 167 height 13
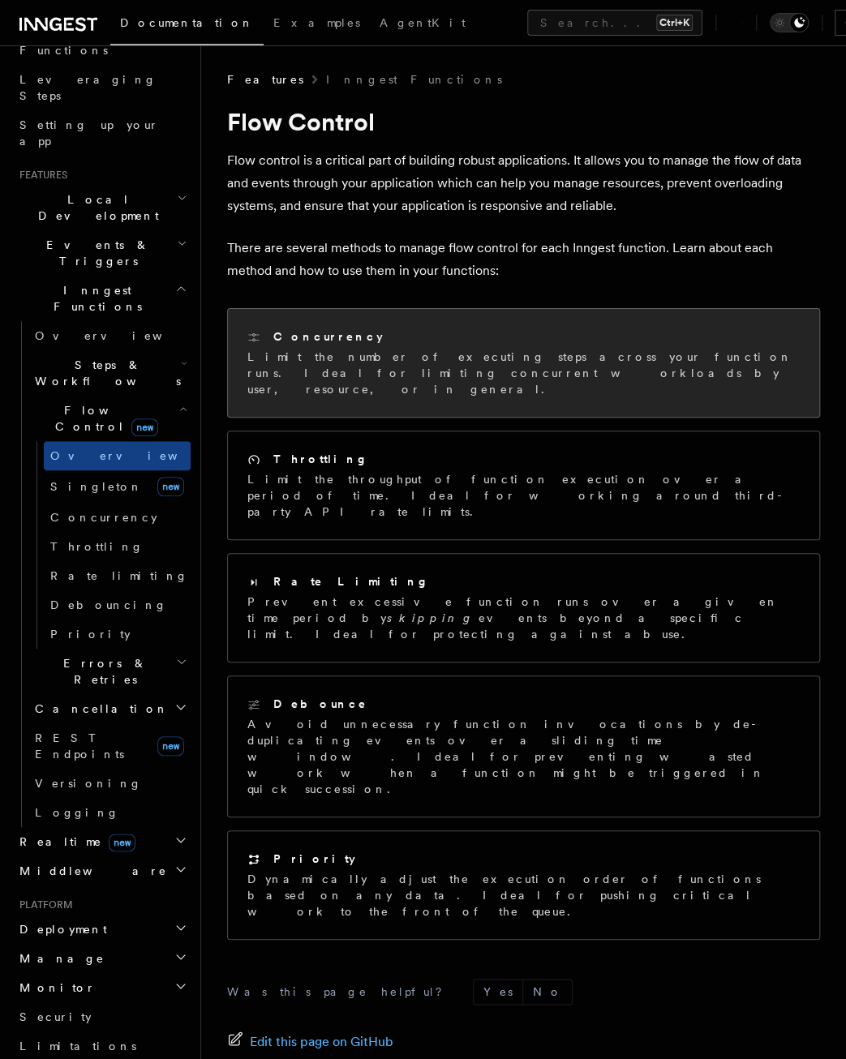
click at [337, 388] on div "Concurrency Limit the number of executing steps across your function runs. Idea…" at bounding box center [523, 363] width 591 height 108
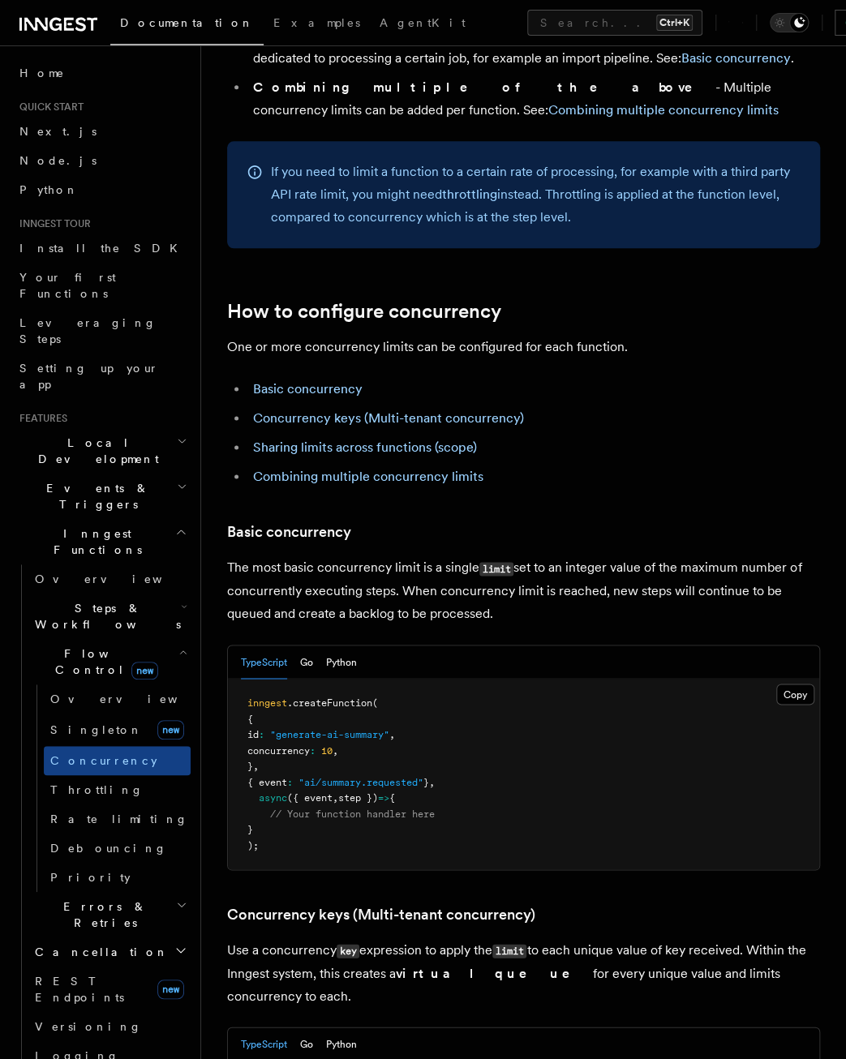
scroll to position [649, 0]
click at [349, 718] on pre "inngest .createFunction ( { id : "generate-ai-summary" , concurrency : 10 , } ,…" at bounding box center [523, 772] width 591 height 191
click at [333, 743] on span "10" at bounding box center [326, 748] width 11 height 11
drag, startPoint x: 355, startPoint y: 723, endPoint x: 393, endPoint y: 732, distance: 38.6
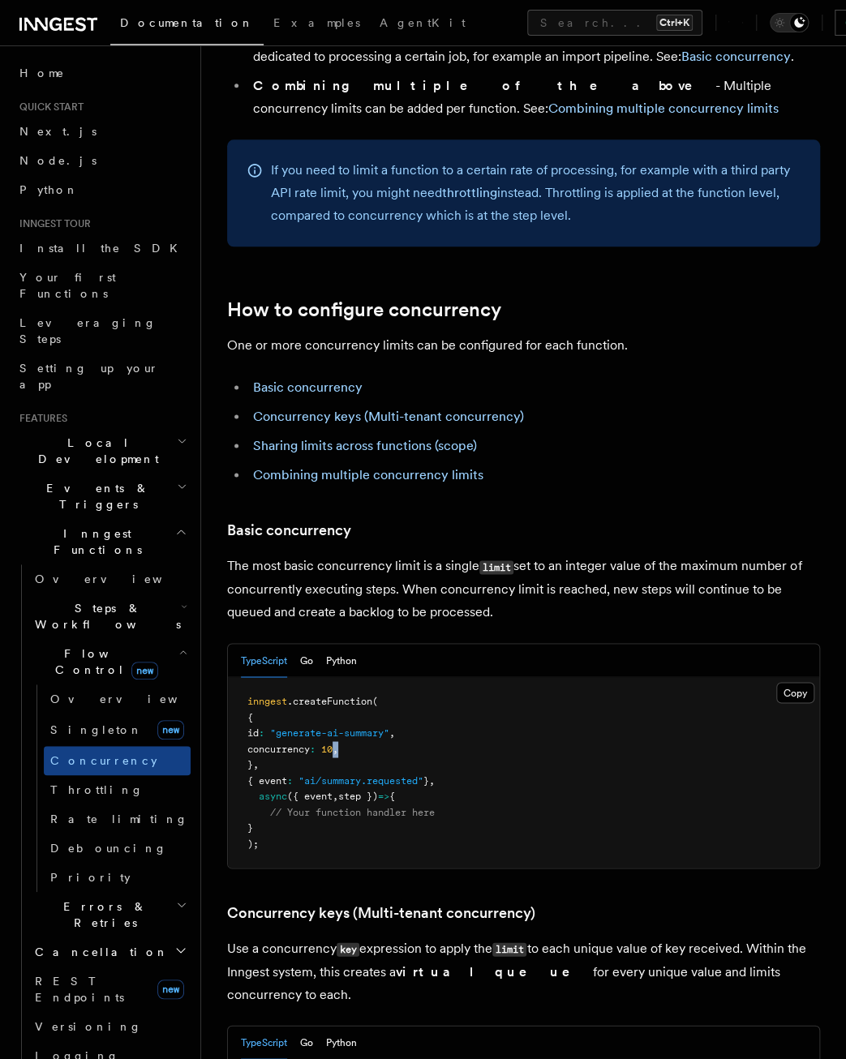
click at [393, 732] on pre "inngest .createFunction ( { id : "generate-ai-summary" , concurrency : 10 , } ,…" at bounding box center [523, 772] width 591 height 191
click at [412, 766] on pre "inngest .createFunction ( { id : "generate-ai-summary" , concurrency : 10 , } ,…" at bounding box center [523, 772] width 591 height 191
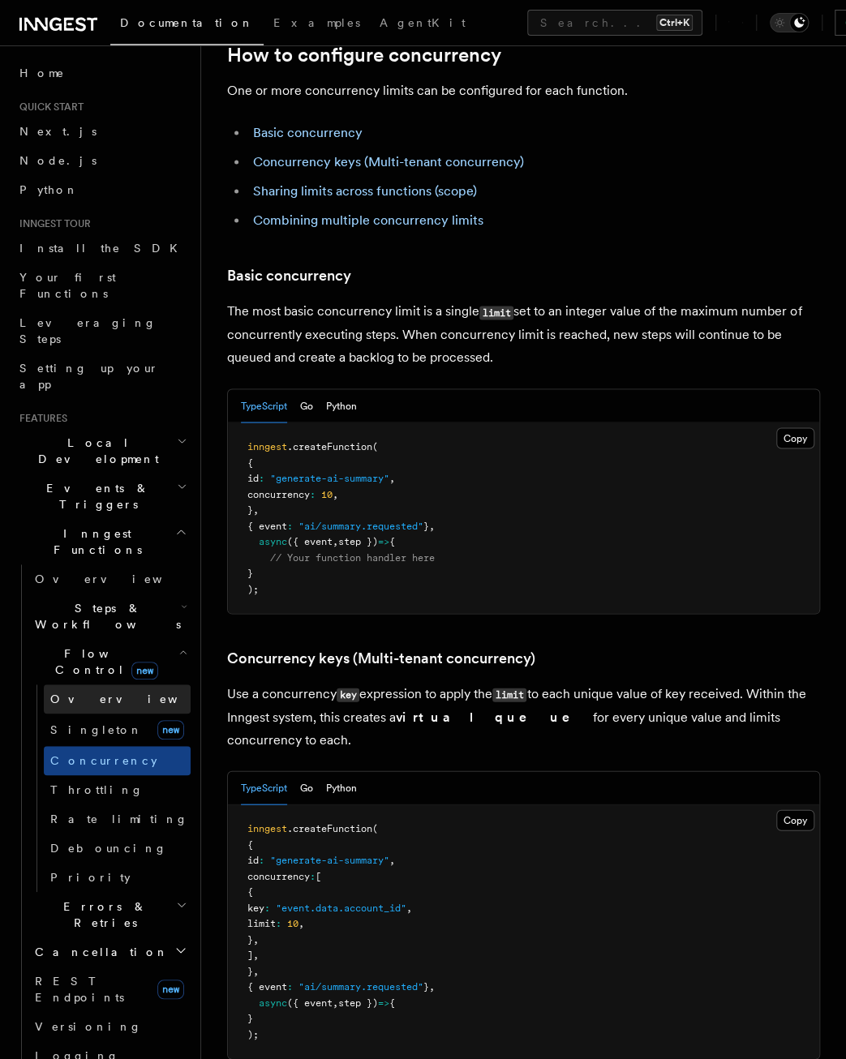
scroll to position [892, 0]
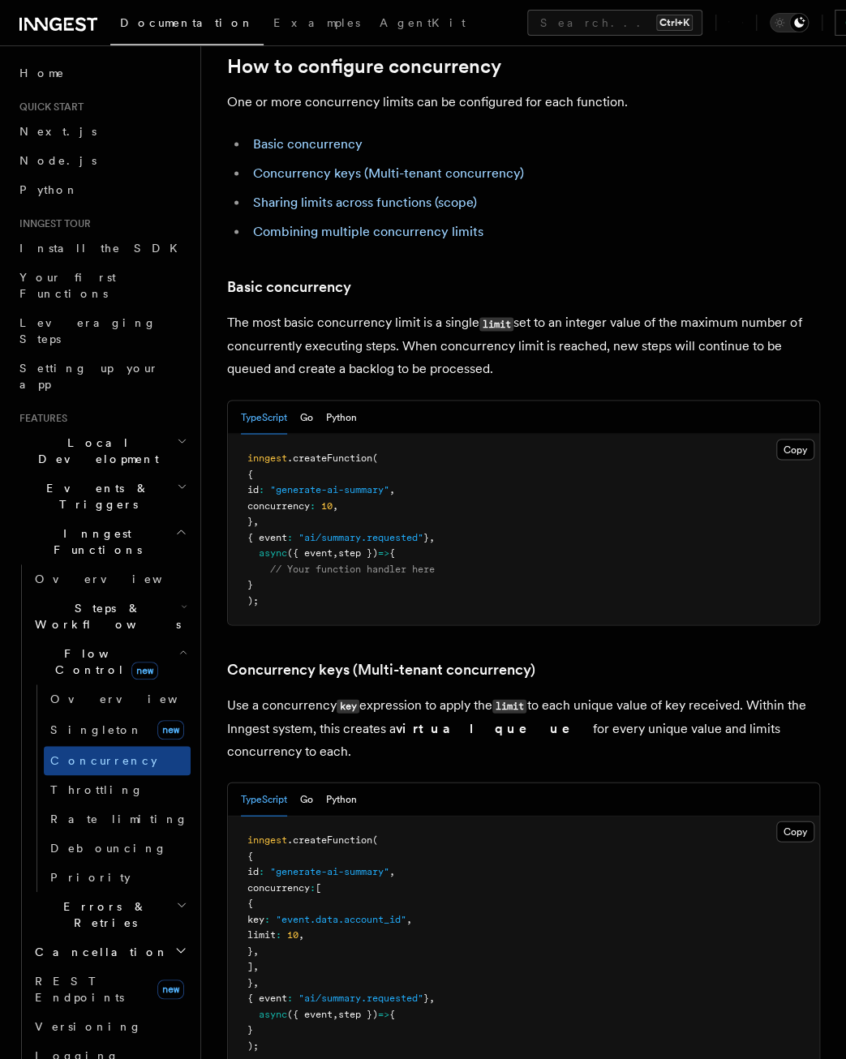
click at [92, 639] on h2 "Flow Control new" at bounding box center [109, 661] width 162 height 45
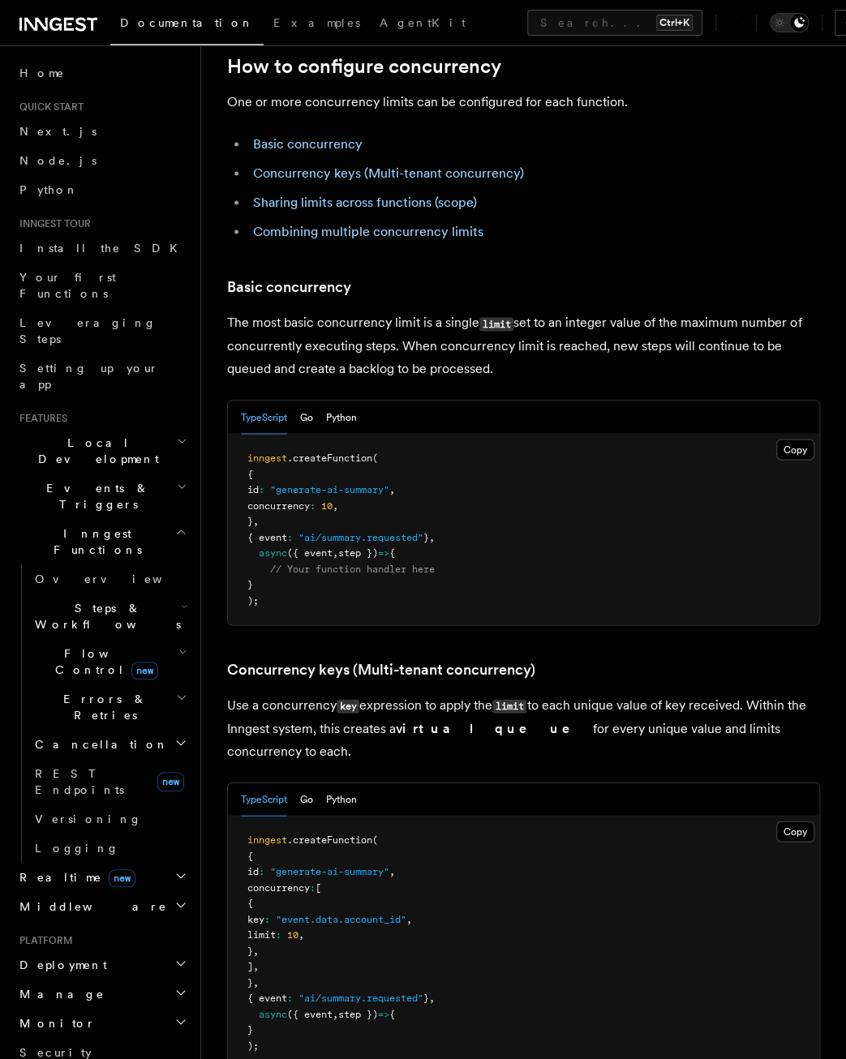
click at [101, 600] on span "Steps & Workflows" at bounding box center [104, 616] width 152 height 32
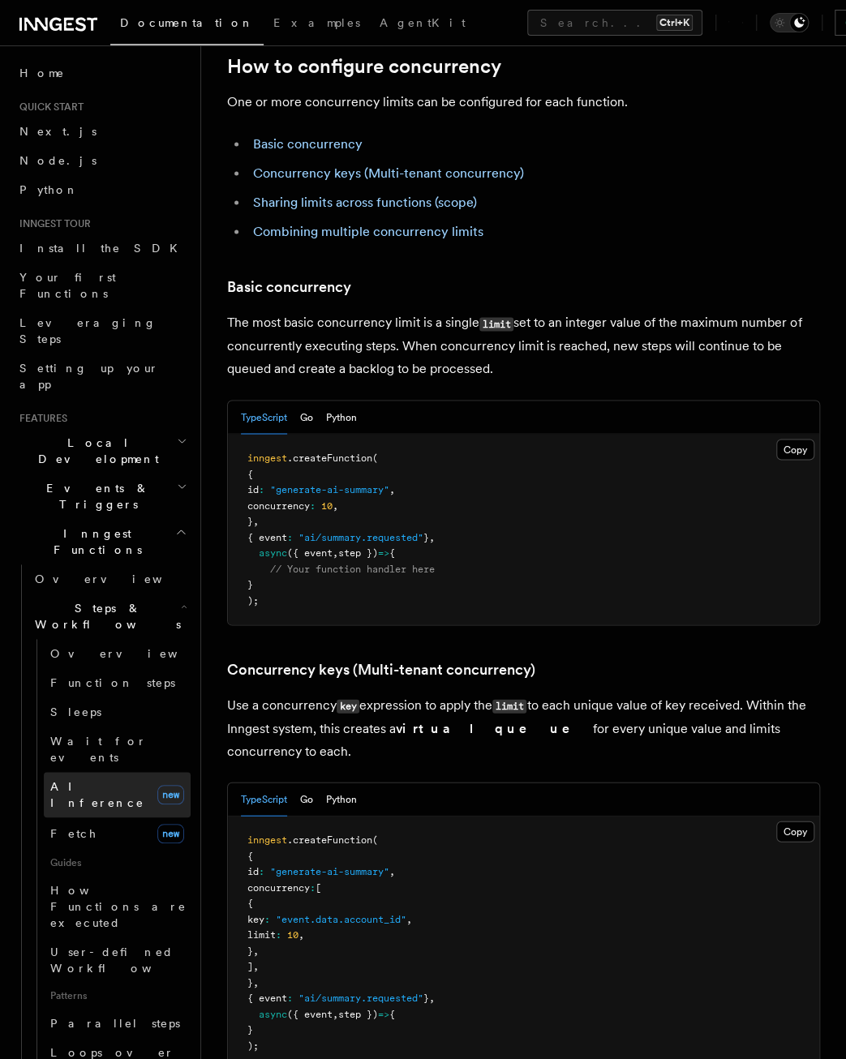
click at [92, 780] on span "AI Inference" at bounding box center [97, 794] width 94 height 29
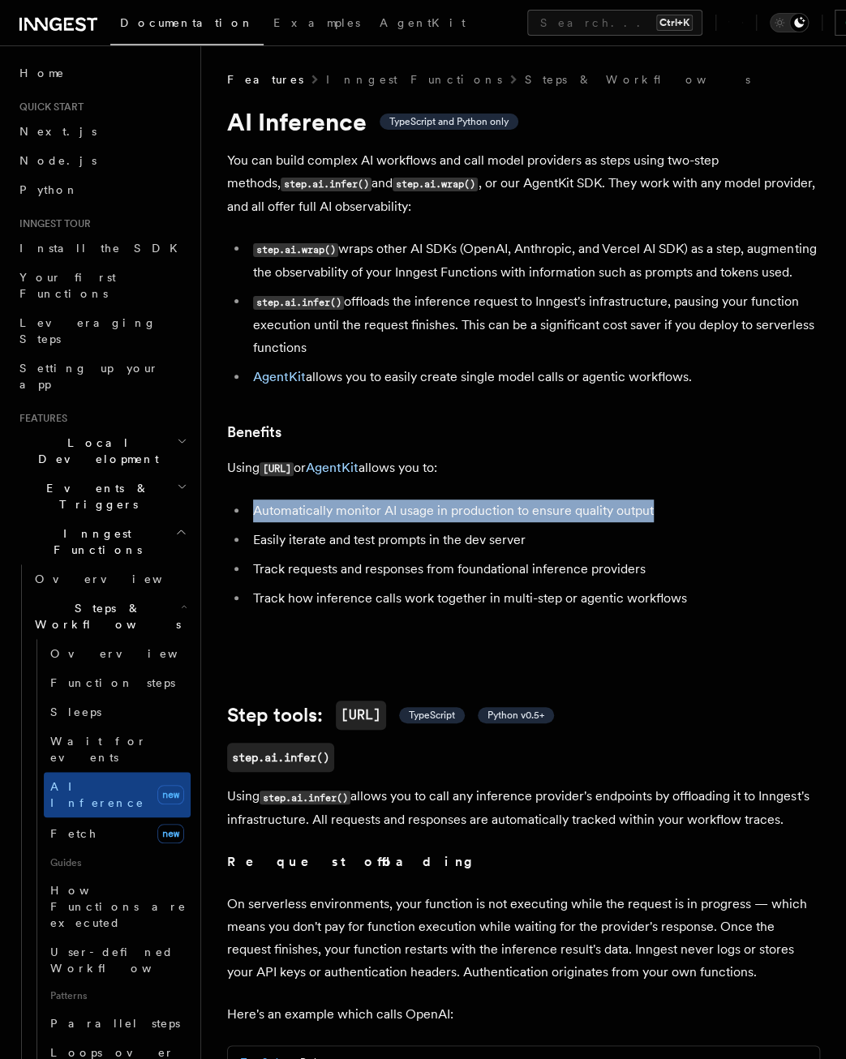
drag, startPoint x: 255, startPoint y: 526, endPoint x: 703, endPoint y: 525, distance: 448.5
click at [703, 522] on li "Automatically monitor AI usage in production to ensure quality output" at bounding box center [534, 511] width 572 height 23
click at [589, 522] on li "Automatically monitor AI usage in production to ensure quality output" at bounding box center [534, 511] width 572 height 23
click at [566, 522] on li "Automatically monitor AI usage in production to ensure quality output" at bounding box center [534, 511] width 572 height 23
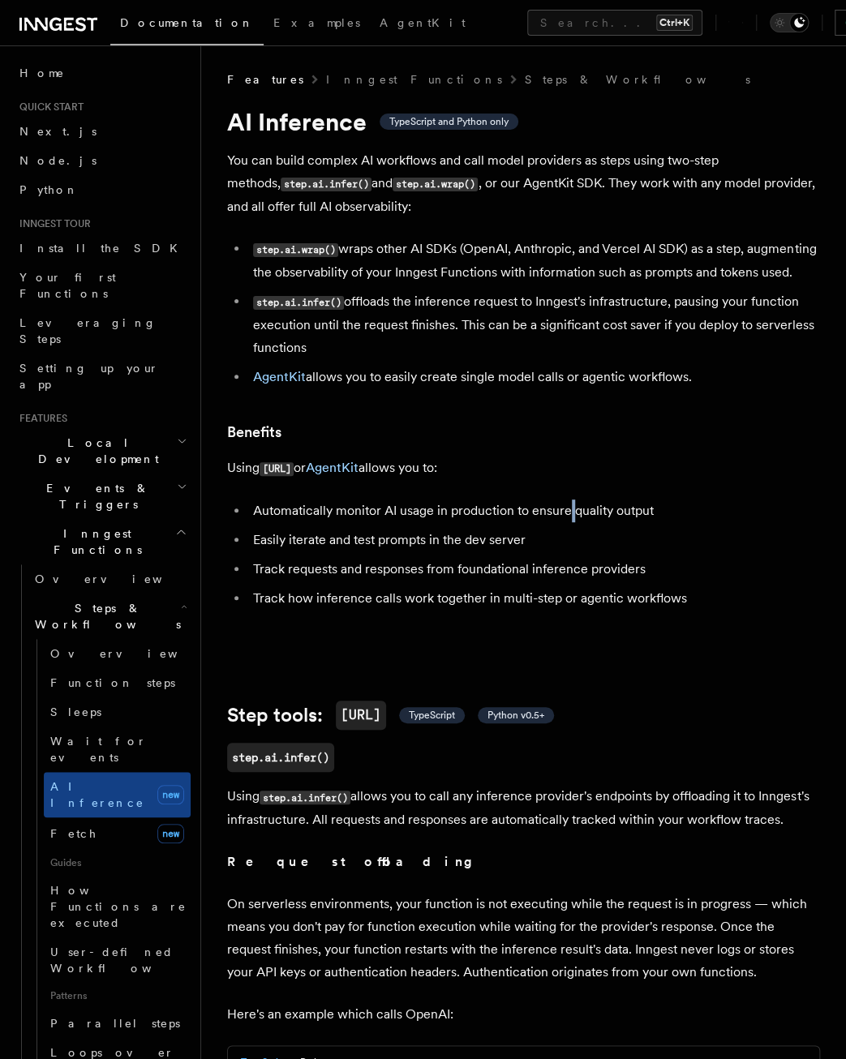
click at [566, 522] on li "Automatically monitor AI usage in production to ensure quality output" at bounding box center [534, 511] width 572 height 23
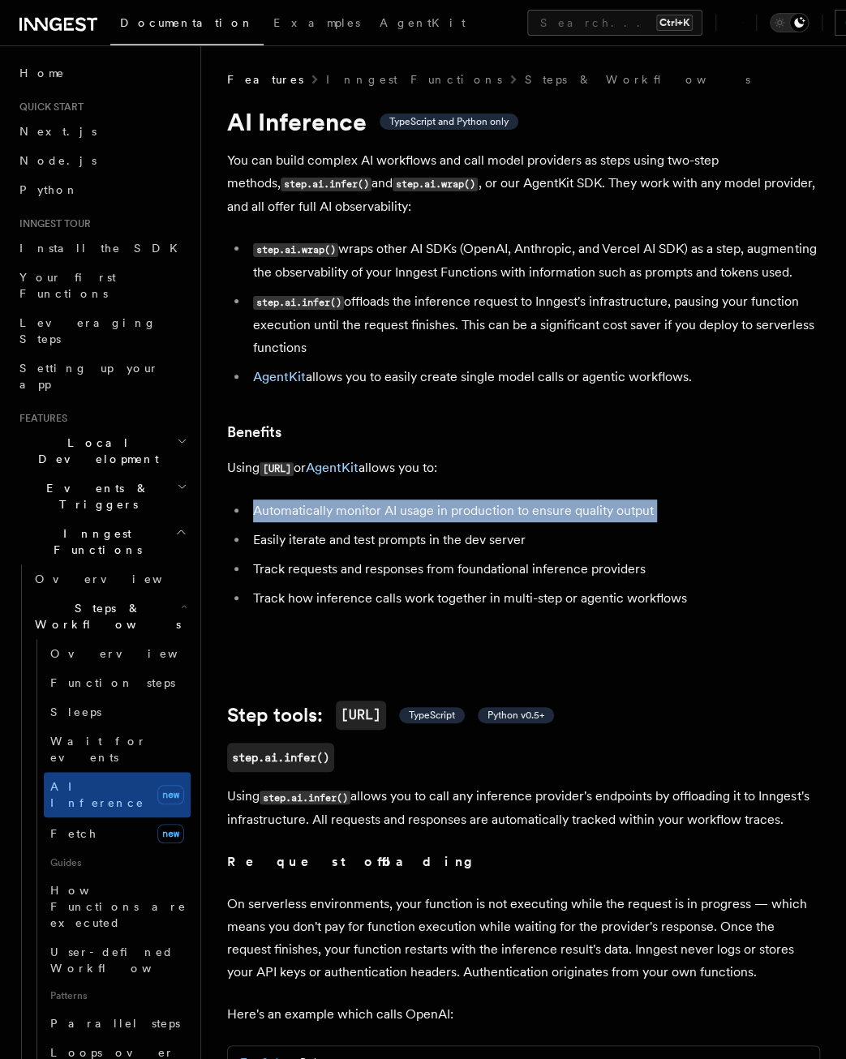
click at [566, 522] on li "Automatically monitor AI usage in production to ensure quality output" at bounding box center [534, 511] width 572 height 23
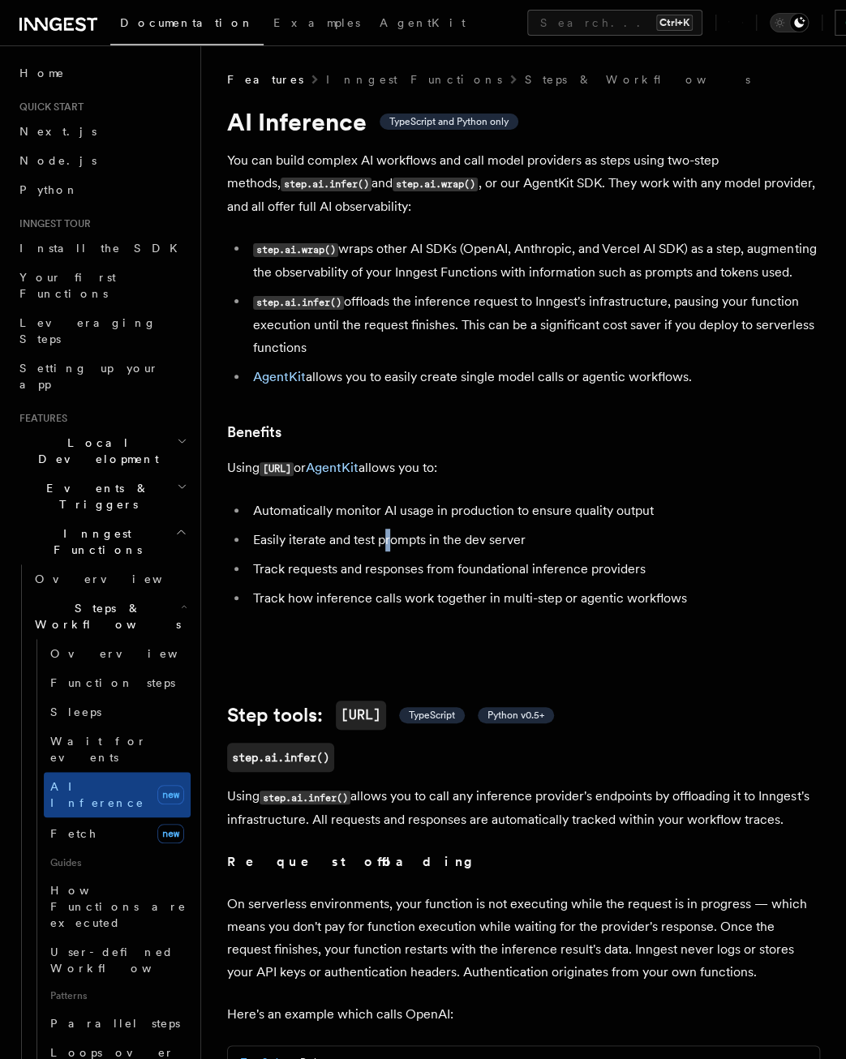
drag, startPoint x: 566, startPoint y: 535, endPoint x: 389, endPoint y: 565, distance: 179.2
click at [389, 552] on li "Easily iterate and test prompts in the dev server" at bounding box center [534, 540] width 572 height 23
drag, startPoint x: 389, startPoint y: 565, endPoint x: 368, endPoint y: 569, distance: 21.5
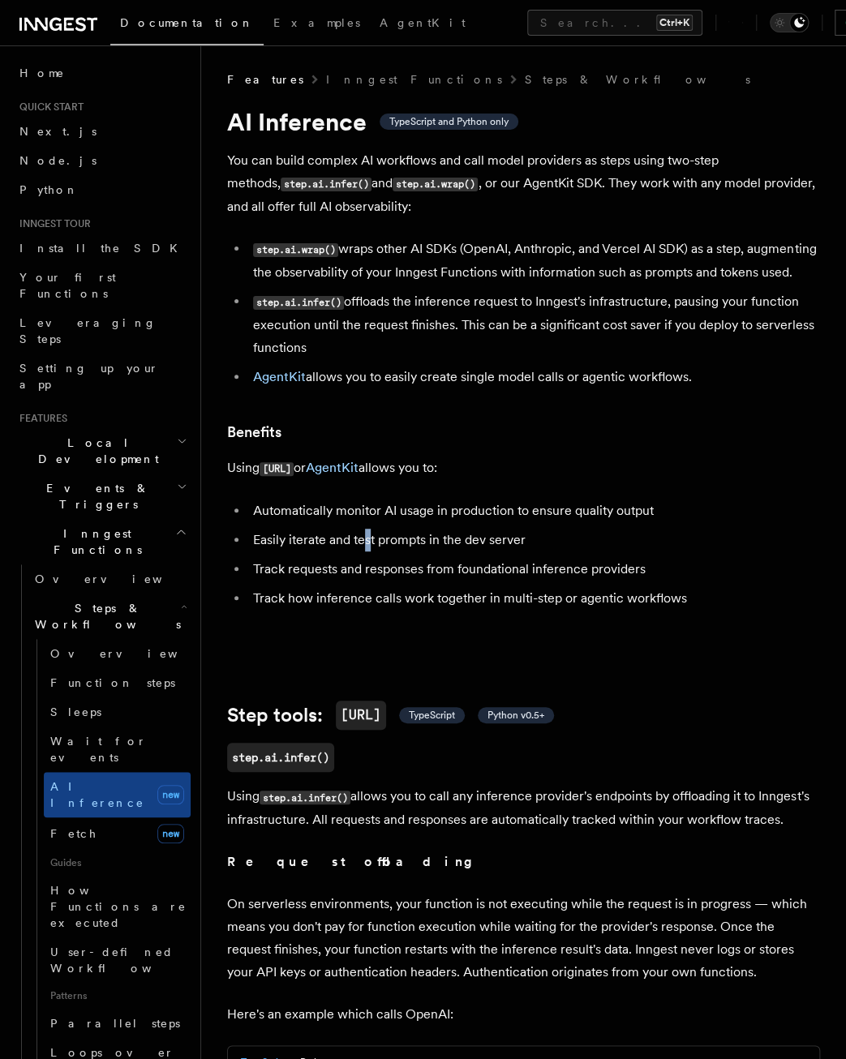
click at [368, 552] on li "Easily iterate and test prompts in the dev server" at bounding box center [534, 540] width 572 height 23
drag, startPoint x: 368, startPoint y: 569, endPoint x: 358, endPoint y: 562, distance: 12.4
click at [358, 552] on li "Easily iterate and test prompts in the dev server" at bounding box center [534, 540] width 572 height 23
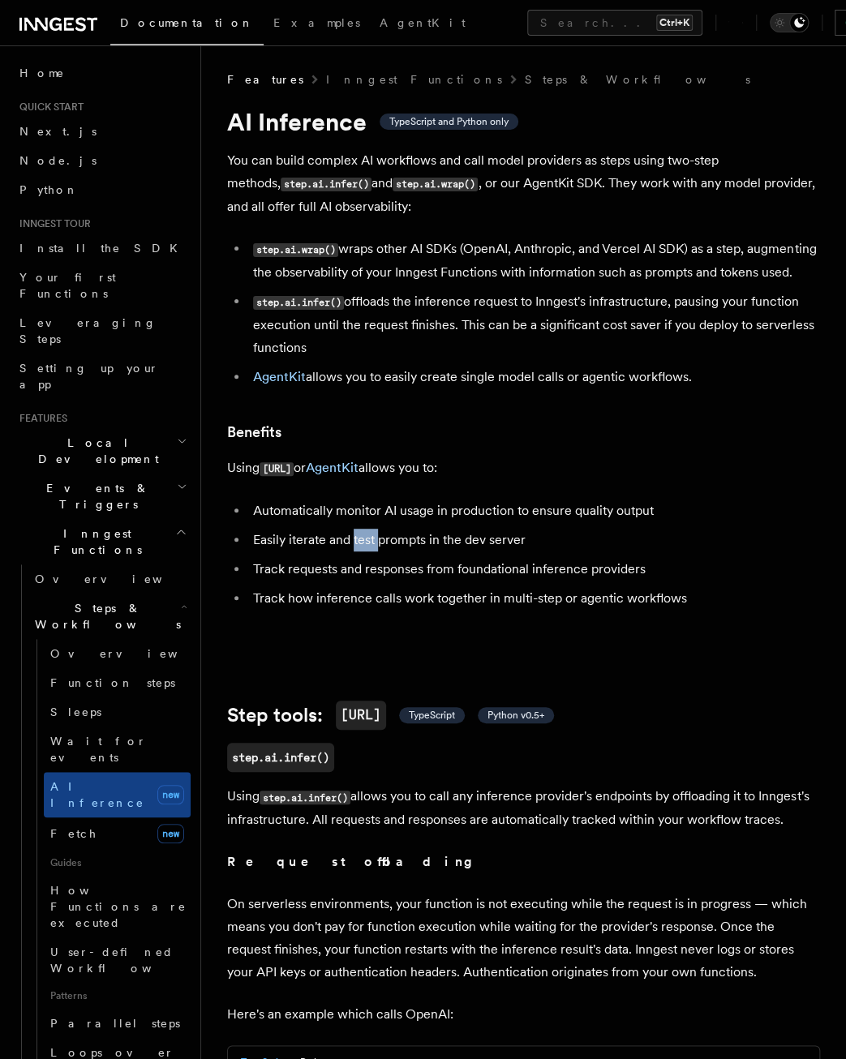
click at [358, 552] on li "Easily iterate and test prompts in the dev server" at bounding box center [534, 540] width 572 height 23
drag, startPoint x: 358, startPoint y: 562, endPoint x: 356, endPoint y: 578, distance: 16.3
click at [356, 578] on ul "Automatically monitor AI usage in production to ensure quality output Easily it…" at bounding box center [523, 555] width 593 height 110
click at [381, 581] on li "Track requests and responses from foundational inference providers" at bounding box center [534, 569] width 572 height 23
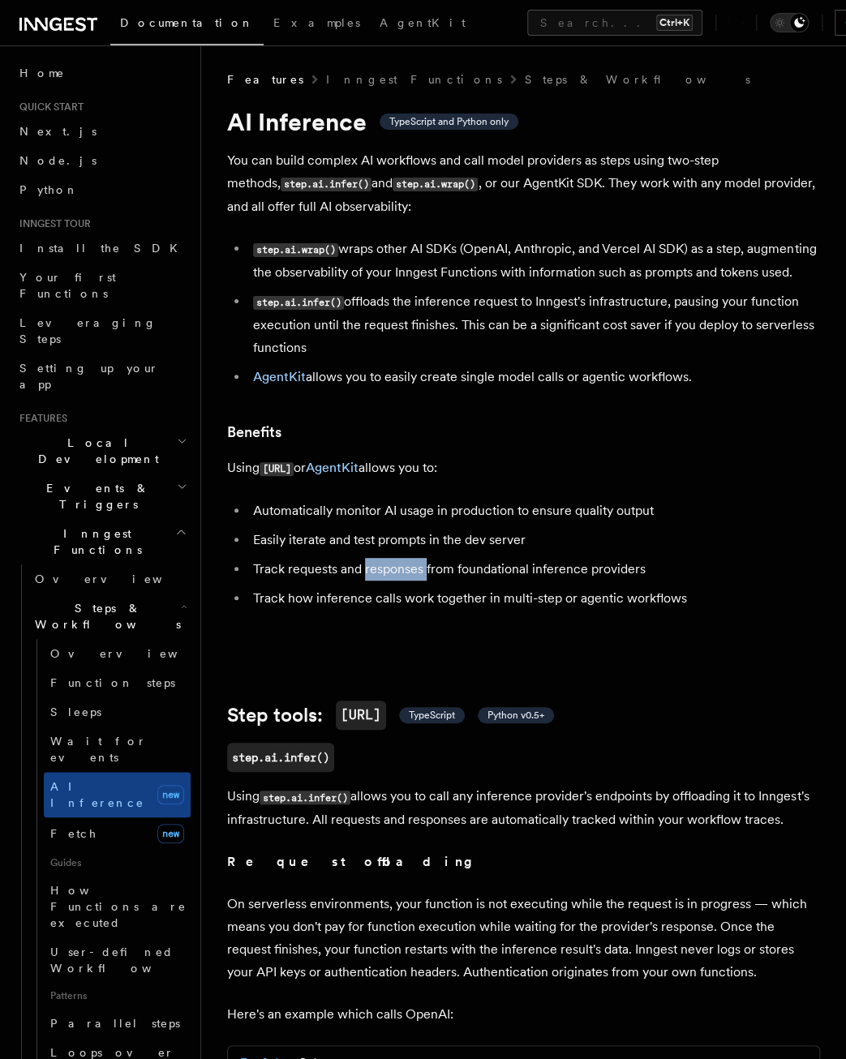
click at [381, 581] on li "Track requests and responses from foundational inference providers" at bounding box center [534, 569] width 572 height 23
drag, startPoint x: 381, startPoint y: 599, endPoint x: 312, endPoint y: 595, distance: 69.1
click at [311, 581] on li "Track requests and responses from foundational inference providers" at bounding box center [534, 569] width 572 height 23
click at [368, 581] on li "Track requests and responses from foundational inference providers" at bounding box center [534, 569] width 572 height 23
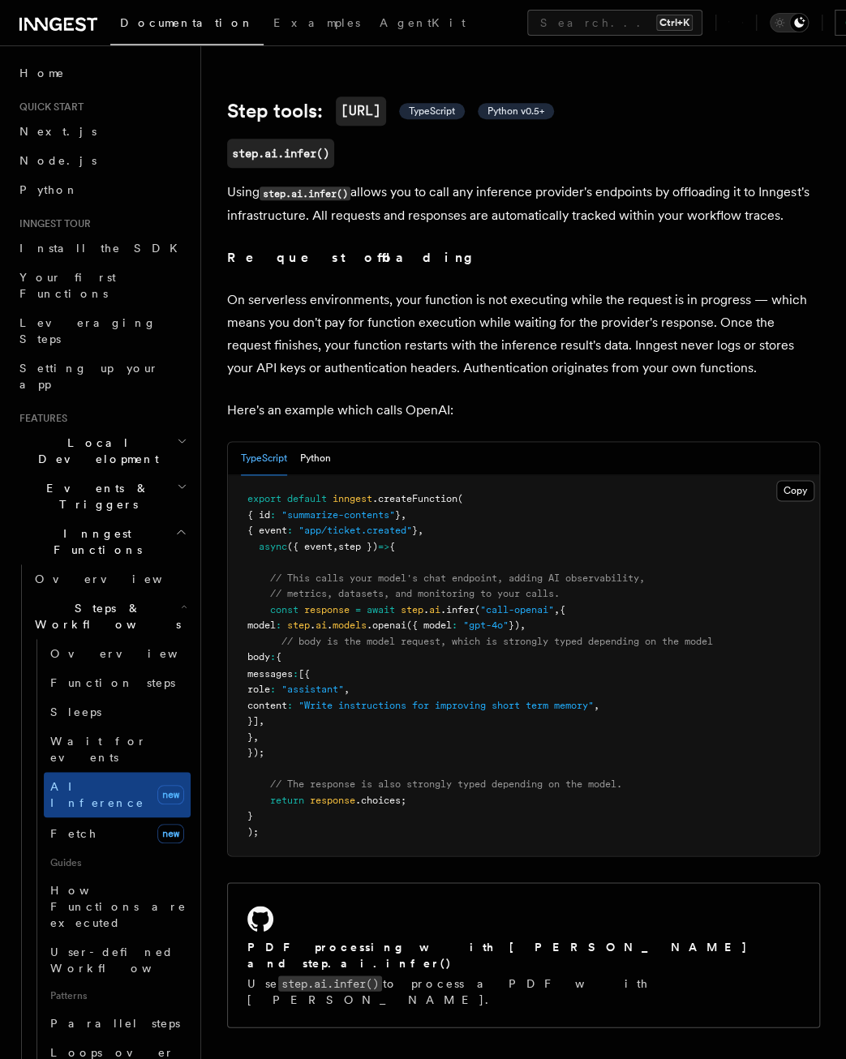
scroll to position [649, 0]
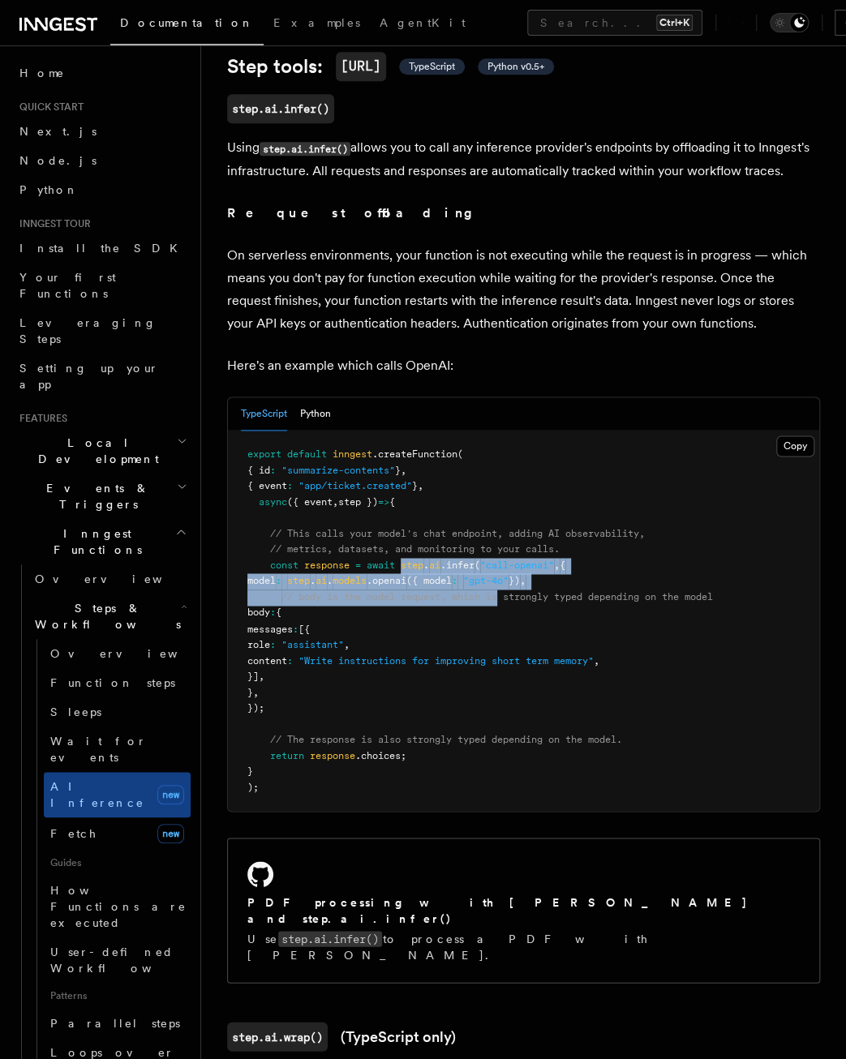
drag, startPoint x: 403, startPoint y: 595, endPoint x: 506, endPoint y: 616, distance: 105.1
click at [506, 616] on code "export default inngest .createFunction ( { id : "summarize-contents" } , { even…" at bounding box center [480, 621] width 466 height 344
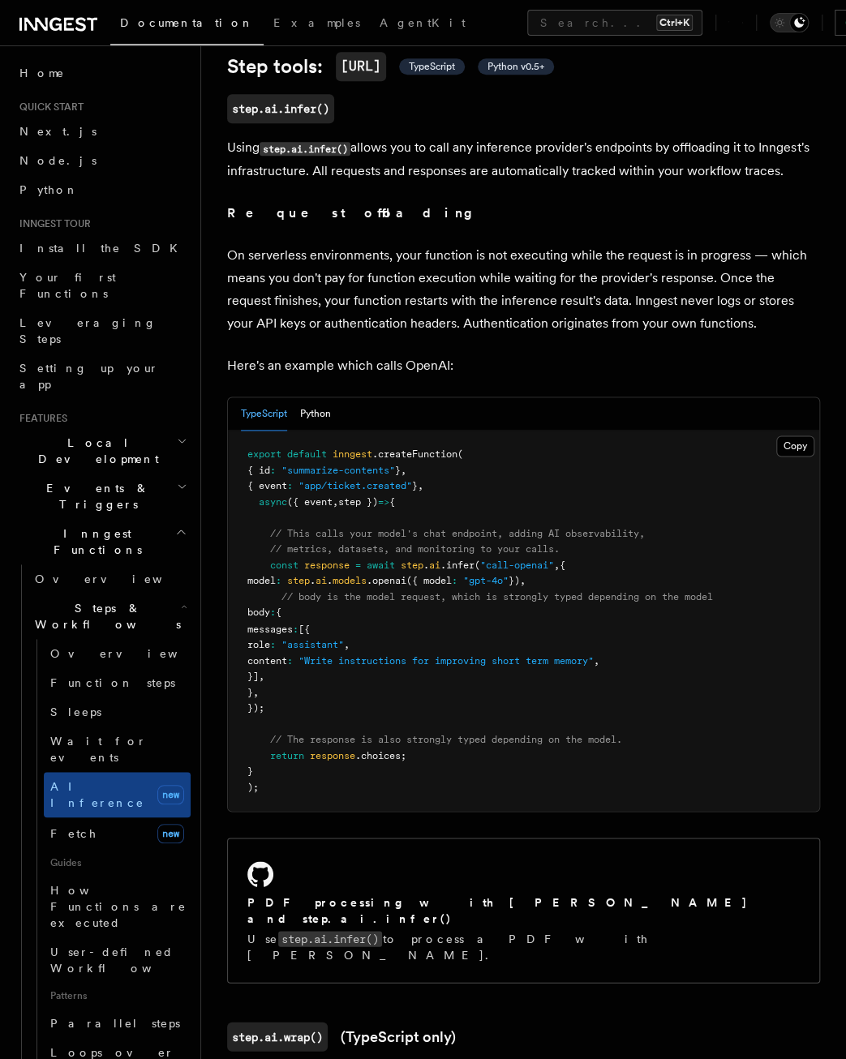
drag, startPoint x: 506, startPoint y: 616, endPoint x: 482, endPoint y: 679, distance: 67.8
click at [482, 679] on pre "export default inngest .createFunction ( { id : "summarize-contents" } , { even…" at bounding box center [523, 621] width 591 height 380
drag, startPoint x: 474, startPoint y: 721, endPoint x: 284, endPoint y: 599, distance: 225.4
click at [284, 599] on pre "export default inngest .createFunction ( { id : "summarize-contents" } , { even…" at bounding box center [523, 621] width 591 height 380
drag, startPoint x: 284, startPoint y: 599, endPoint x: 433, endPoint y: 721, distance: 192.6
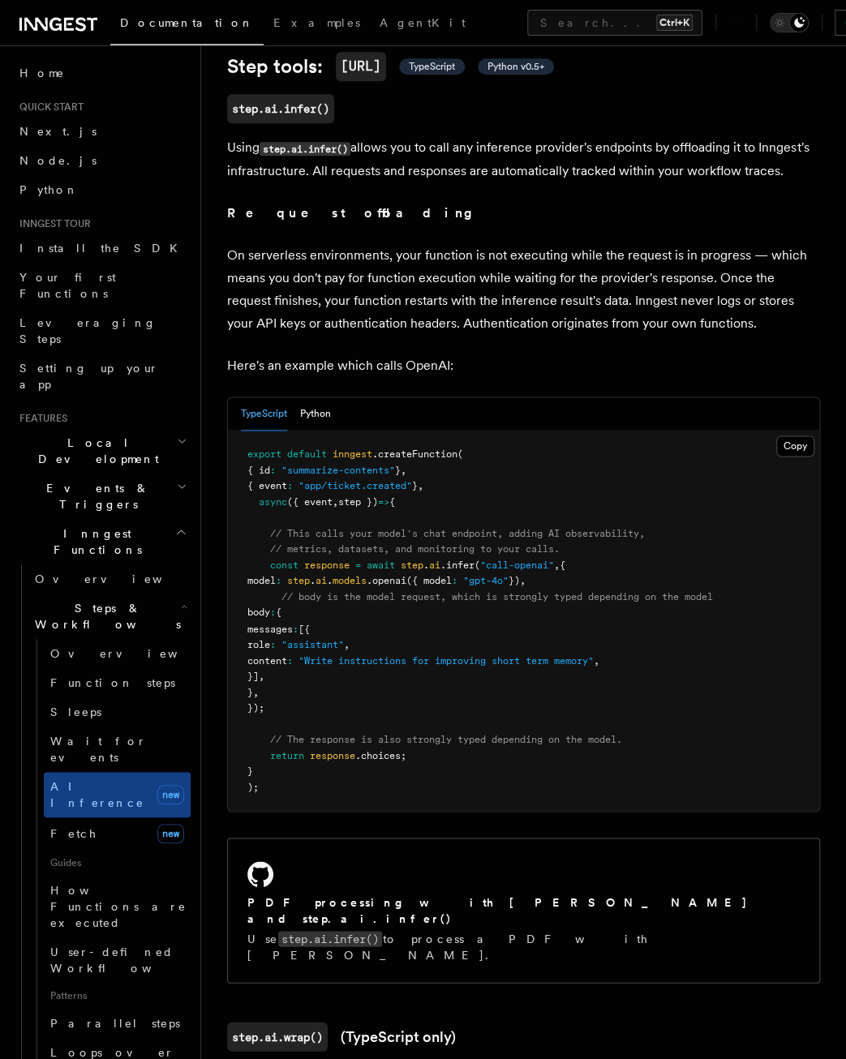
click at [433, 721] on pre "export default inngest .createFunction ( { id : "summarize-contents" } , { even…" at bounding box center [523, 621] width 591 height 380
click at [451, 706] on pre "export default inngest .createFunction ( { id : "summarize-contents" } , { even…" at bounding box center [523, 621] width 591 height 380
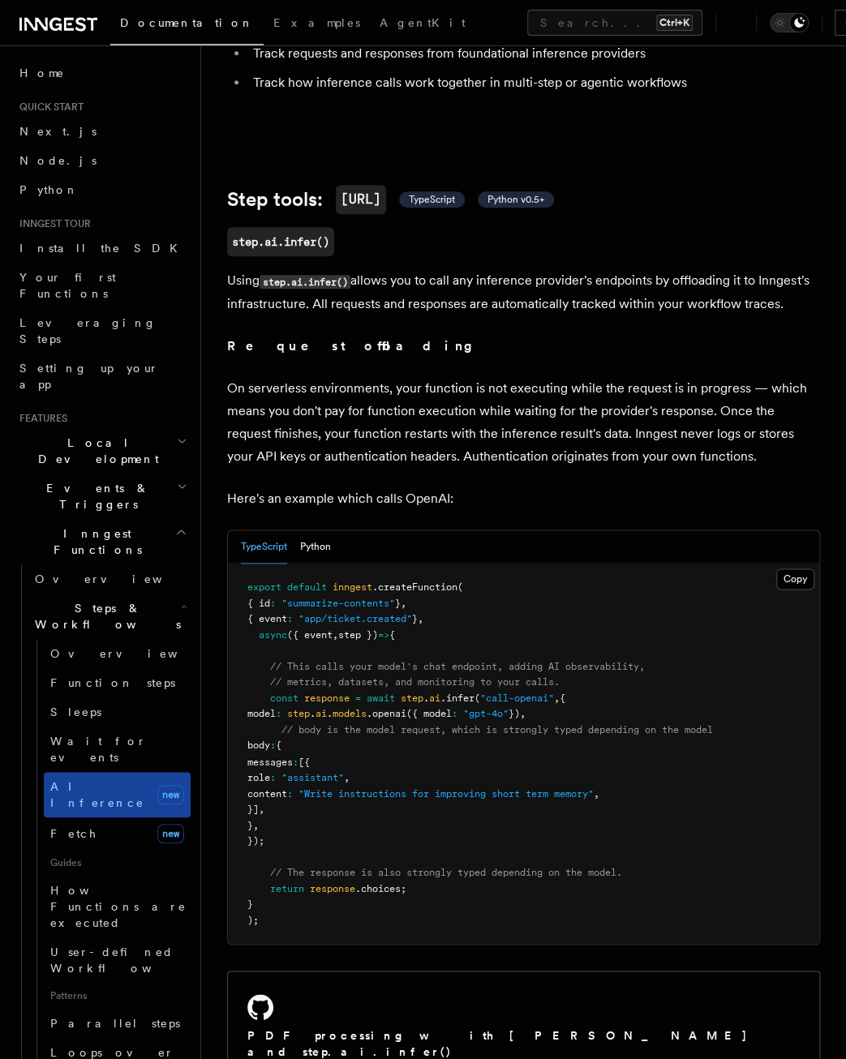
scroll to position [406, 0]
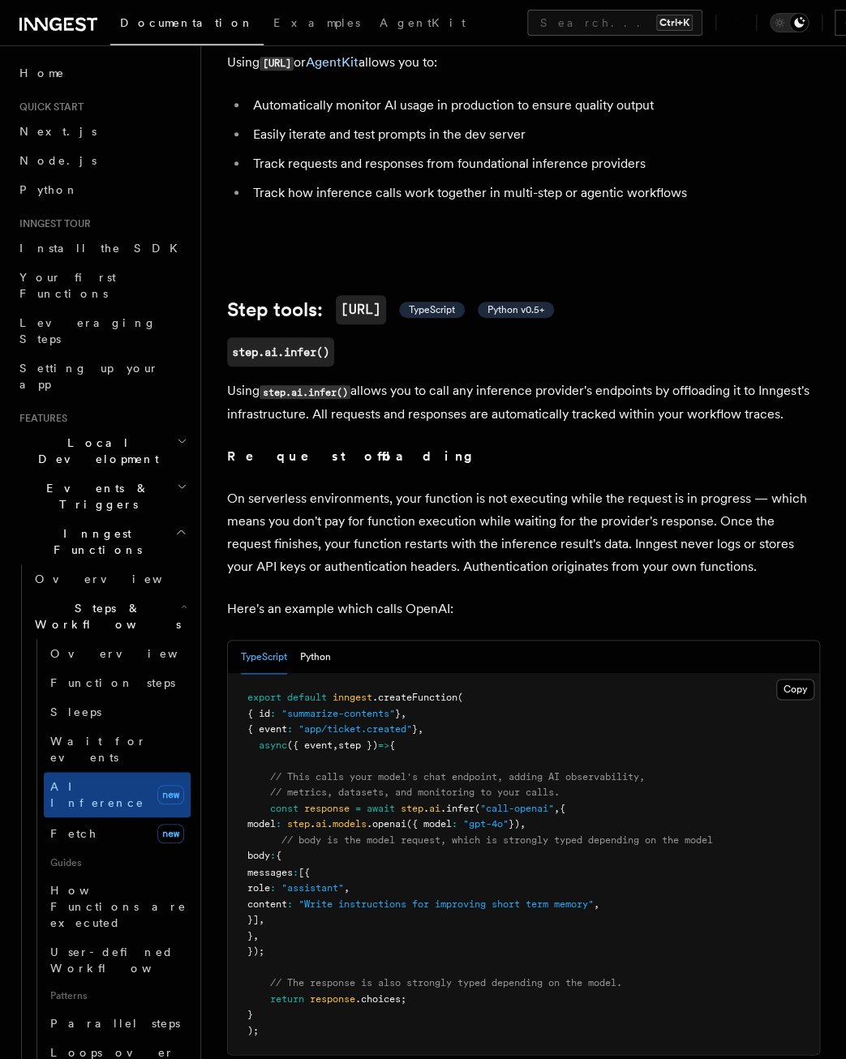
click at [117, 594] on h2 "Steps & Workflows" at bounding box center [109, 616] width 162 height 45
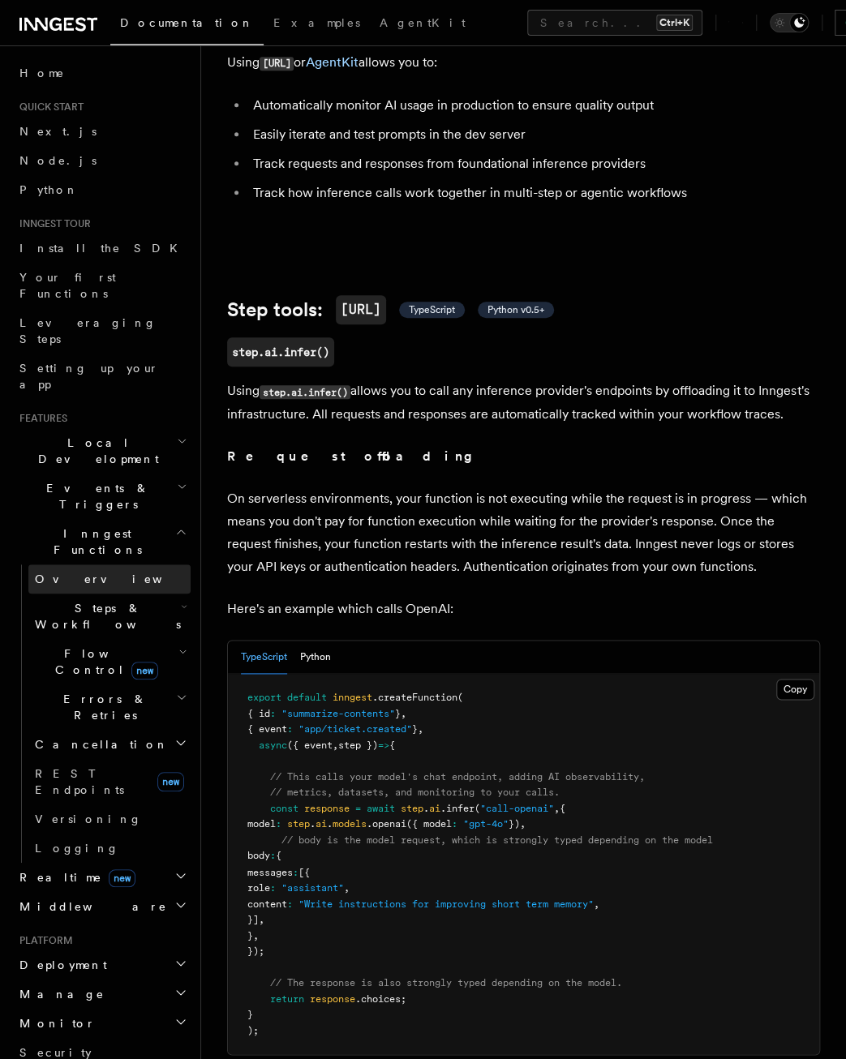
click at [97, 565] on link "Overview" at bounding box center [109, 579] width 162 height 29
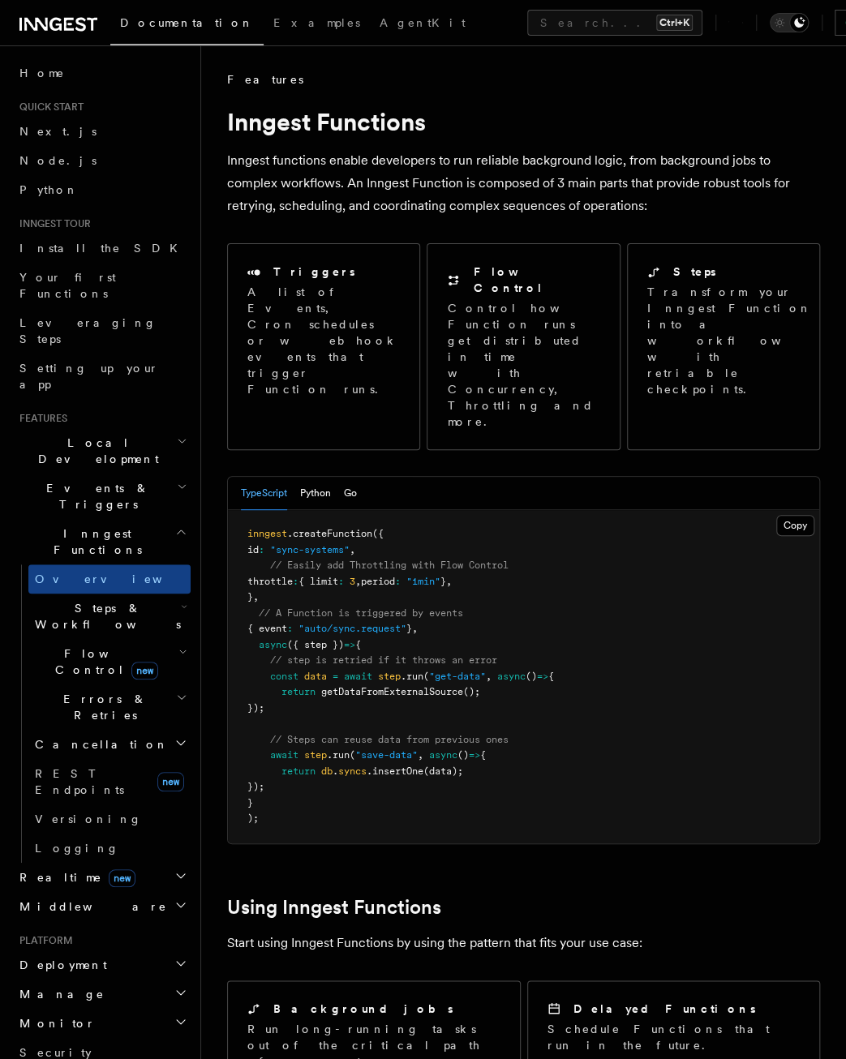
click at [500, 539] on pre "inngest .createFunction ({ id : "sync-systems" , // Easily add Throttling with …" at bounding box center [523, 676] width 591 height 333
click at [551, 578] on pre "inngest .createFunction ({ id : "sync-systems" , // Easily add Throttling with …" at bounding box center [523, 676] width 591 height 333
click at [131, 662] on span "new" at bounding box center [144, 671] width 27 height 18
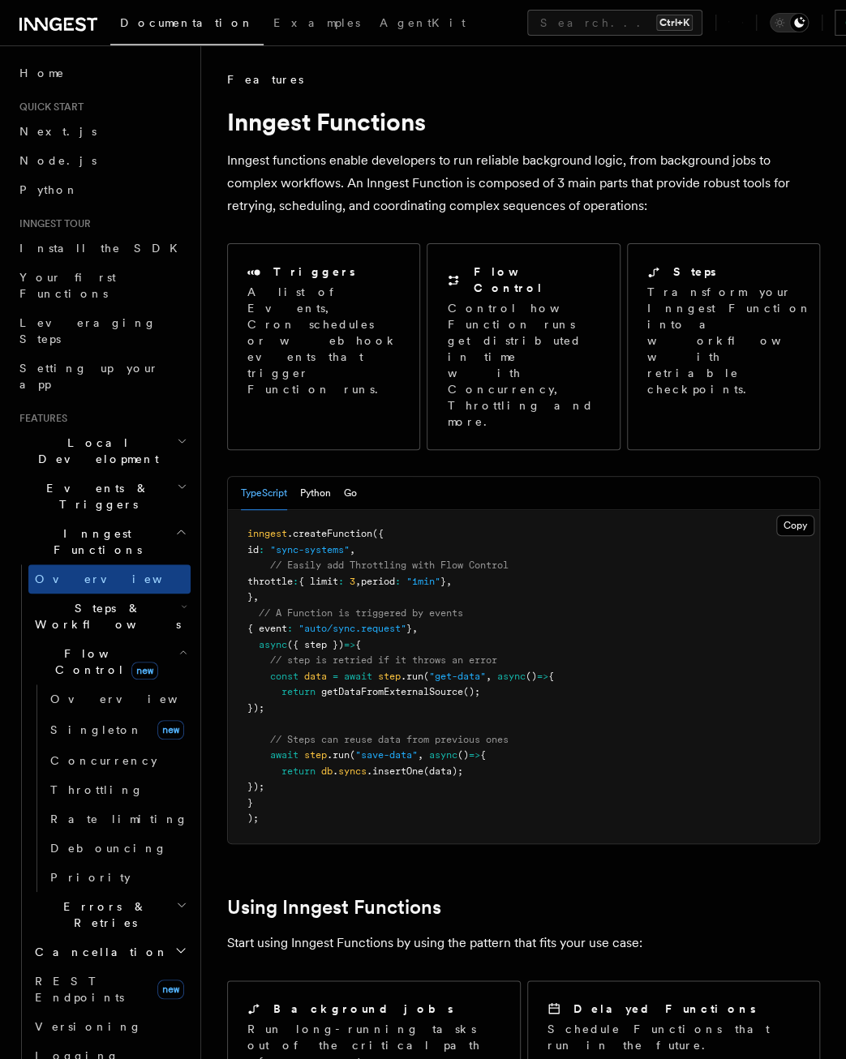
click at [131, 662] on span "new" at bounding box center [144, 671] width 27 height 18
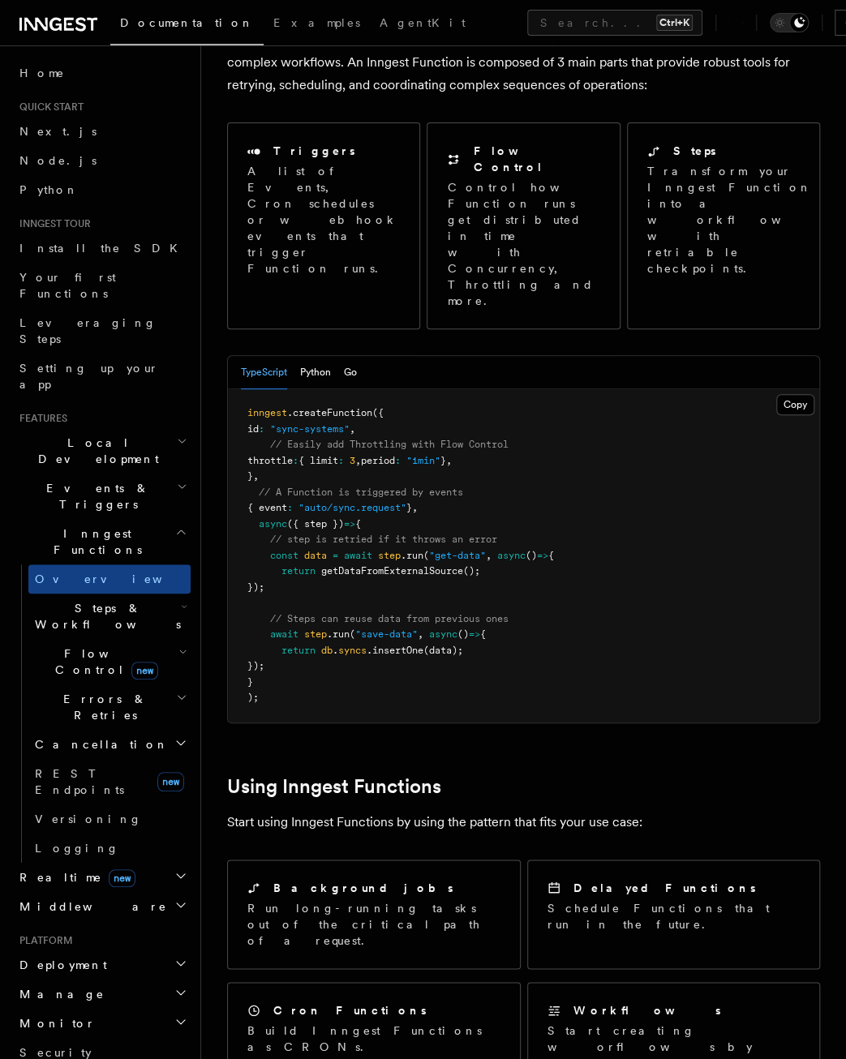
scroll to position [162, 0]
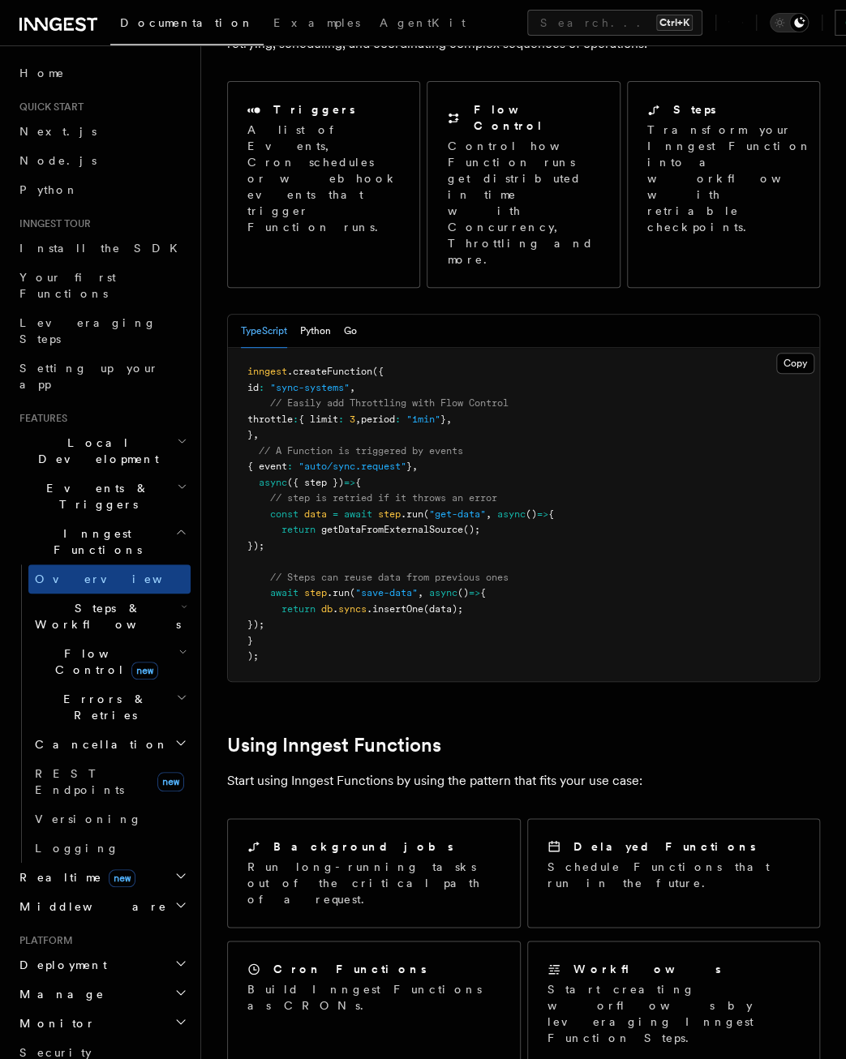
click at [117, 892] on h2 "Middleware" at bounding box center [102, 906] width 178 height 29
click at [104, 863] on h2 "Realtime new" at bounding box center [102, 877] width 178 height 29
click at [98, 892] on h2 "Middleware" at bounding box center [102, 906] width 178 height 29
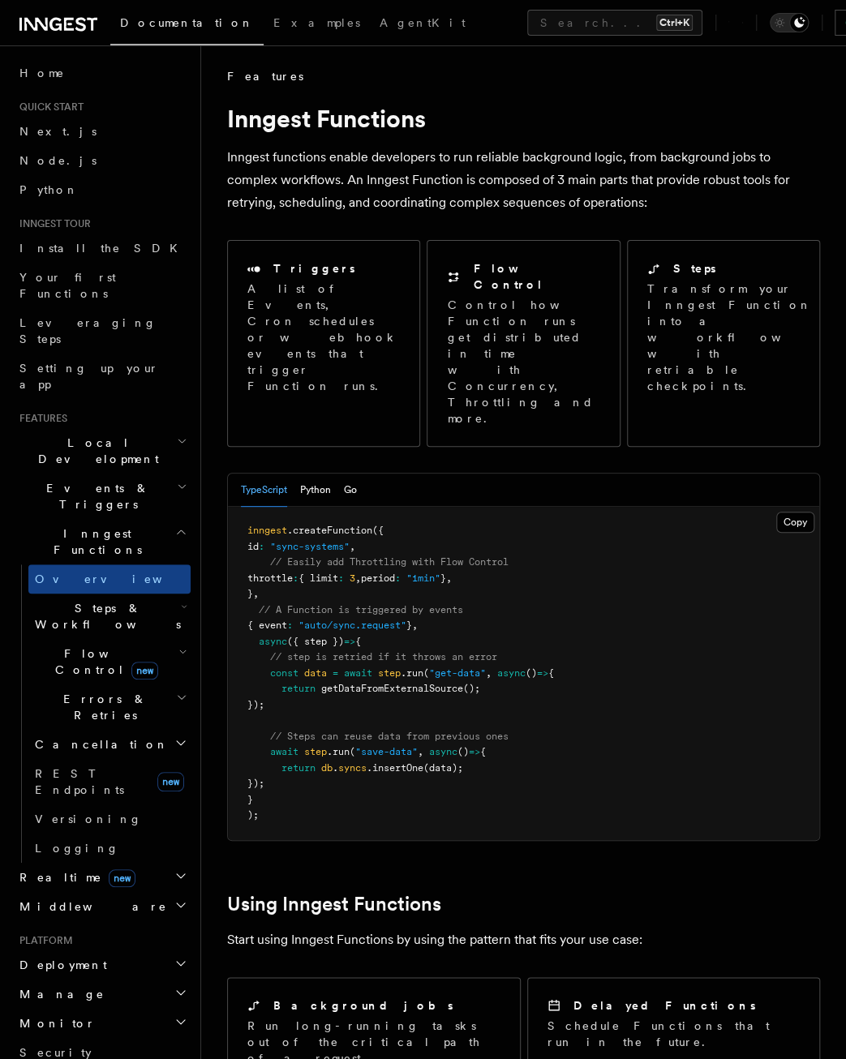
scroll to position [0, 0]
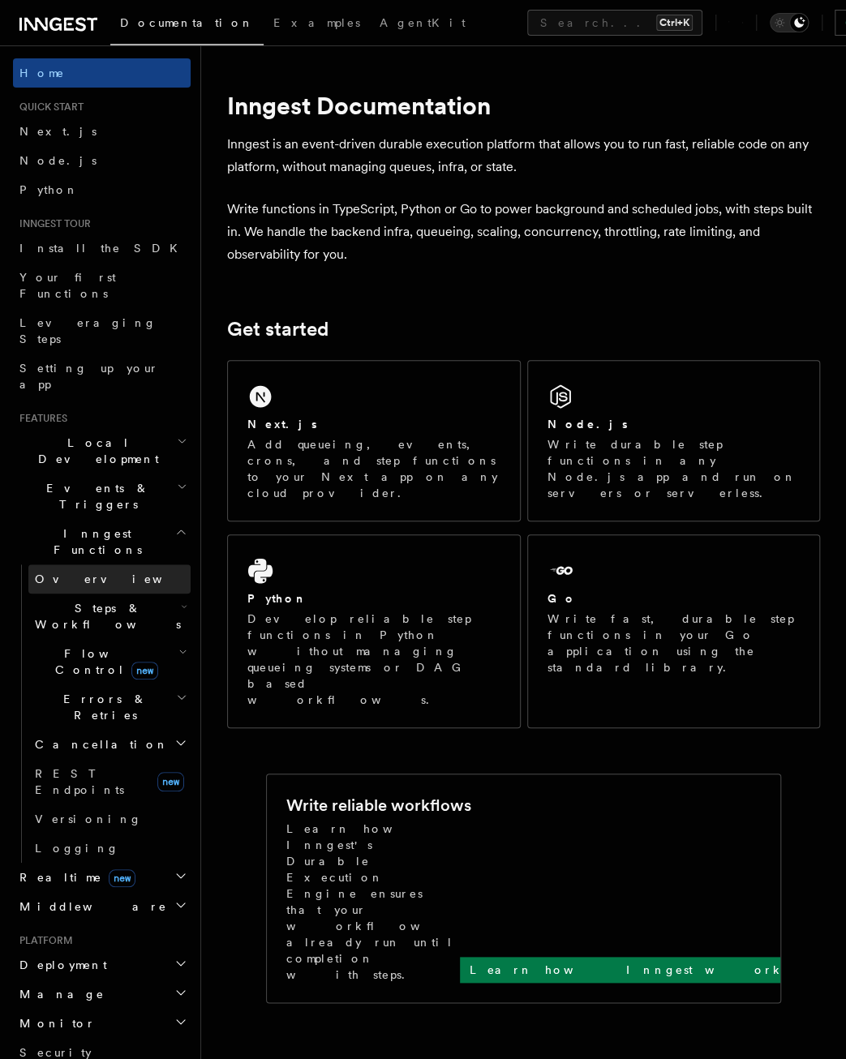
click at [88, 565] on link "Overview" at bounding box center [109, 579] width 162 height 29
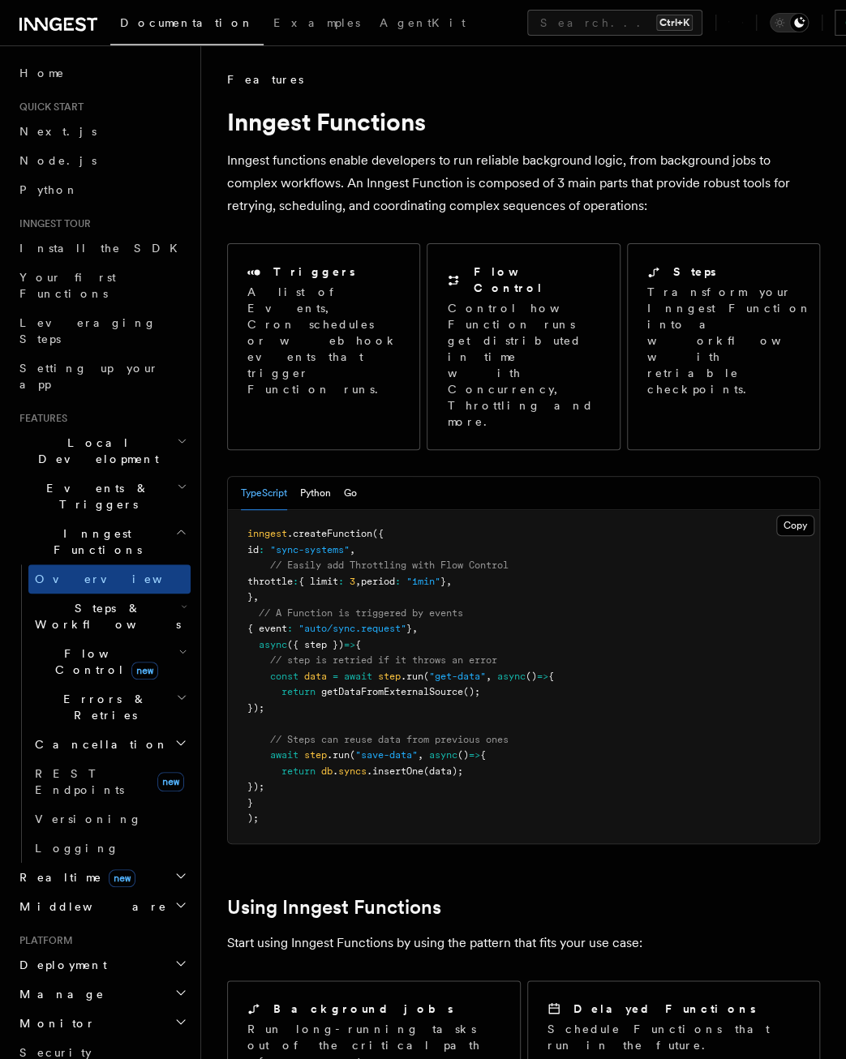
click at [361, 510] on pre "inngest .createFunction ({ id : "sync-systems" , // Easily add Throttling with …" at bounding box center [523, 676] width 591 height 333
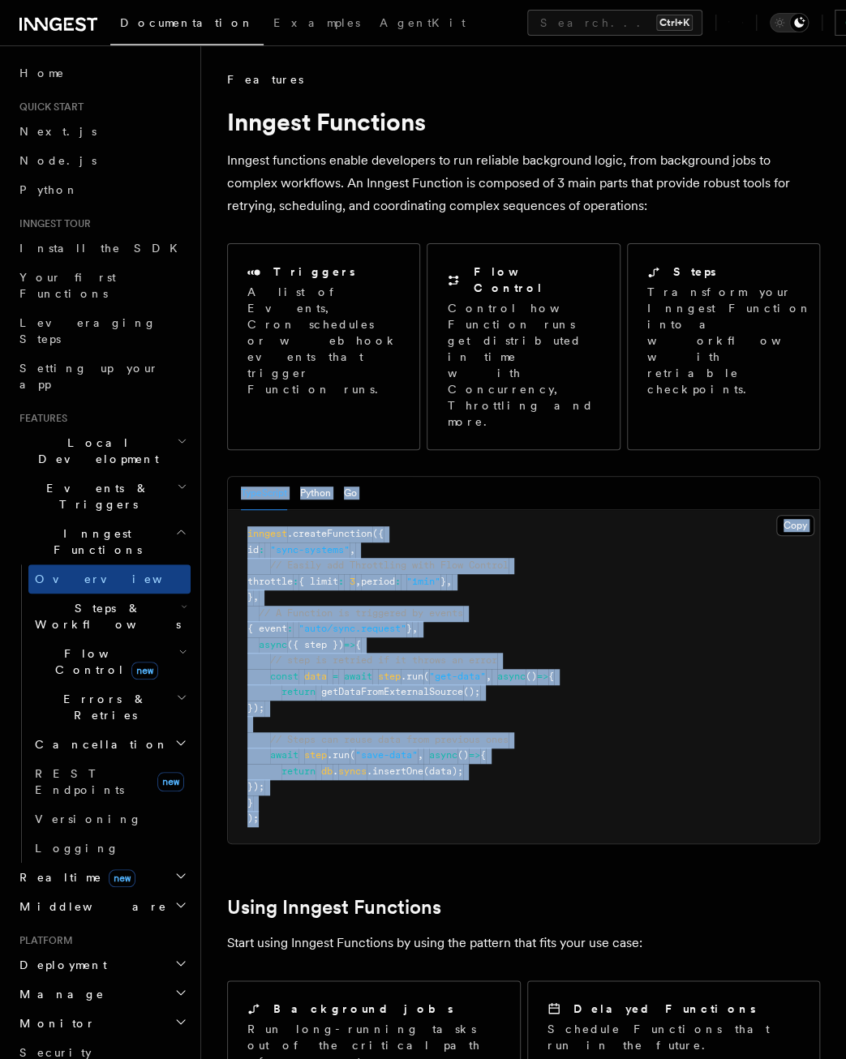
drag, startPoint x: 372, startPoint y: 757, endPoint x: 218, endPoint y: 393, distance: 394.7
click at [218, 393] on div "Features Inngest Functions Inngest functions enable developers to run reliable …" at bounding box center [523, 1066] width 645 height 2132
drag, startPoint x: 218, startPoint y: 393, endPoint x: 315, endPoint y: 563, distance: 195.1
click at [315, 639] on span "({ step })" at bounding box center [315, 644] width 57 height 11
click at [335, 686] on span "getDataFromExternalSource" at bounding box center [392, 691] width 142 height 11
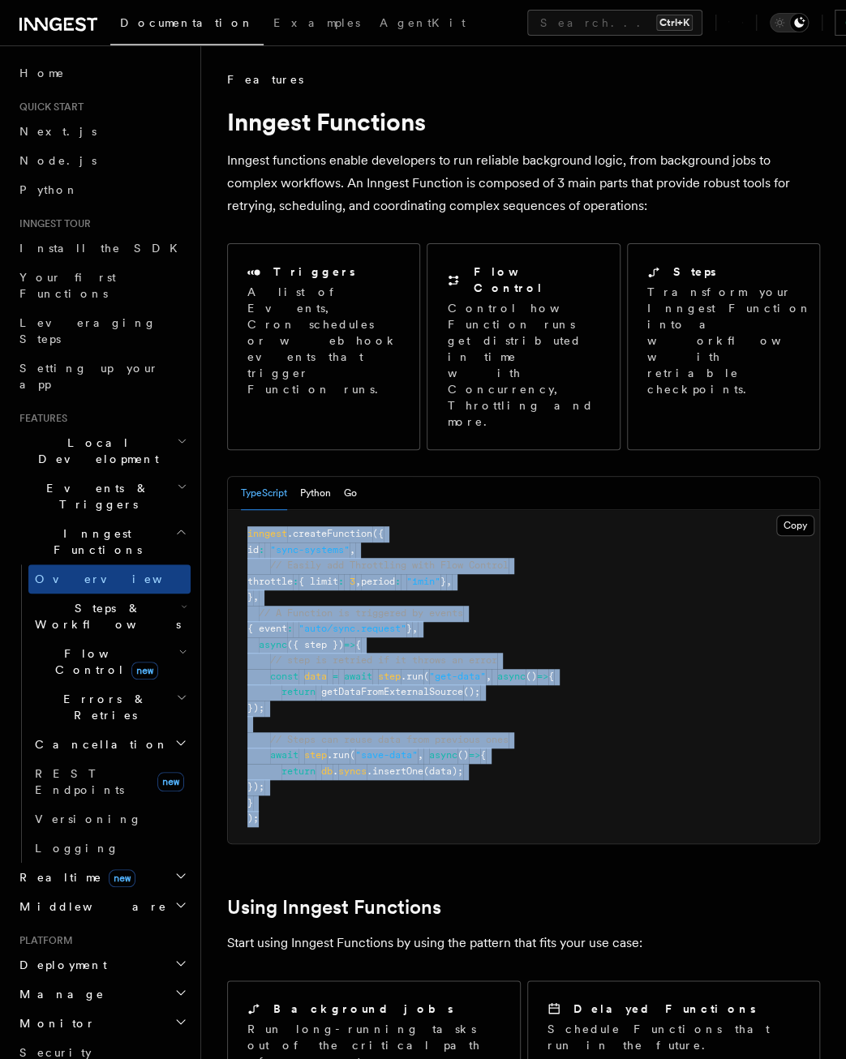
drag, startPoint x: 371, startPoint y: 731, endPoint x: 240, endPoint y: 439, distance: 319.9
click at [240, 510] on pre "inngest .createFunction ({ id : "sync-systems" , // Easily add Throttling with …" at bounding box center [523, 676] width 591 height 333
click at [239, 510] on pre "inngest .createFunction ({ id : "sync-systems" , // Easily add Throttling with …" at bounding box center [523, 676] width 591 height 333
click at [241, 510] on pre "inngest .createFunction ({ id : "sync-systems" , // Easily add Throttling with …" at bounding box center [523, 676] width 591 height 333
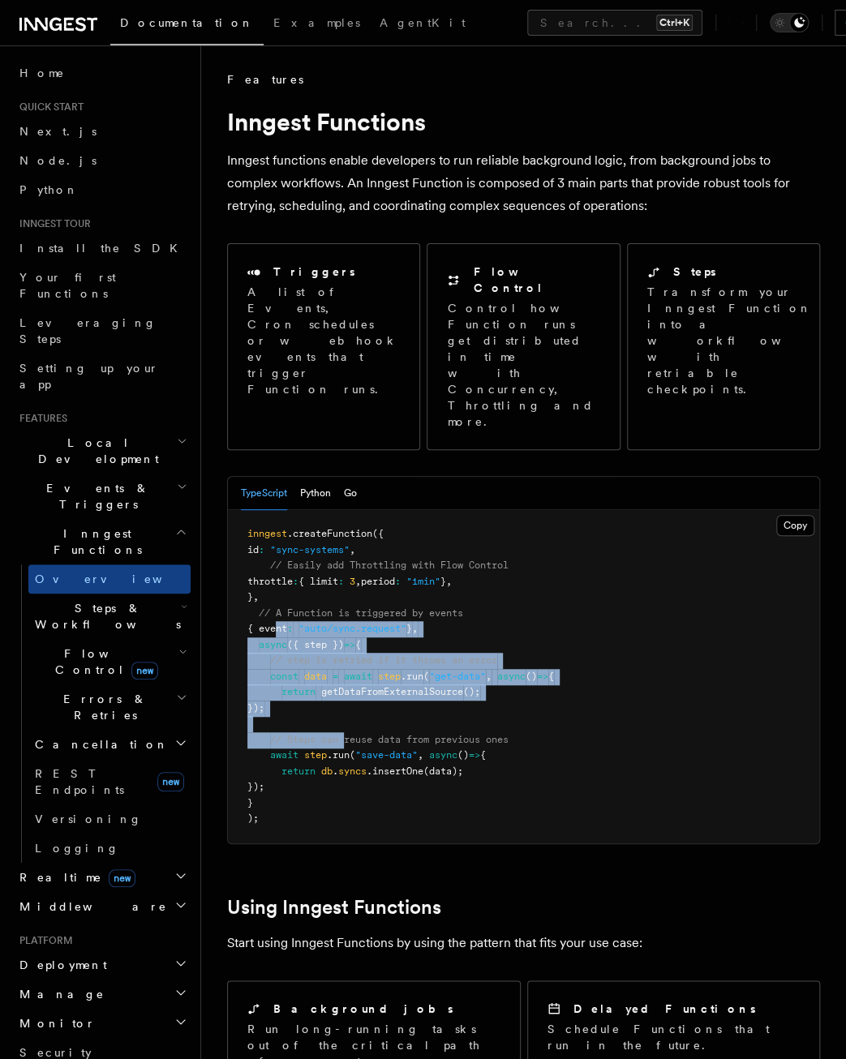
drag, startPoint x: 328, startPoint y: 642, endPoint x: 340, endPoint y: 681, distance: 39.8
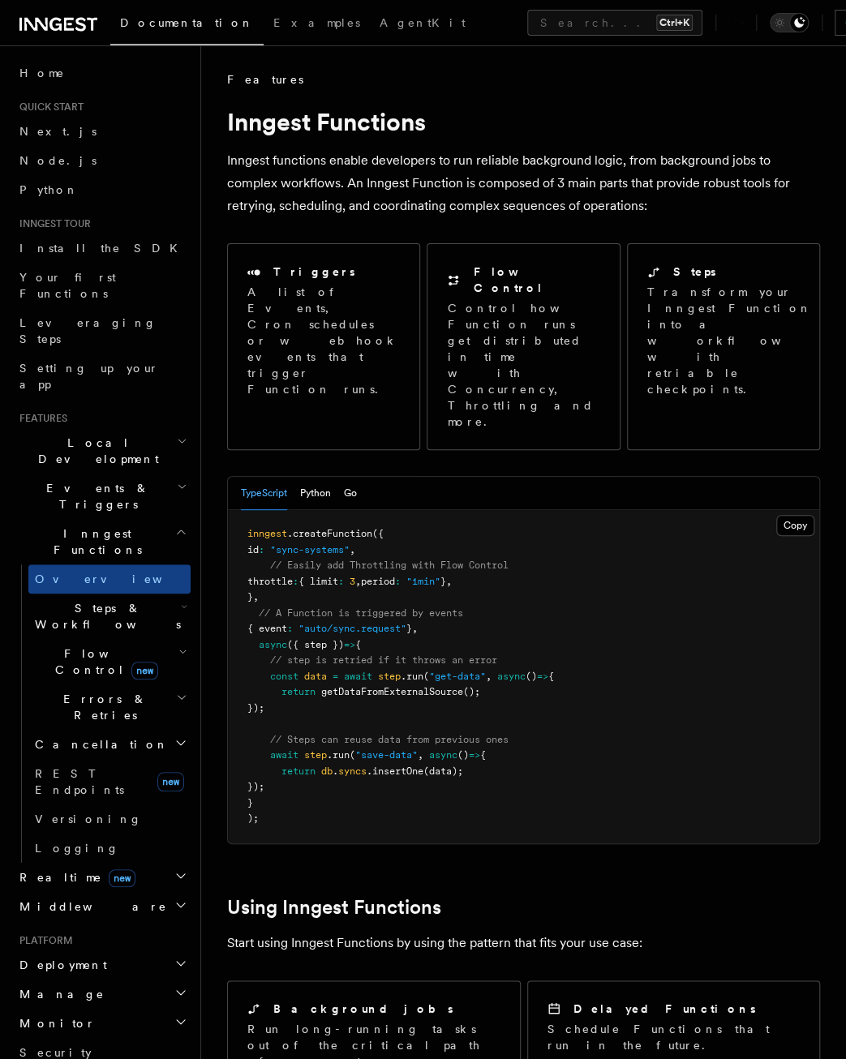
click at [344, 732] on pre "inngest .createFunction ({ id : "sync-systems" , // Easily add Throttling with …" at bounding box center [523, 676] width 591 height 333
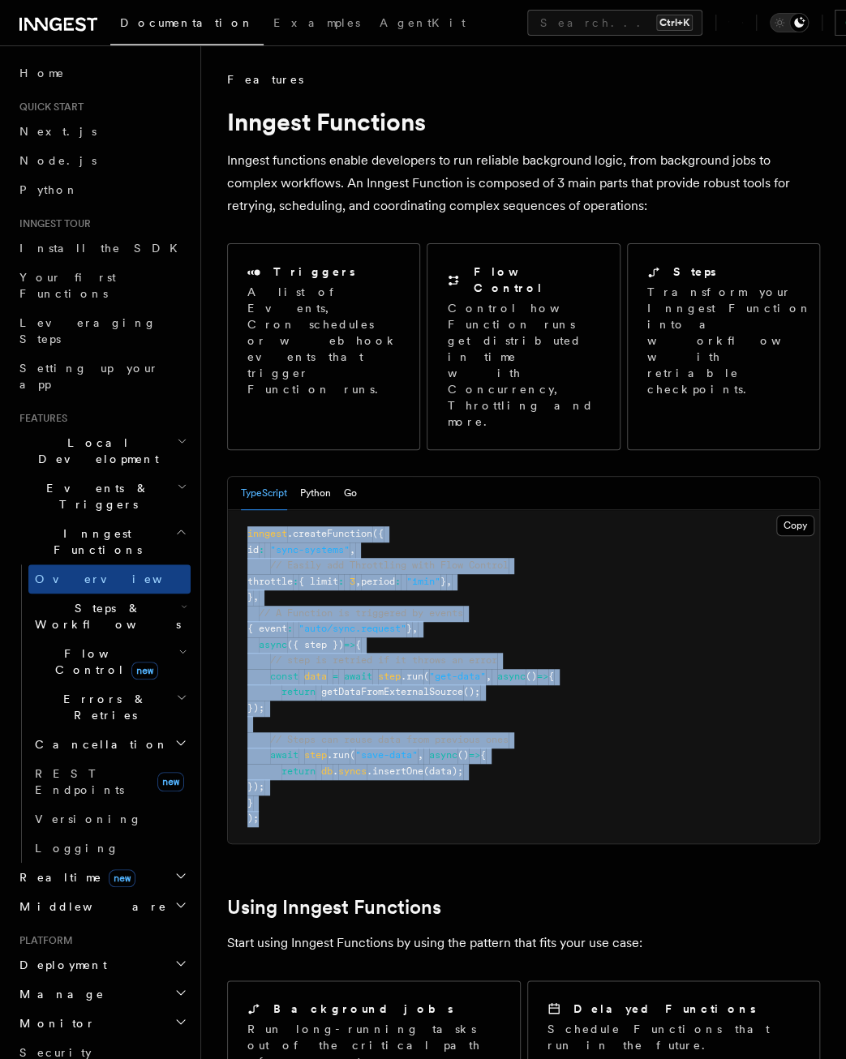
drag, startPoint x: 357, startPoint y: 740, endPoint x: 217, endPoint y: 449, distance: 322.9
click at [217, 449] on div "Features Inngest Functions Inngest functions enable developers to run reliable …" at bounding box center [523, 1066] width 645 height 2132
drag, startPoint x: 217, startPoint y: 449, endPoint x: 284, endPoint y: 491, distance: 78.8
click at [283, 510] on pre "inngest .createFunction ({ id : "sync-systems" , // Easily add Throttling with …" at bounding box center [523, 676] width 591 height 333
click at [253, 510] on pre "inngest .createFunction ({ id : "sync-systems" , // Easily add Throttling with …" at bounding box center [523, 676] width 591 height 333
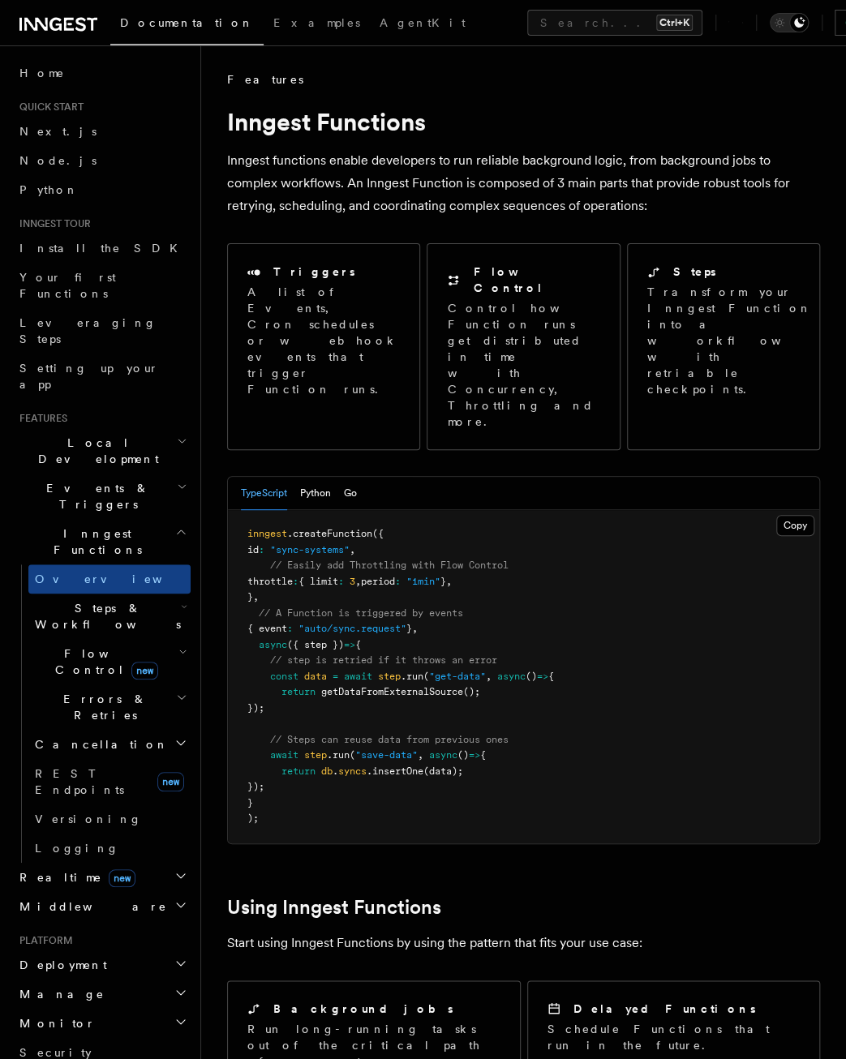
click at [365, 739] on pre "inngest .createFunction ({ id : "sync-systems" , // Easily add Throttling with …" at bounding box center [523, 676] width 591 height 333
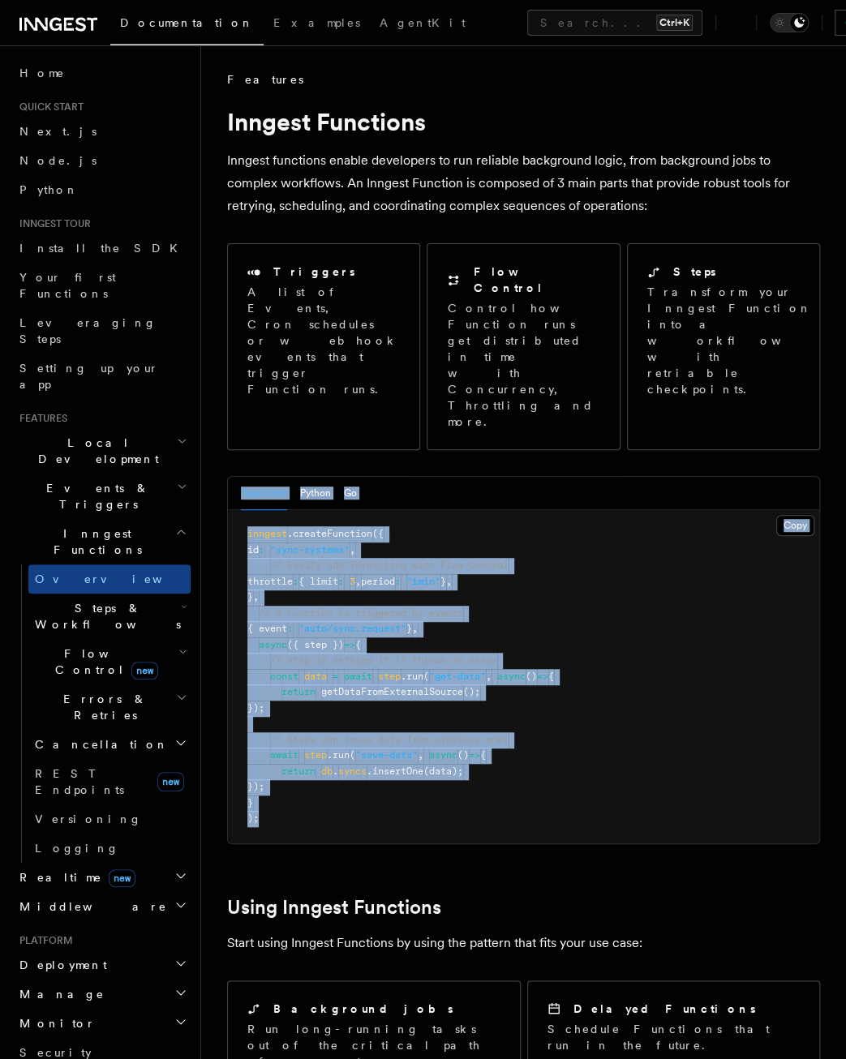
drag, startPoint x: 382, startPoint y: 715, endPoint x: 218, endPoint y: 389, distance: 365.6
click at [218, 389] on div "Features Inngest Functions Inngest functions enable developers to run reliable …" at bounding box center [523, 1066] width 645 height 2132
drag, startPoint x: 218, startPoint y: 389, endPoint x: 300, endPoint y: 495, distance: 134.2
click at [293, 576] on span "throttle" at bounding box center [269, 581] width 45 height 11
click at [311, 517] on pre "inngest .createFunction ({ id : "sync-systems" , // Easily add Throttling with …" at bounding box center [523, 676] width 591 height 333
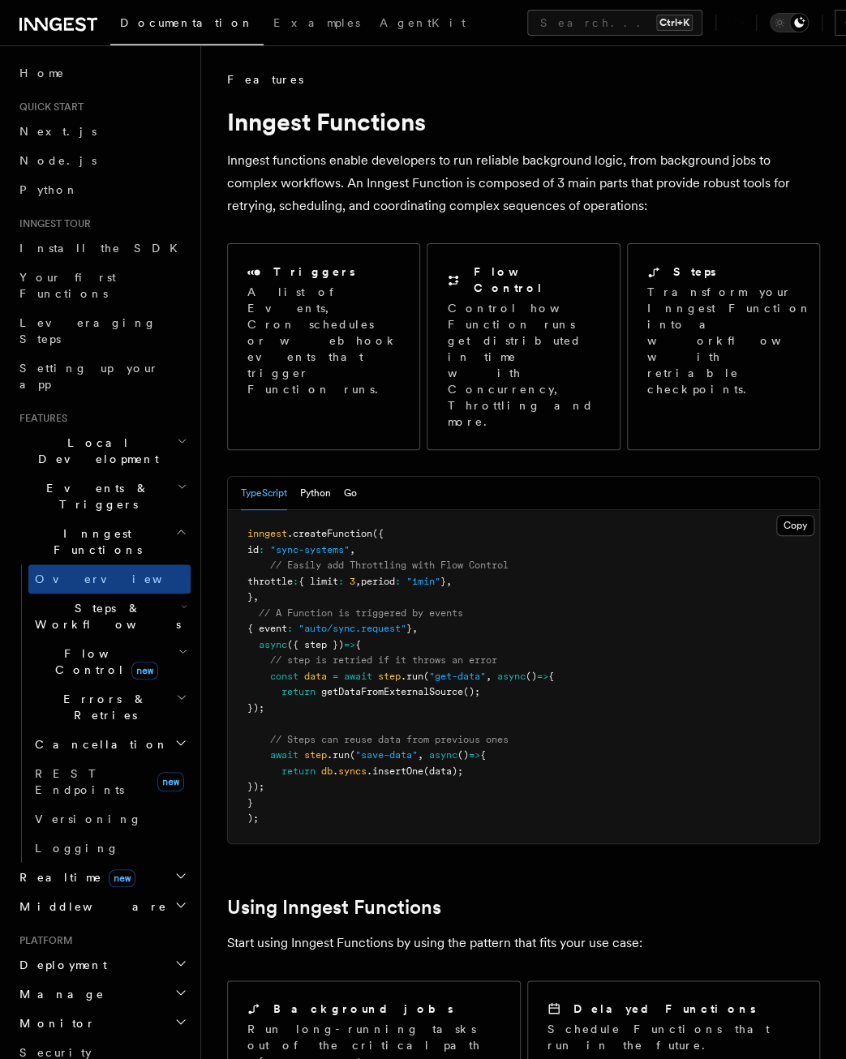
click at [117, 519] on h2 "Inngest Functions" at bounding box center [102, 541] width 178 height 45
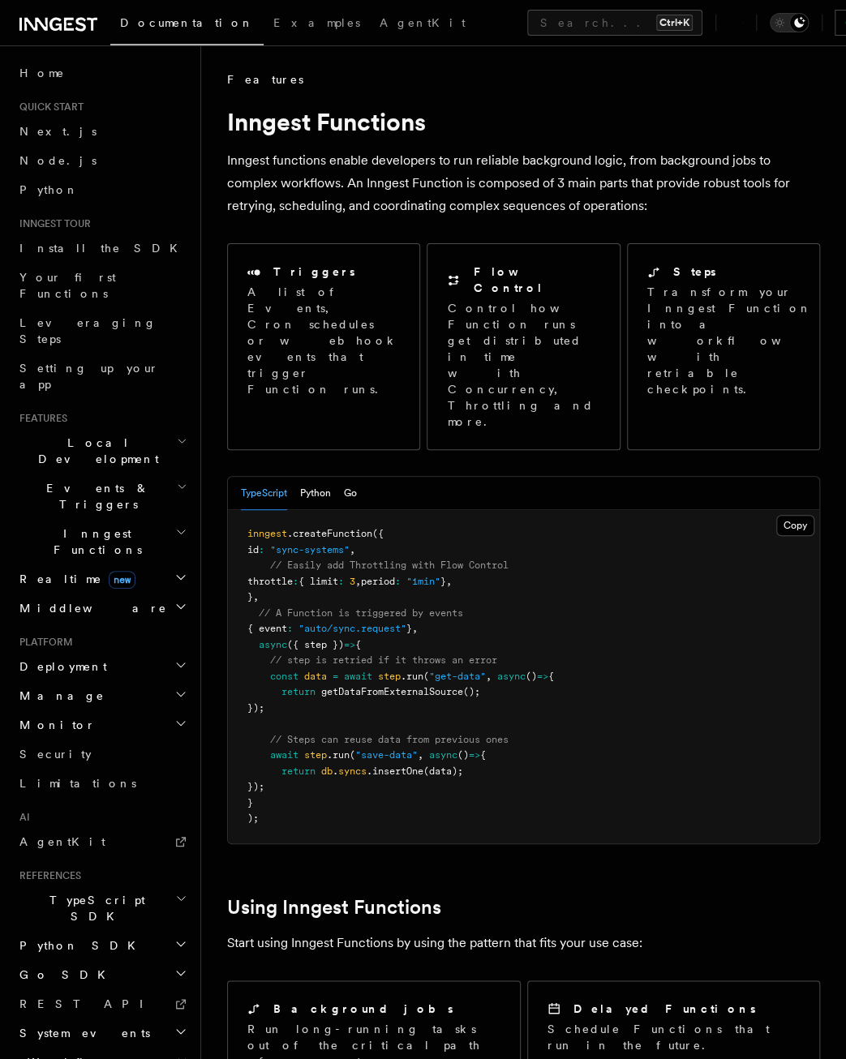
click at [117, 519] on h2 "Inngest Functions" at bounding box center [102, 541] width 178 height 45
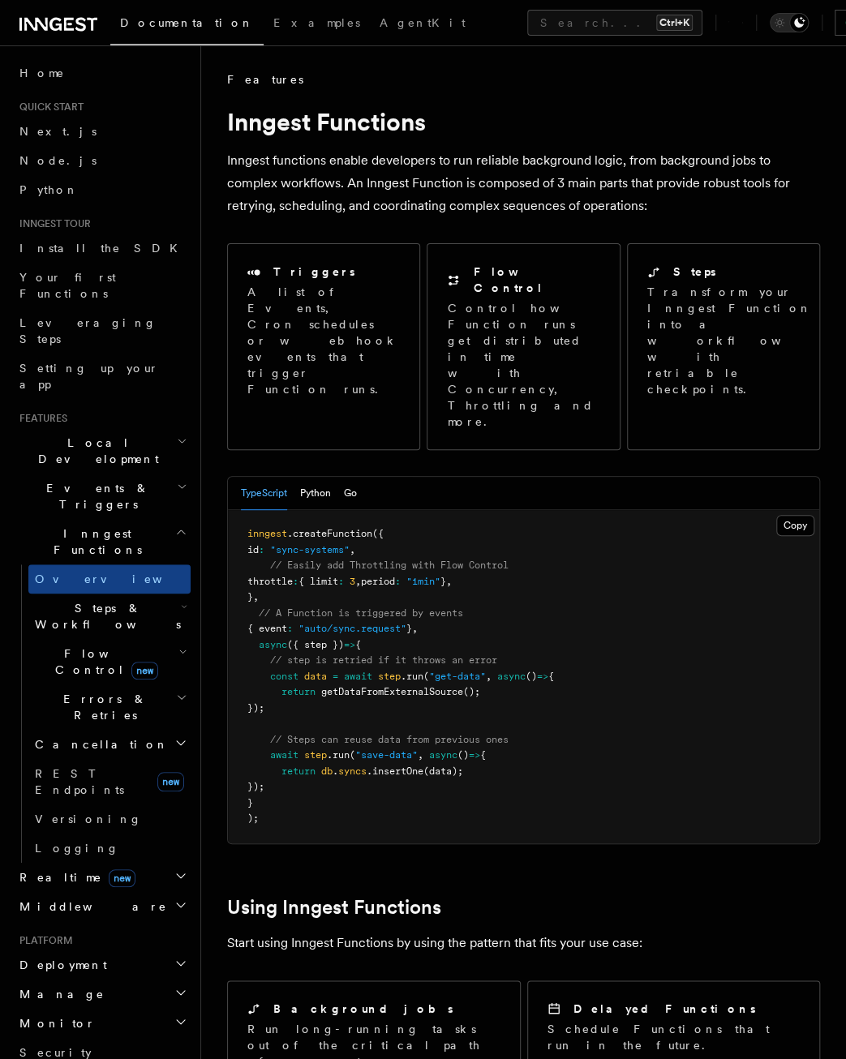
click at [399, 686] on span "getDataFromExternalSource" at bounding box center [392, 691] width 142 height 11
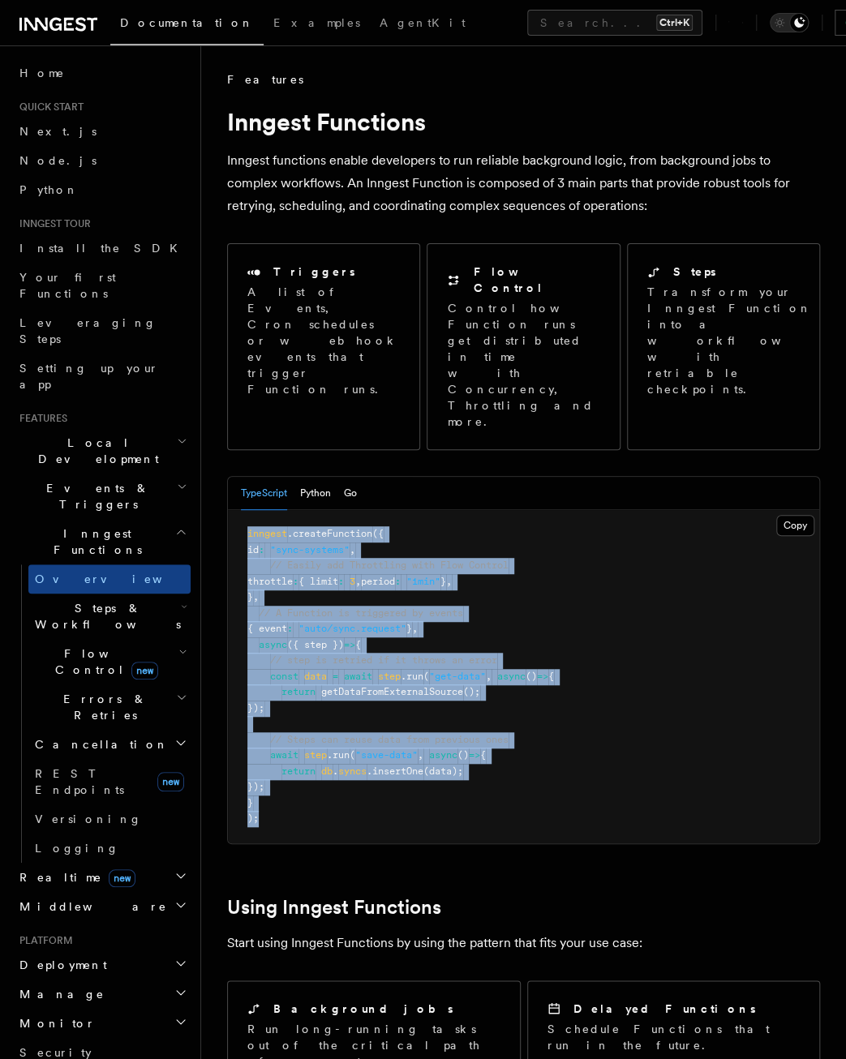
drag, startPoint x: 323, startPoint y: 736, endPoint x: 244, endPoint y: 458, distance: 289.1
click at [244, 510] on pre "inngest .createFunction ({ id : "sync-systems" , // Easily add Throttling with …" at bounding box center [523, 676] width 591 height 333
click at [247, 510] on pre "inngest .createFunction ({ id : "sync-systems" , // Easily add Throttling with …" at bounding box center [523, 676] width 591 height 333
click at [246, 510] on pre "inngest .createFunction ({ id : "sync-systems" , // Easily add Throttling with …" at bounding box center [523, 676] width 591 height 333
drag, startPoint x: 247, startPoint y: 463, endPoint x: 320, endPoint y: 739, distance: 285.3
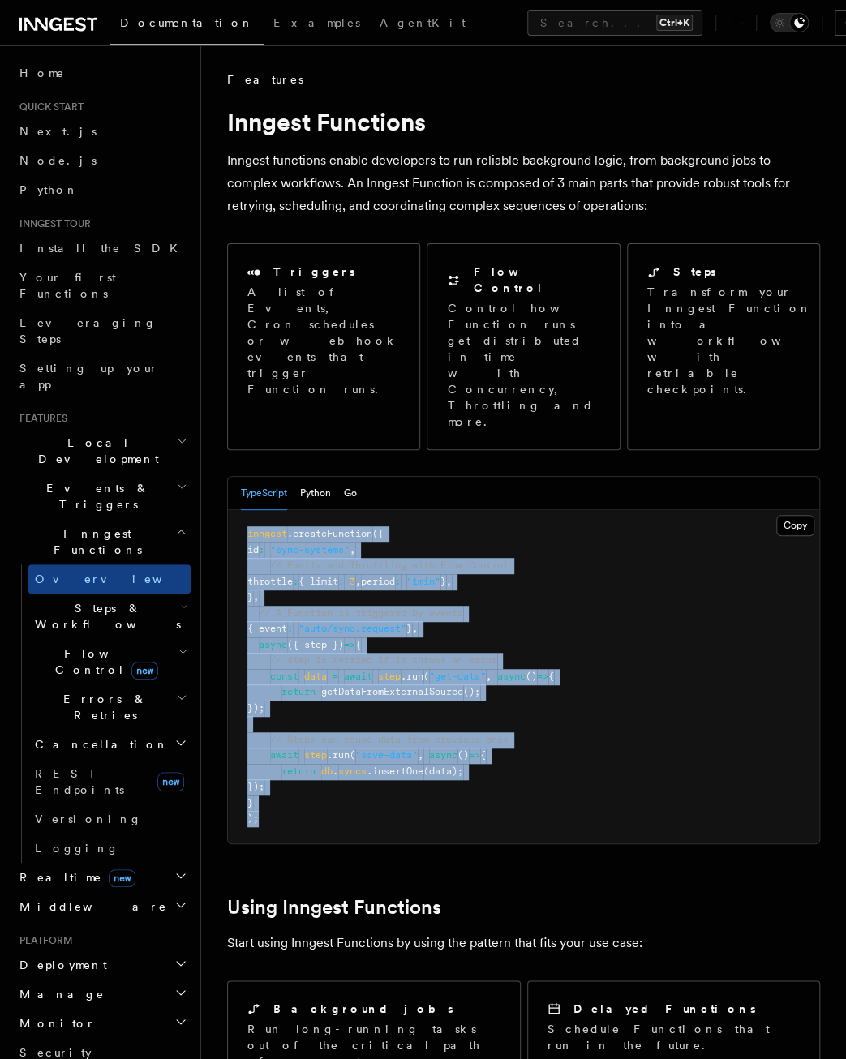
click at [320, 739] on pre "inngest .createFunction ({ id : "sync-systems" , // Easily add Throttling with …" at bounding box center [523, 676] width 591 height 333
click at [346, 732] on pre "inngest .createFunction ({ id : "sync-systems" , // Easily add Throttling with …" at bounding box center [523, 676] width 591 height 333
click at [362, 726] on pre "inngest .createFunction ({ id : "sync-systems" , // Easily add Throttling with …" at bounding box center [523, 676] width 591 height 333
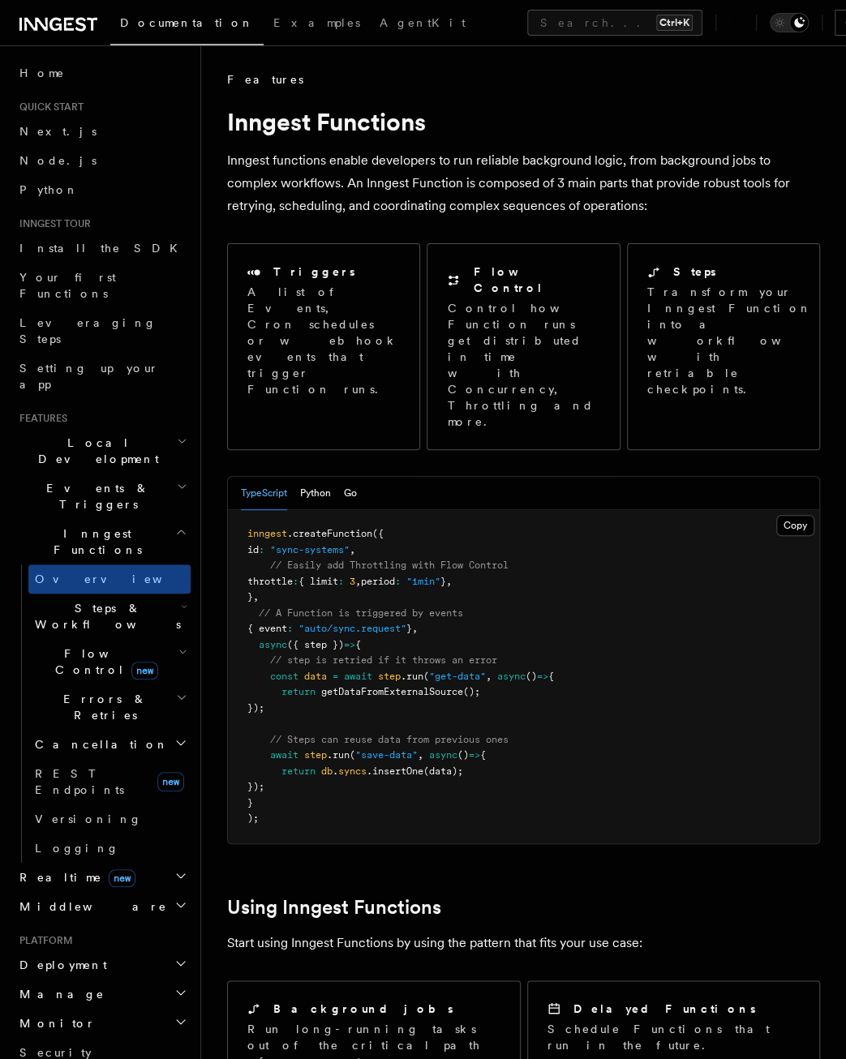
click at [742, 23] on icon at bounding box center [742, 23] width 1 height 1
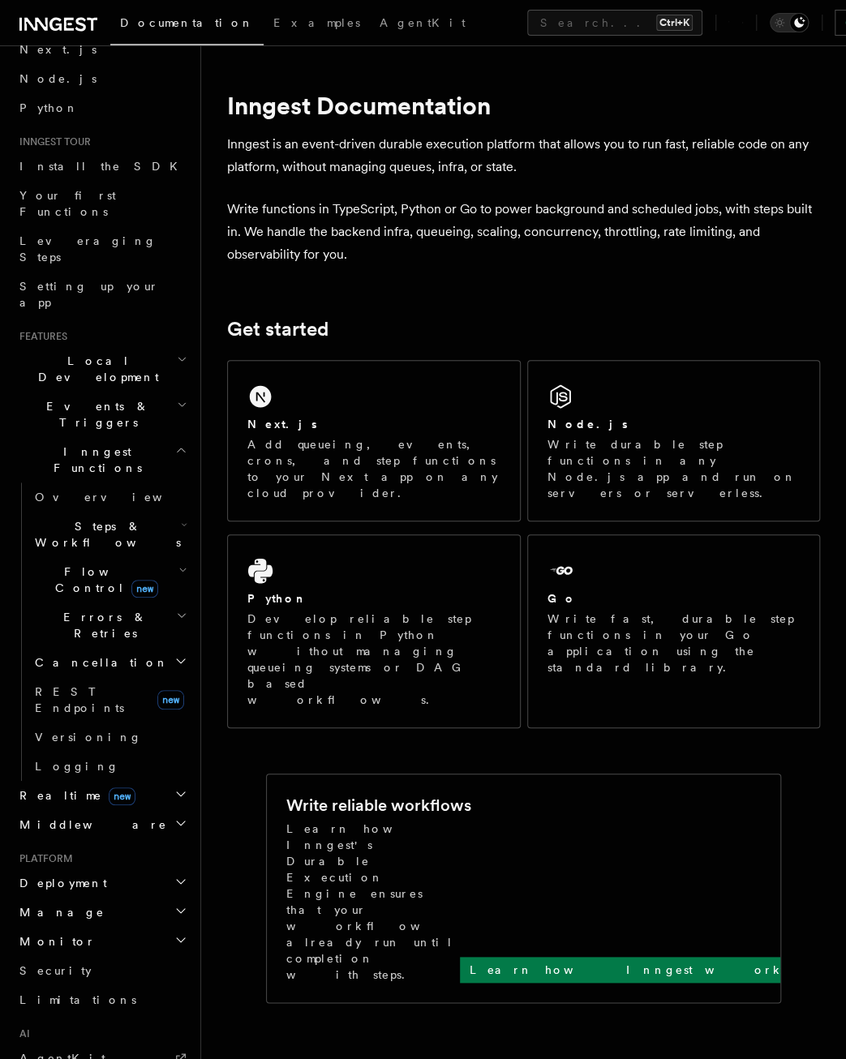
scroll to position [162, 0]
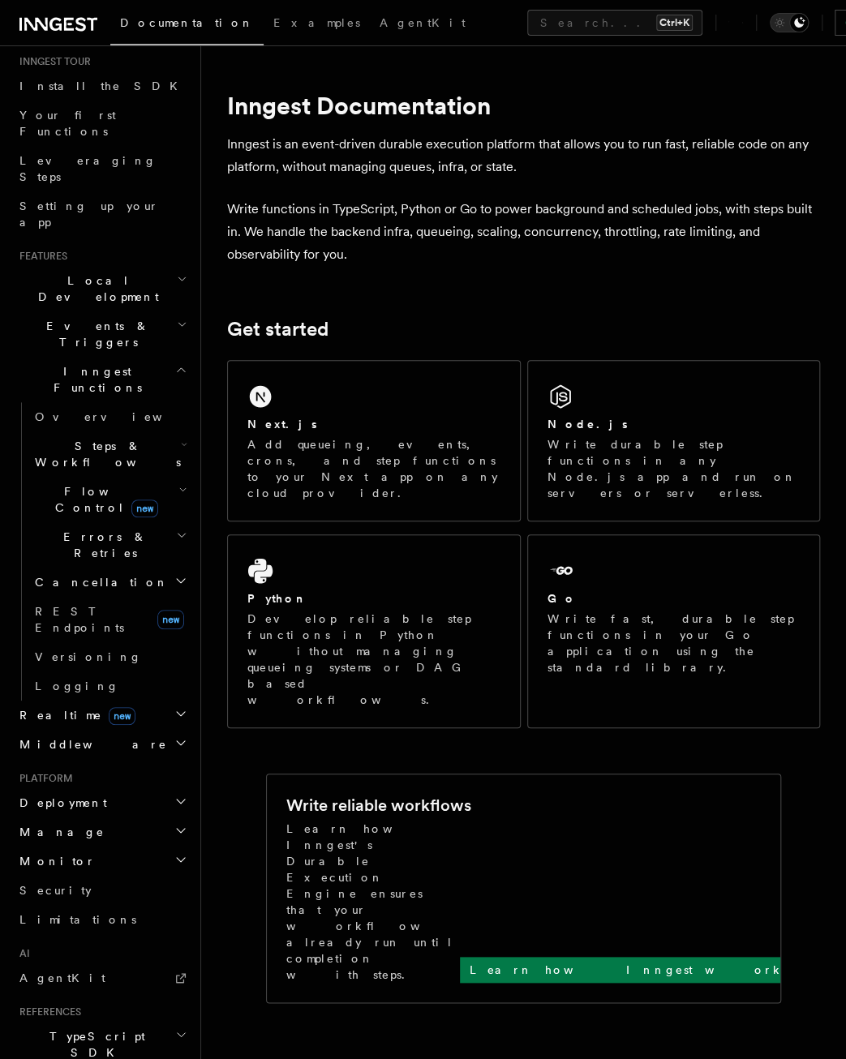
drag, startPoint x: 105, startPoint y: 549, endPoint x: 105, endPoint y: 565, distance: 15.4
click at [105, 701] on h2 "Realtime new" at bounding box center [102, 715] width 178 height 29
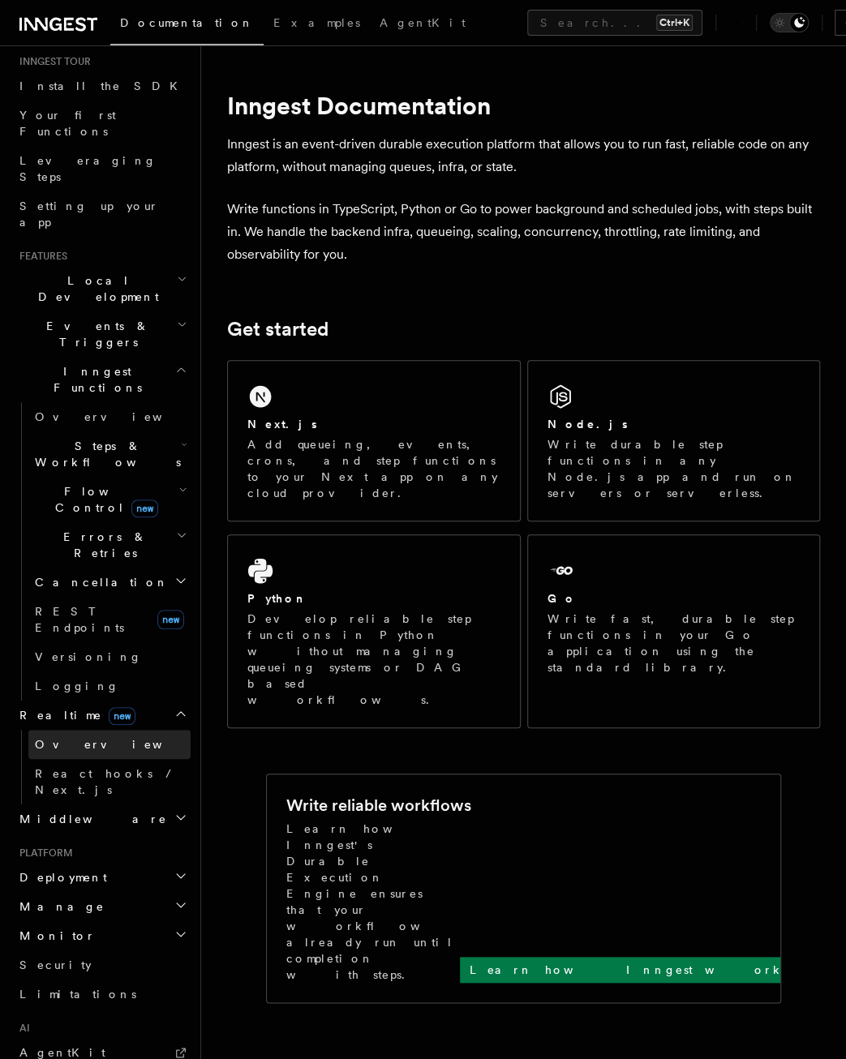
click at [101, 730] on link "Overview" at bounding box center [109, 744] width 162 height 29
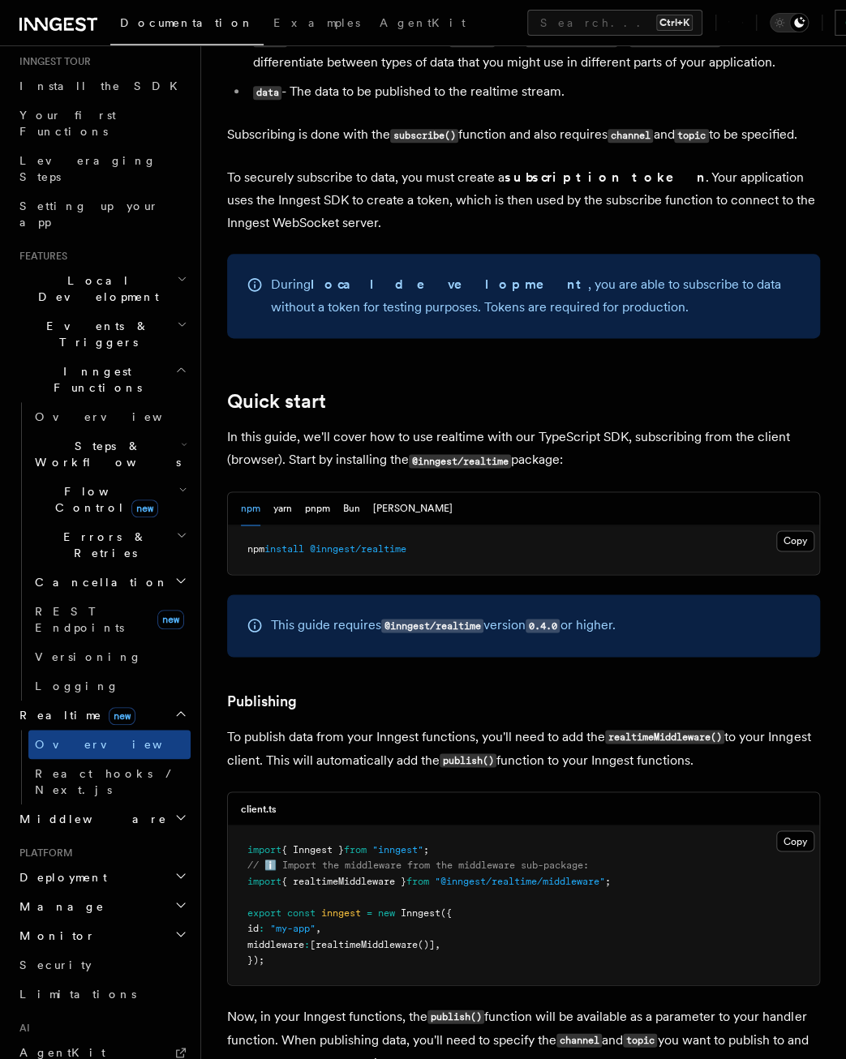
scroll to position [892, 0]
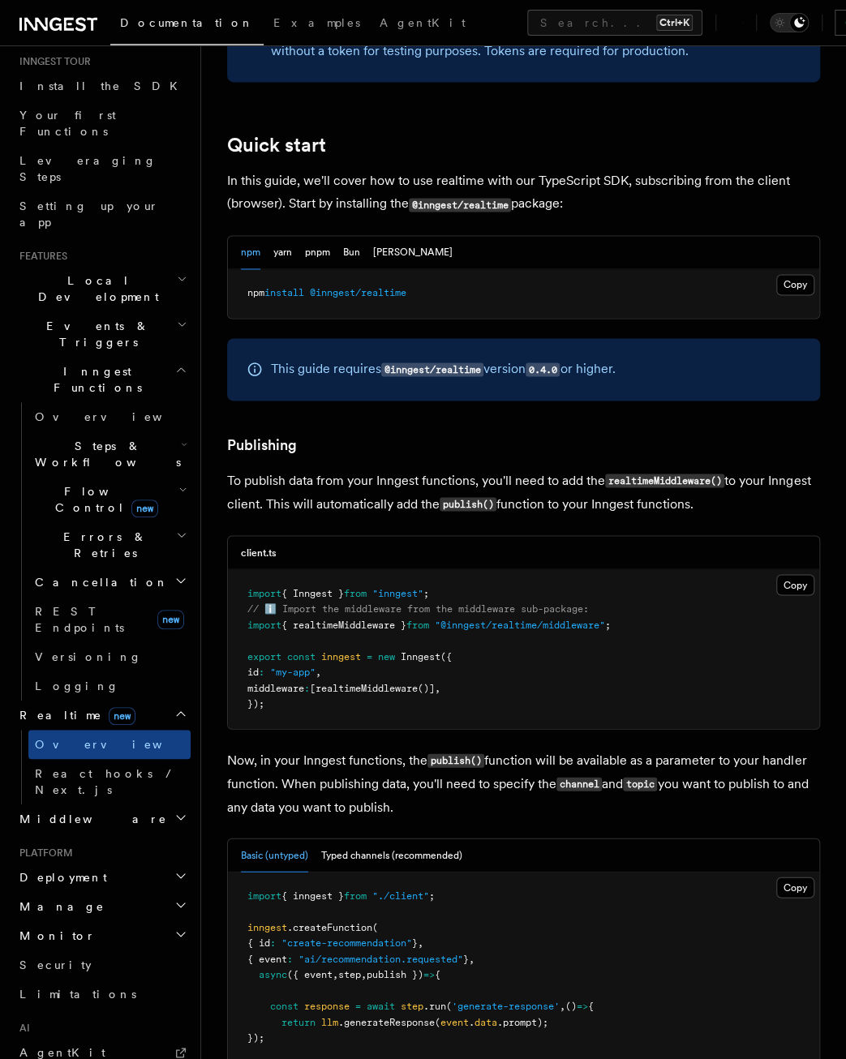
click at [636, 617] on pre "import { Inngest } from "inngest" ; // ℹ️ Import the middleware from the middle…" at bounding box center [523, 648] width 591 height 159
click at [569, 628] on span ""@inngest/realtime/middleware"" at bounding box center [520, 624] width 170 height 11
copy span "middleware"
click at [722, 718] on pre "import { Inngest } from "inngest" ; // ℹ️ Import the middleware from the middle…" at bounding box center [523, 648] width 591 height 159
